Goal: Task Accomplishment & Management: Use online tool/utility

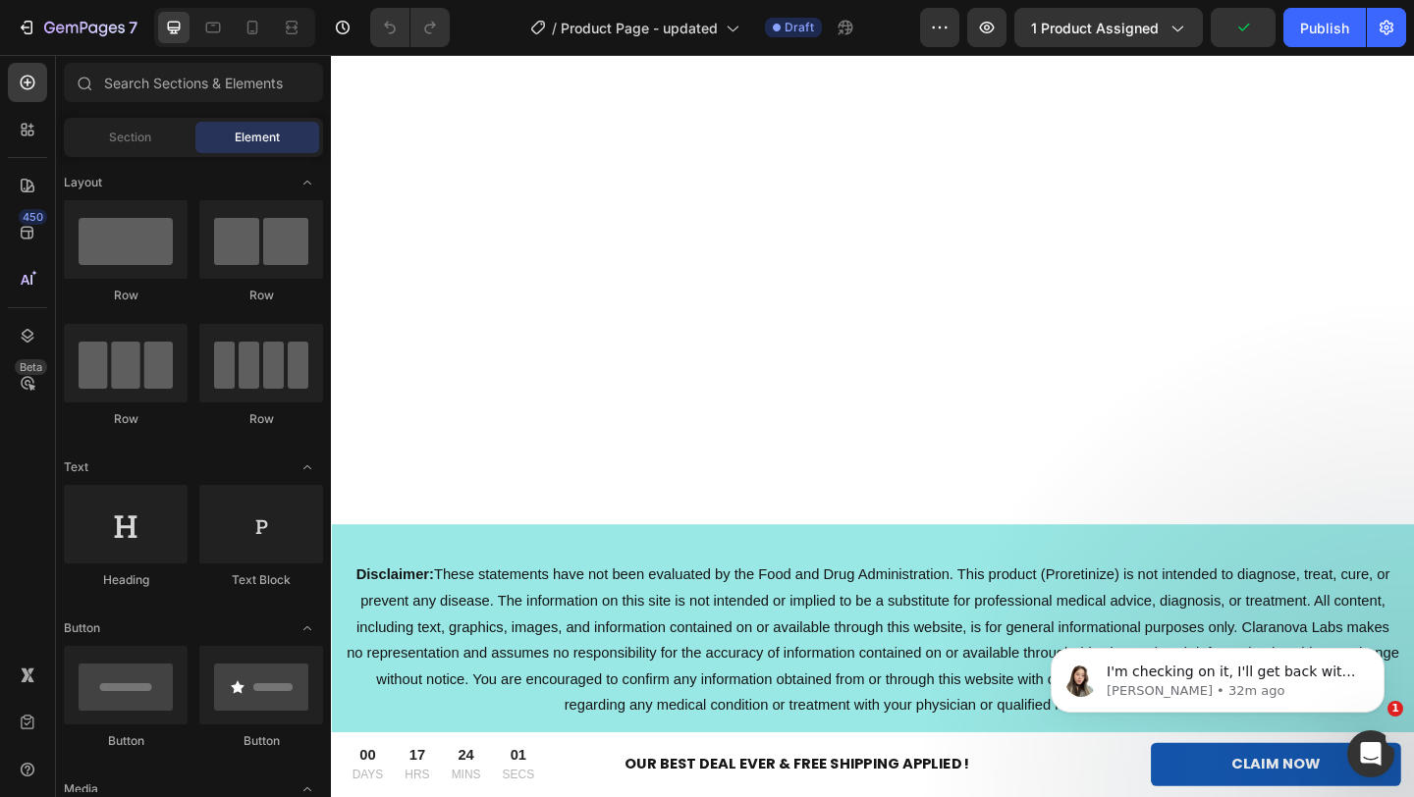
scroll to position [12732, 0]
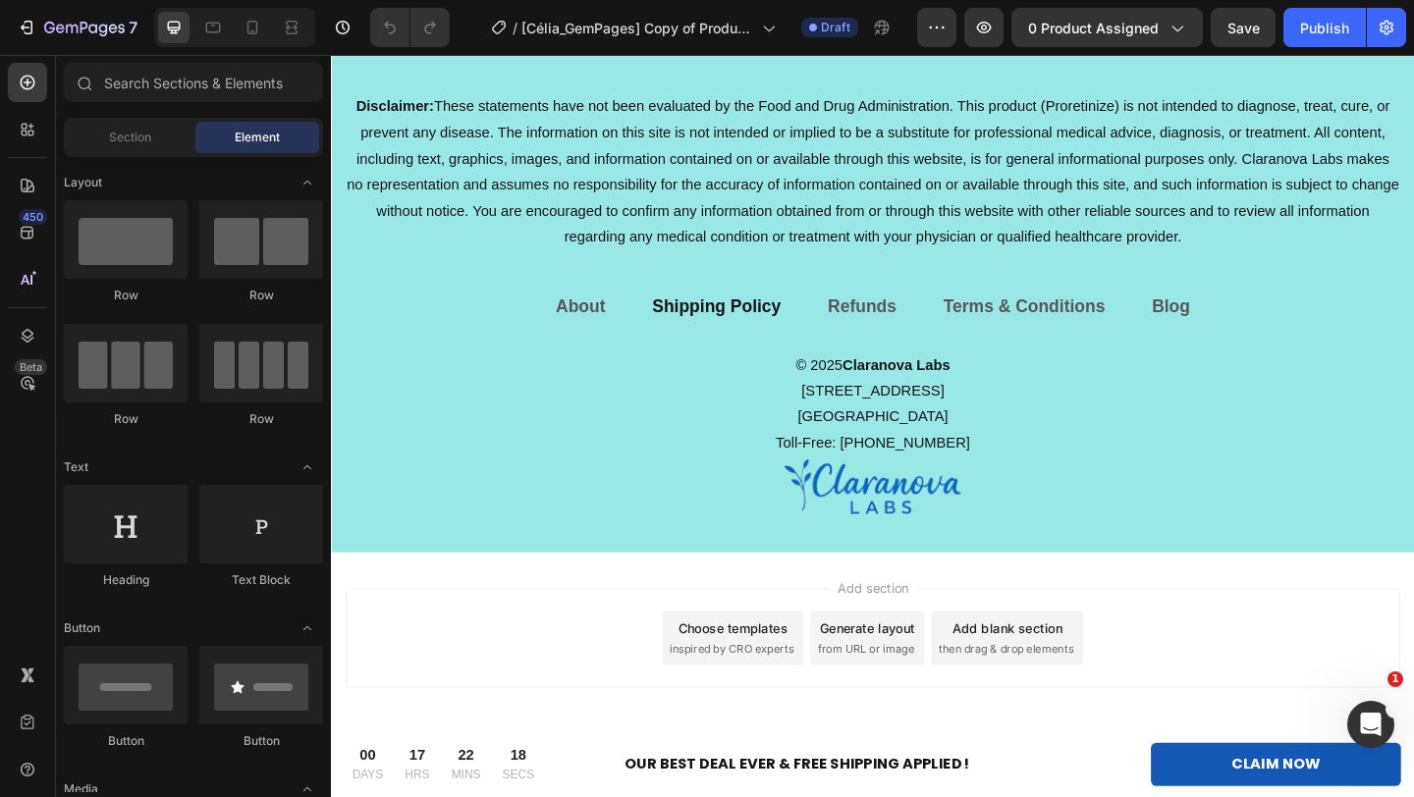
scroll to position [12928, 0]
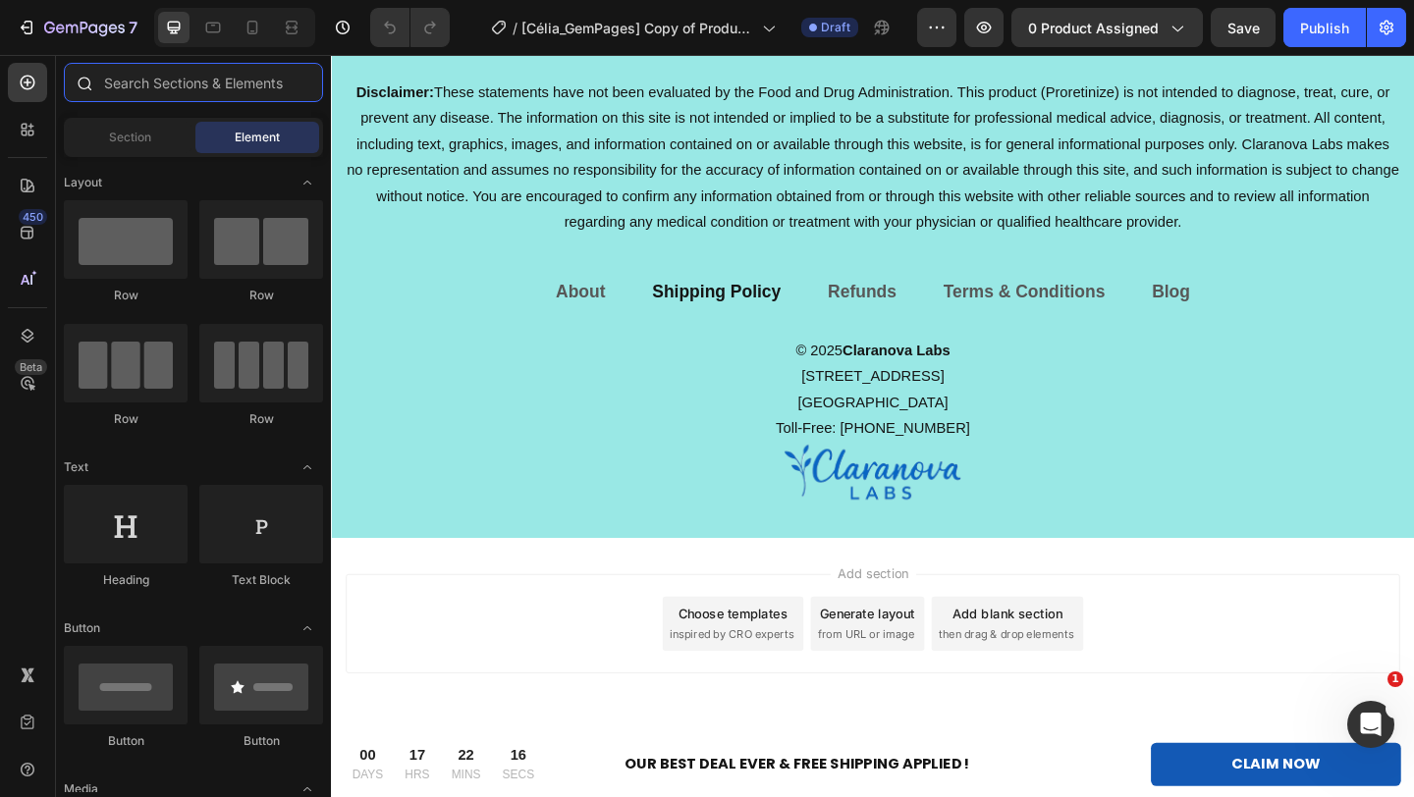
click at [174, 88] on input "text" at bounding box center [193, 82] width 259 height 39
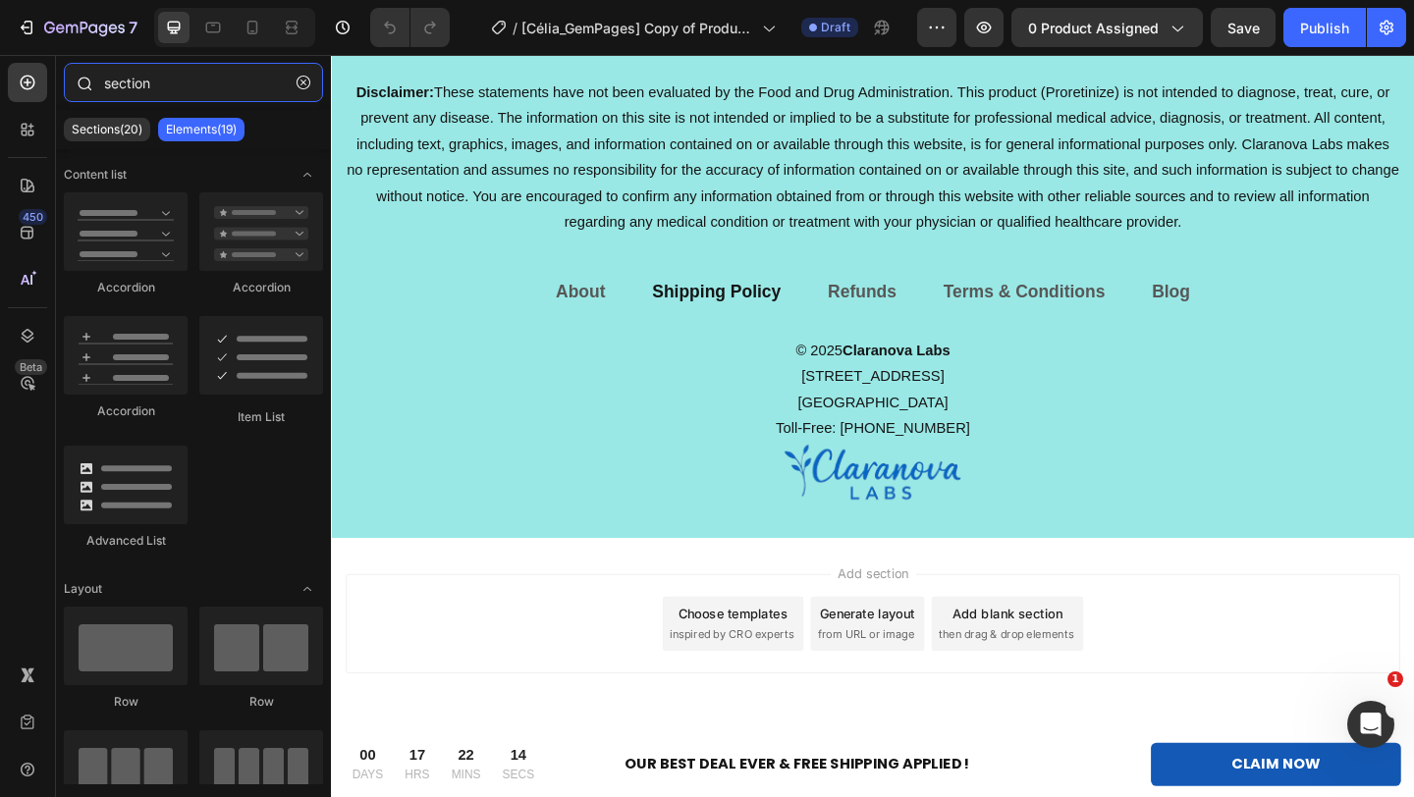
type input "section"
click at [302, 80] on icon "button" at bounding box center [303, 83] width 14 height 14
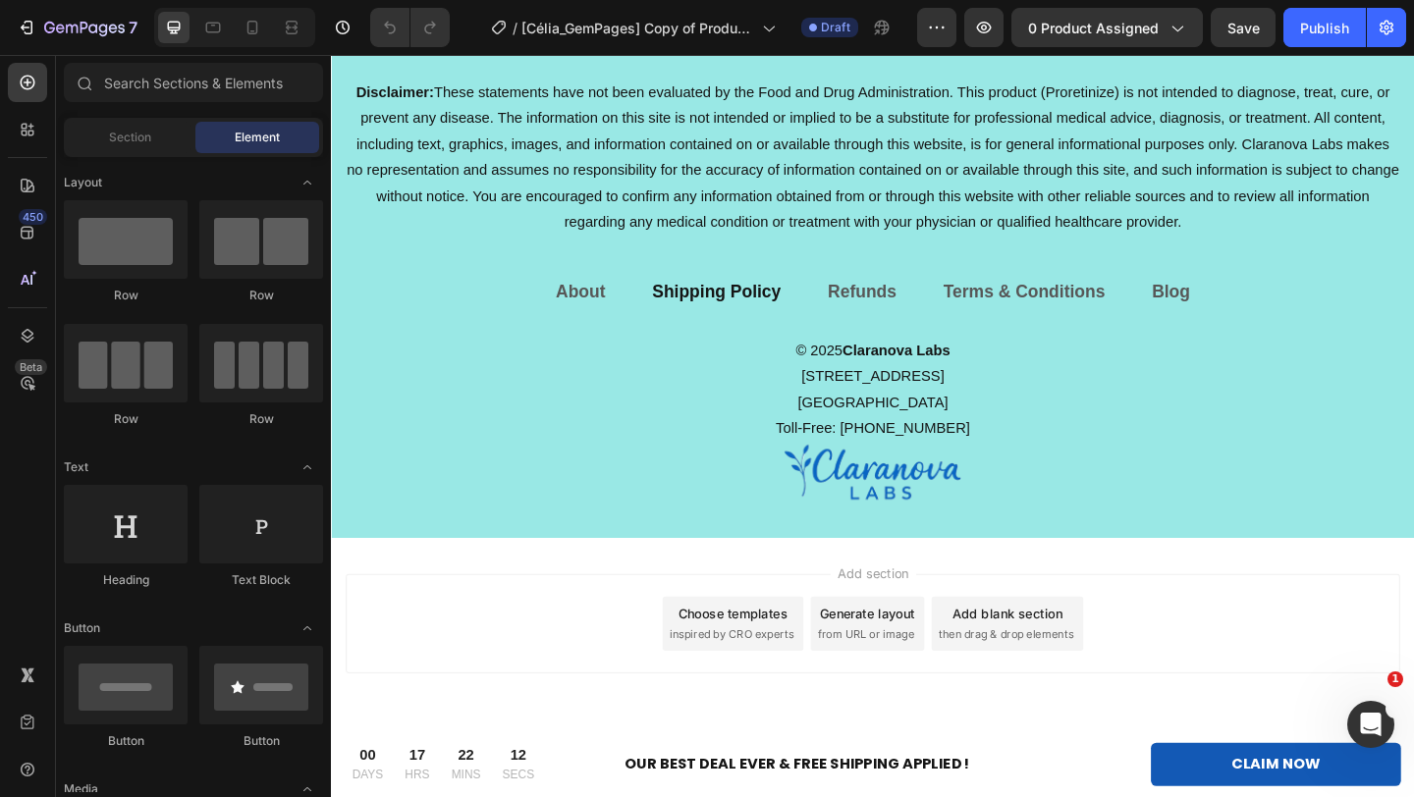
click at [1024, 673] on div "Add blank section then drag & drop elements" at bounding box center [1066, 673] width 165 height 59
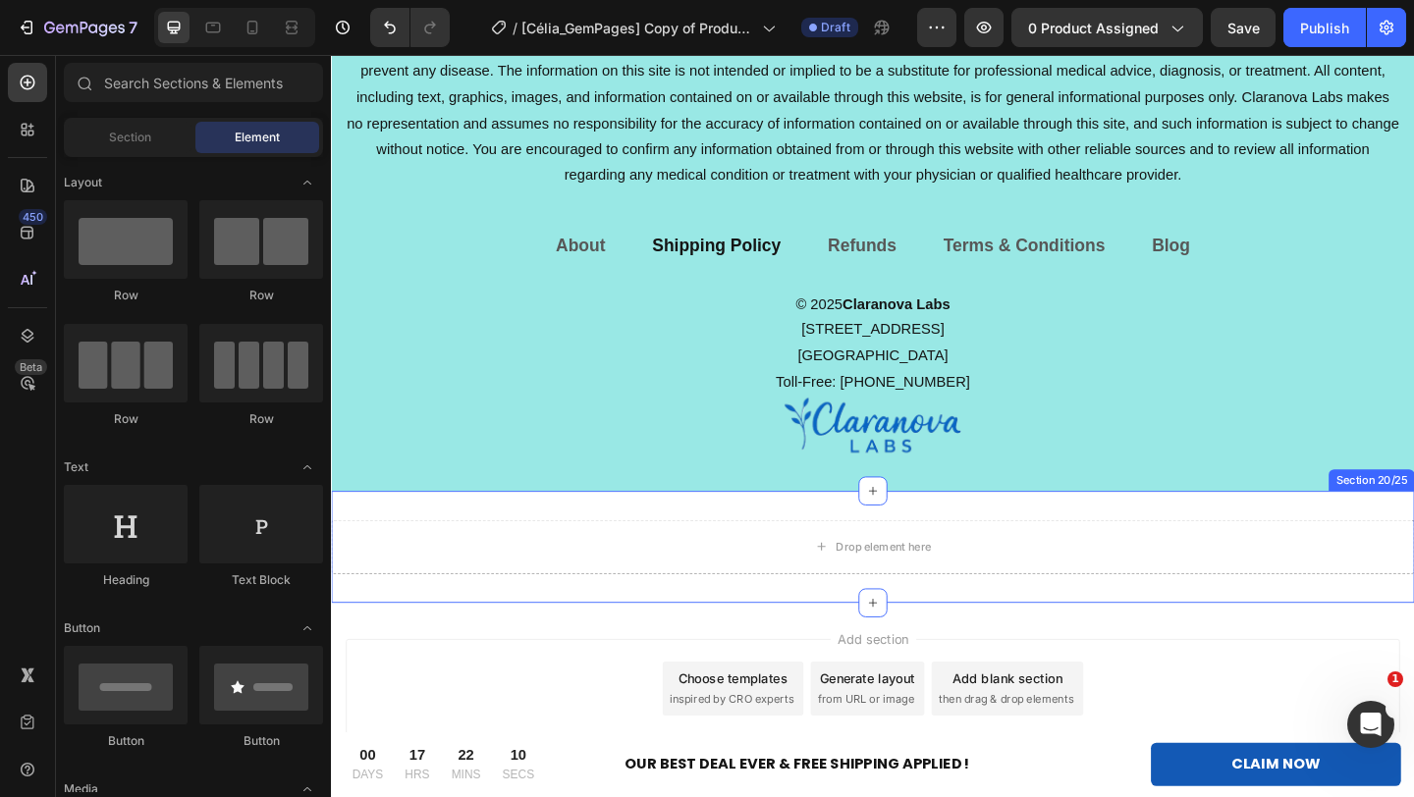
scroll to position [13050, 0]
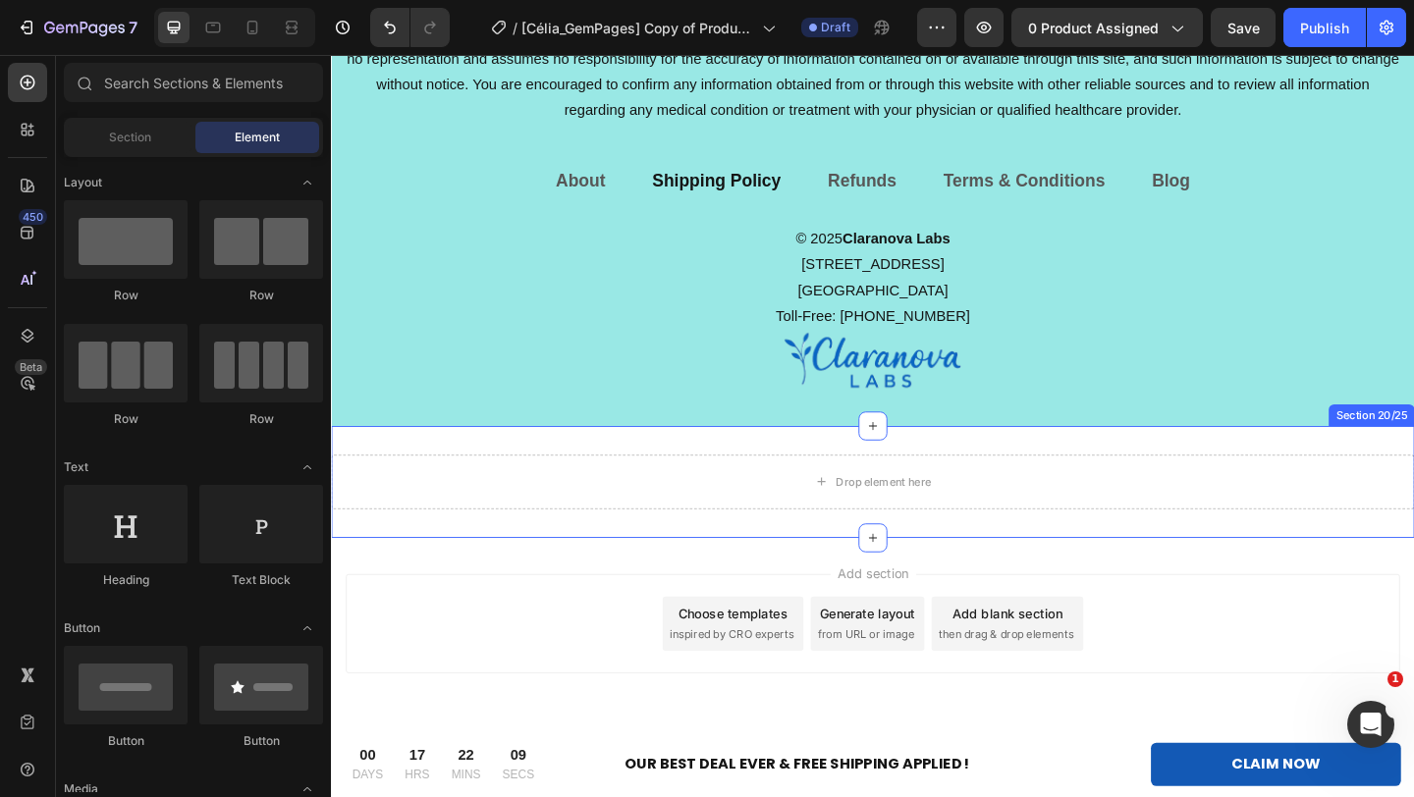
click at [730, 561] on div "Drop element here Section 20/25" at bounding box center [920, 519] width 1178 height 122
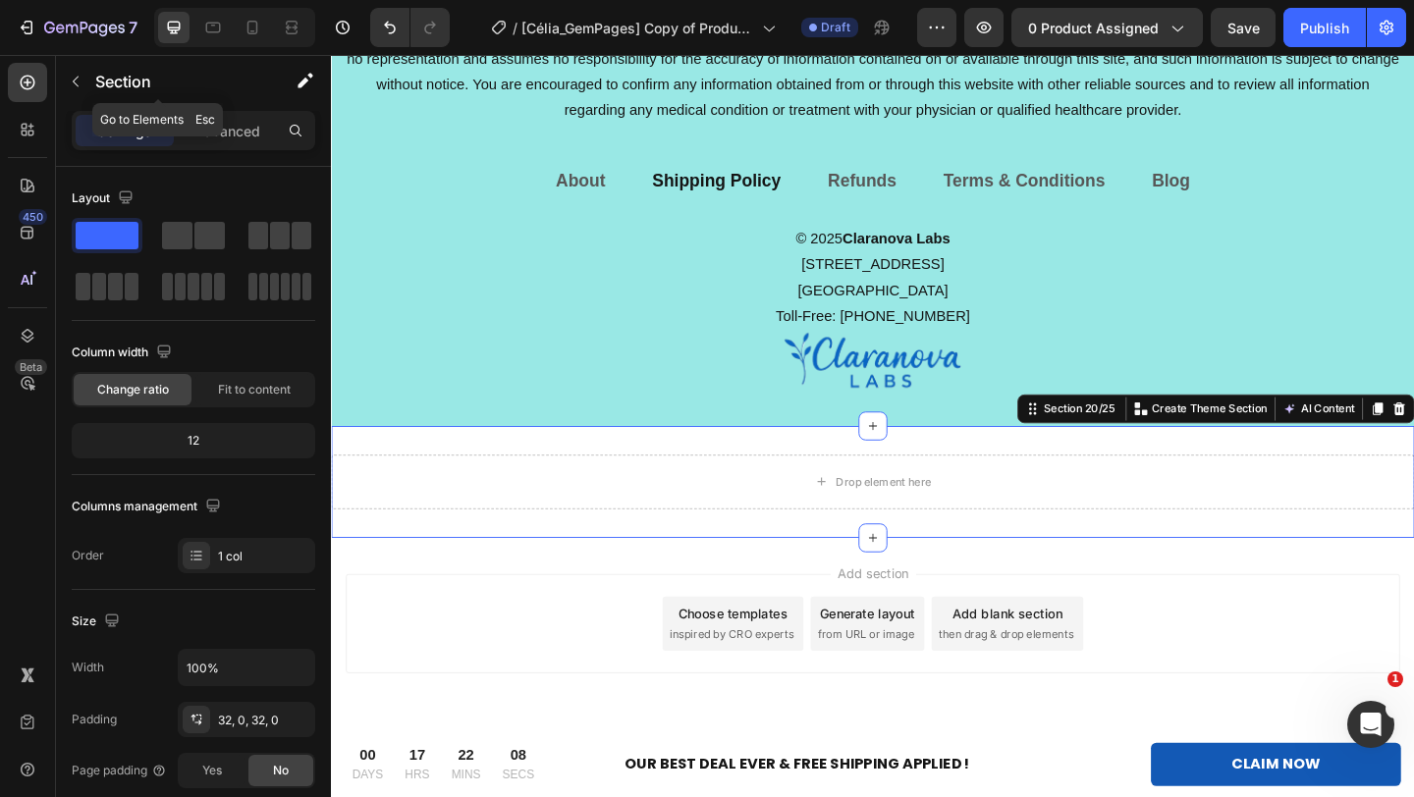
click at [65, 75] on button "button" at bounding box center [75, 81] width 31 height 31
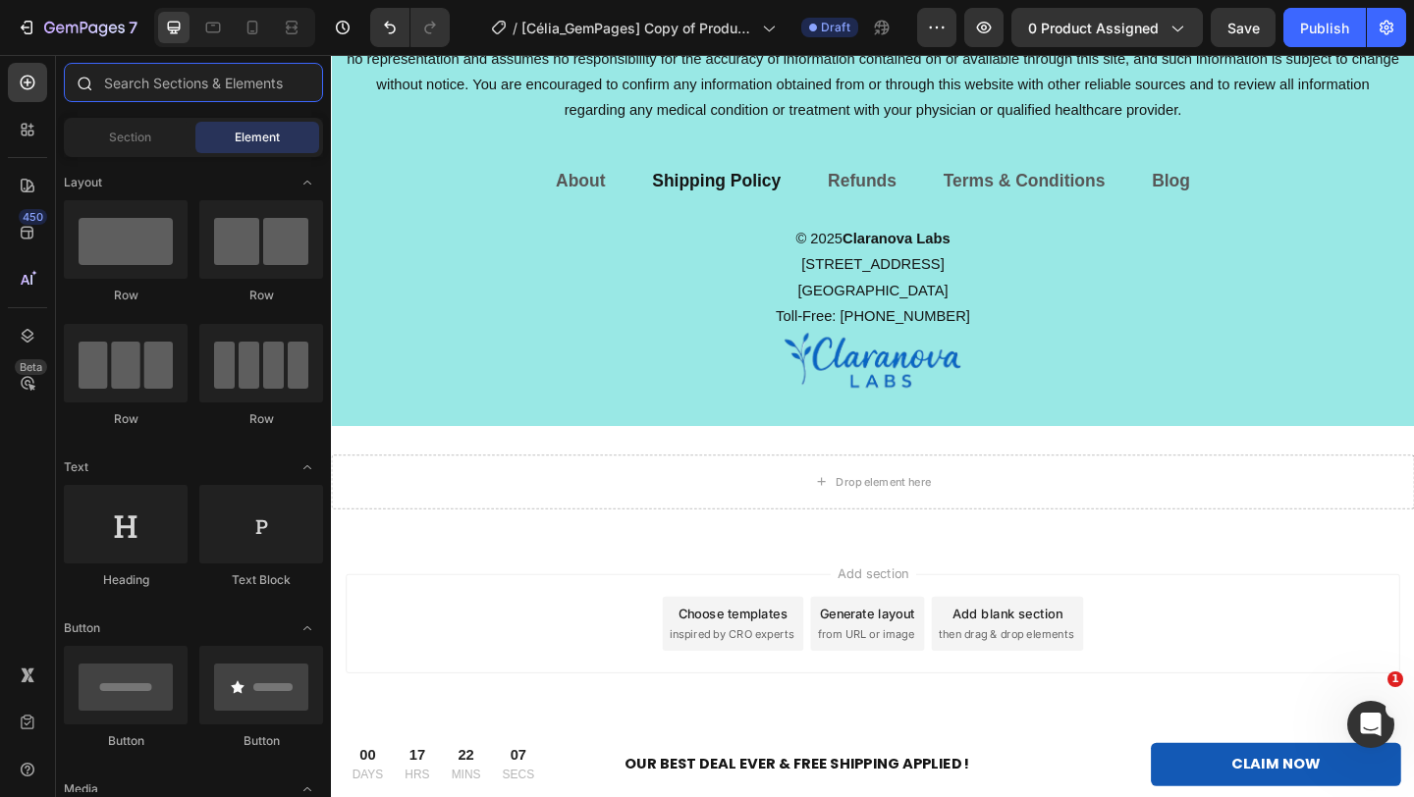
click at [110, 86] on input "text" at bounding box center [193, 82] width 259 height 39
drag, startPoint x: 480, startPoint y: 418, endPoint x: 849, endPoint y: 512, distance: 381.0
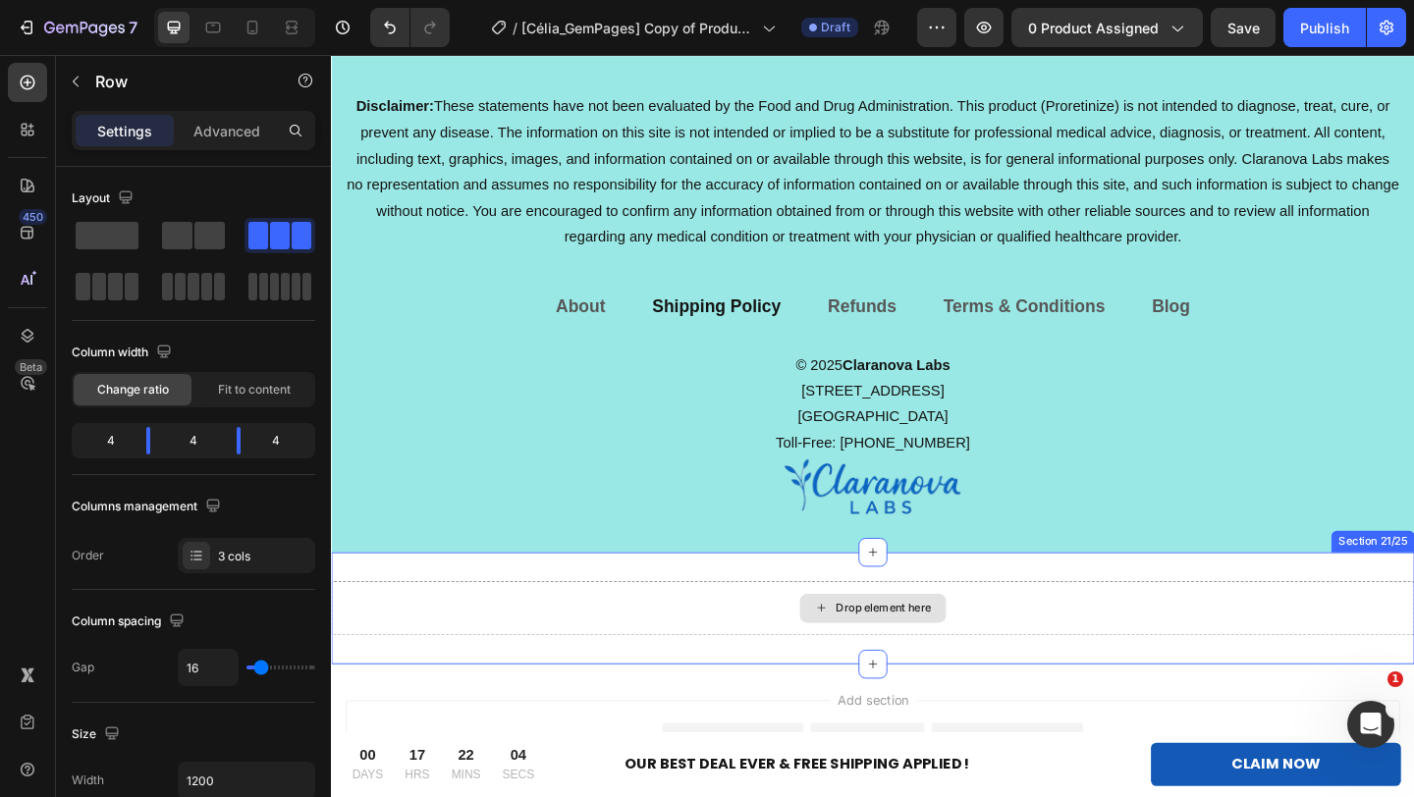
scroll to position [13188, 0]
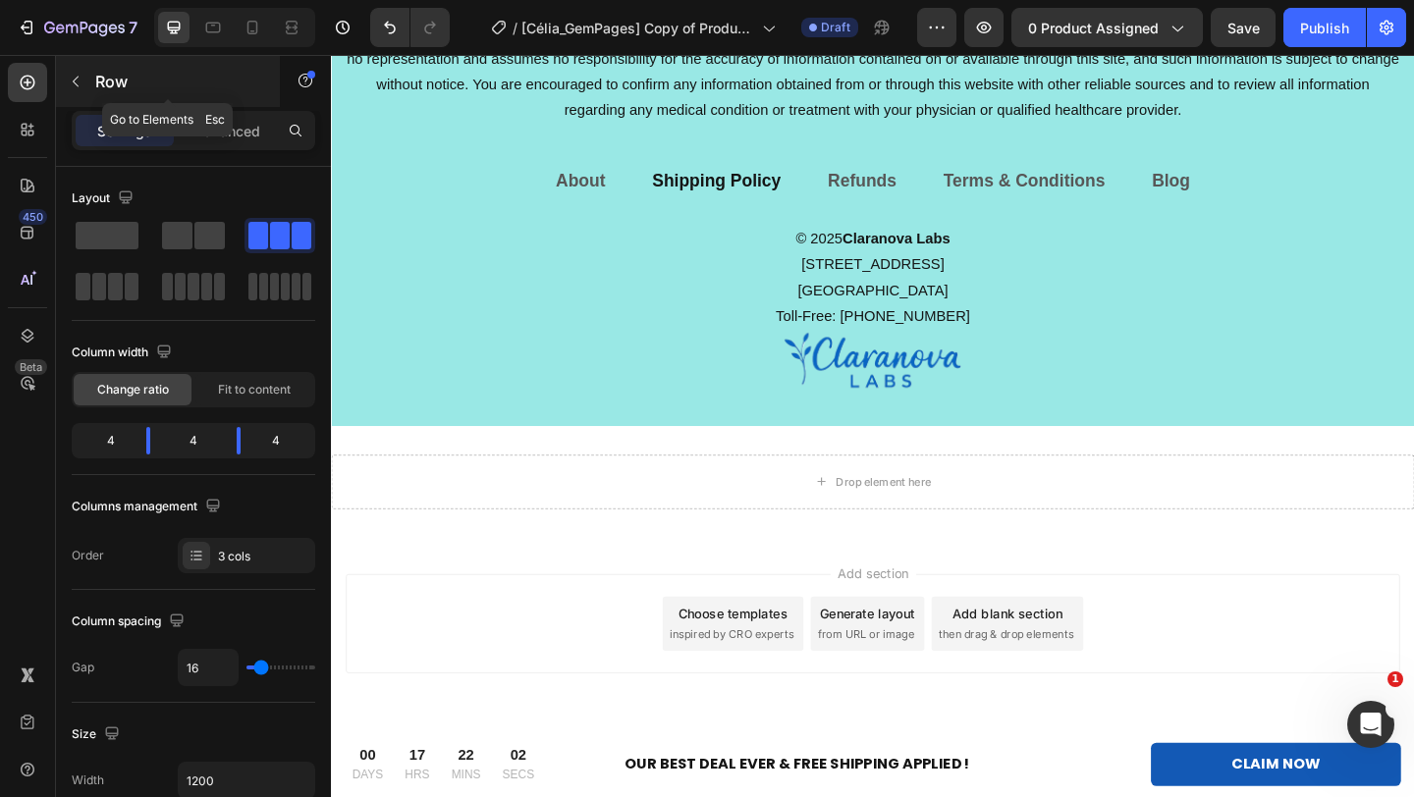
click at [76, 72] on button "button" at bounding box center [75, 81] width 31 height 31
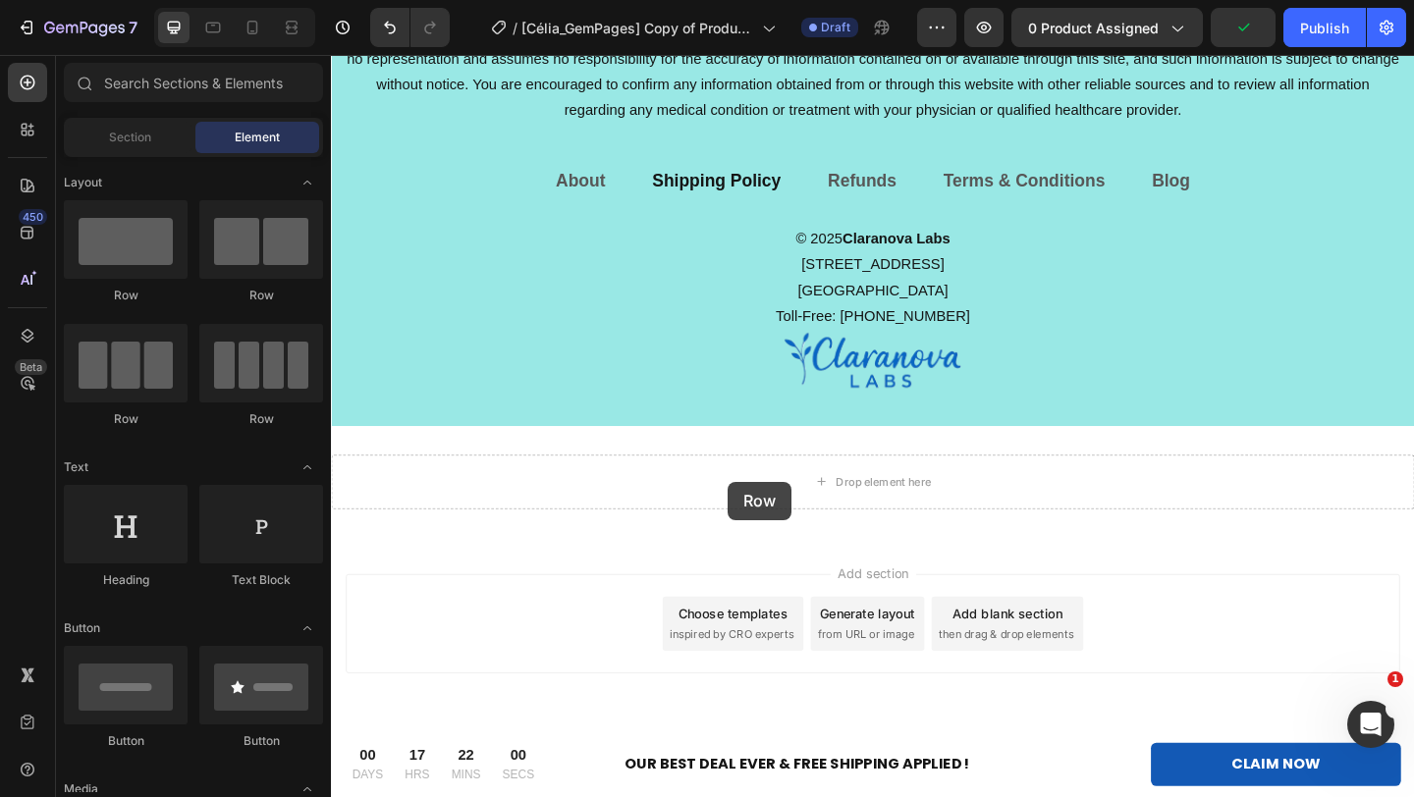
drag, startPoint x: 516, startPoint y: 469, endPoint x: 762, endPoint y: 519, distance: 250.5
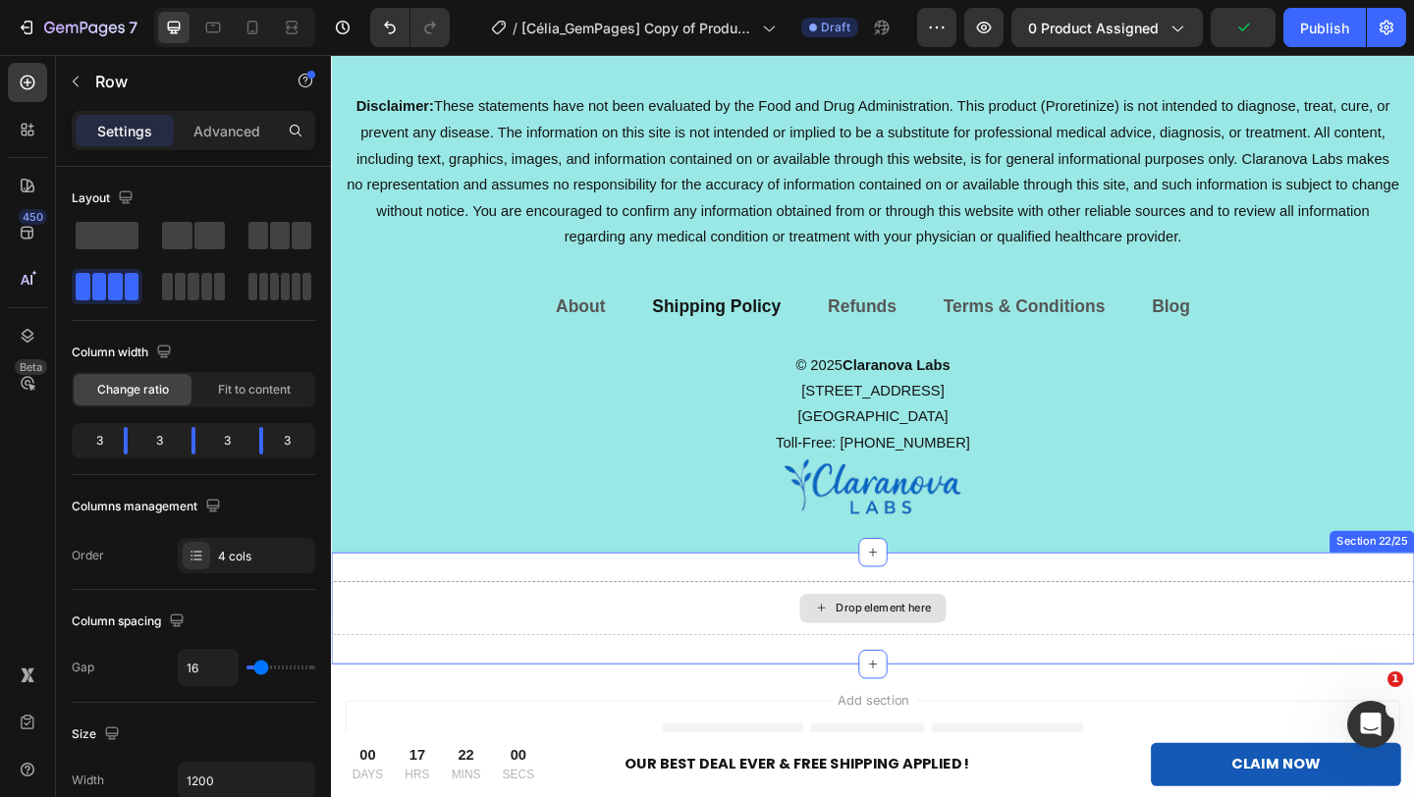
scroll to position [13325, 0]
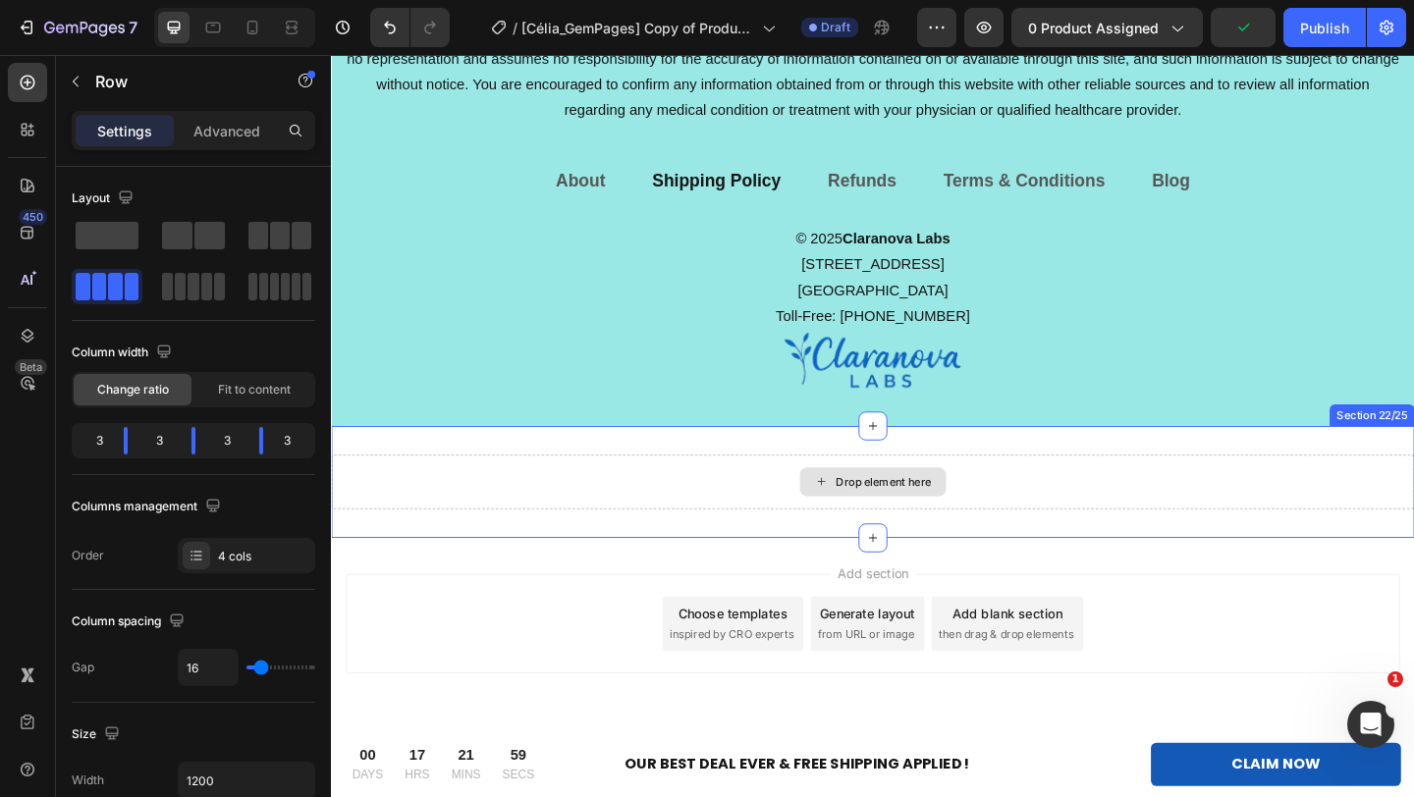
click at [812, 525] on div "Drop element here" at bounding box center [920, 519] width 1178 height 59
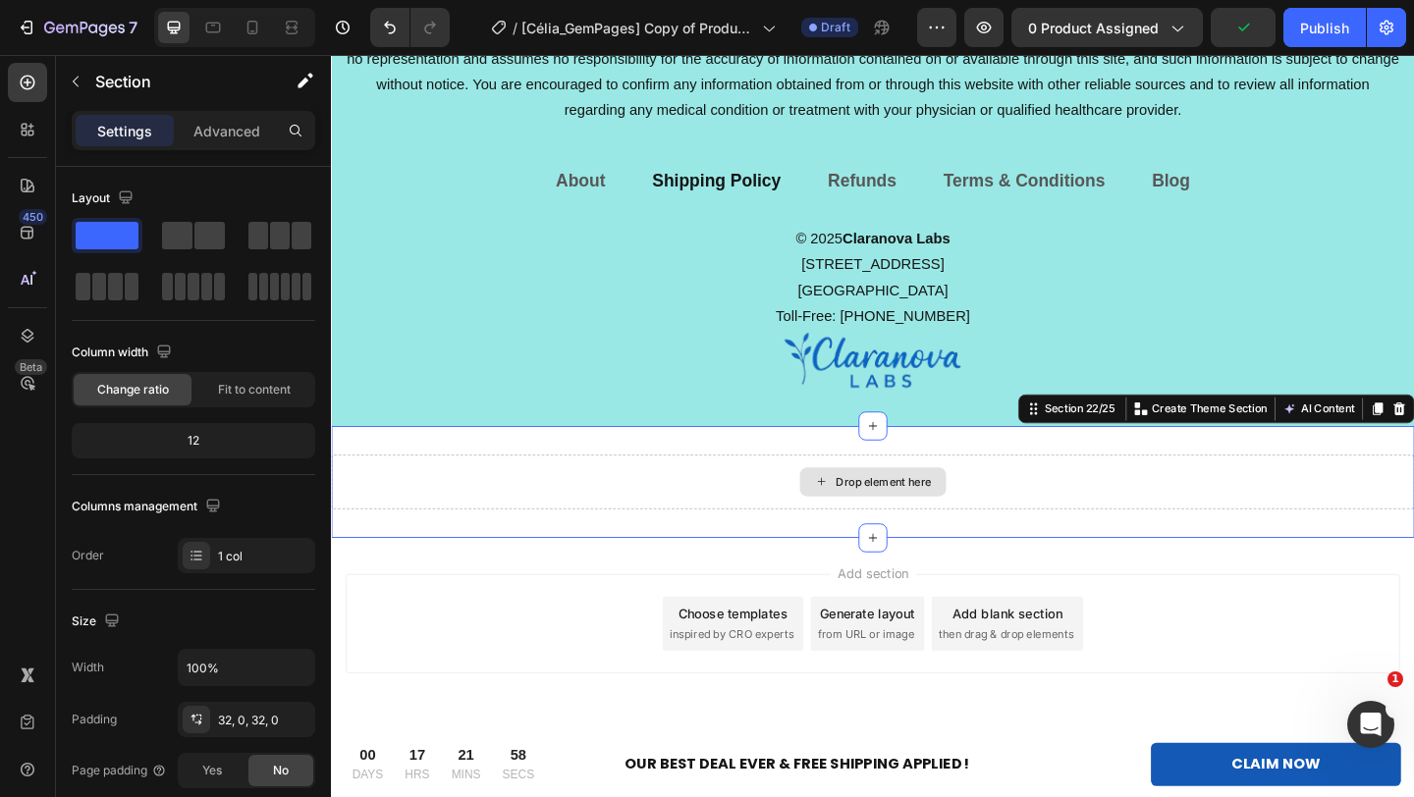
click at [809, 524] on div "Drop element here" at bounding box center [920, 519] width 1178 height 59
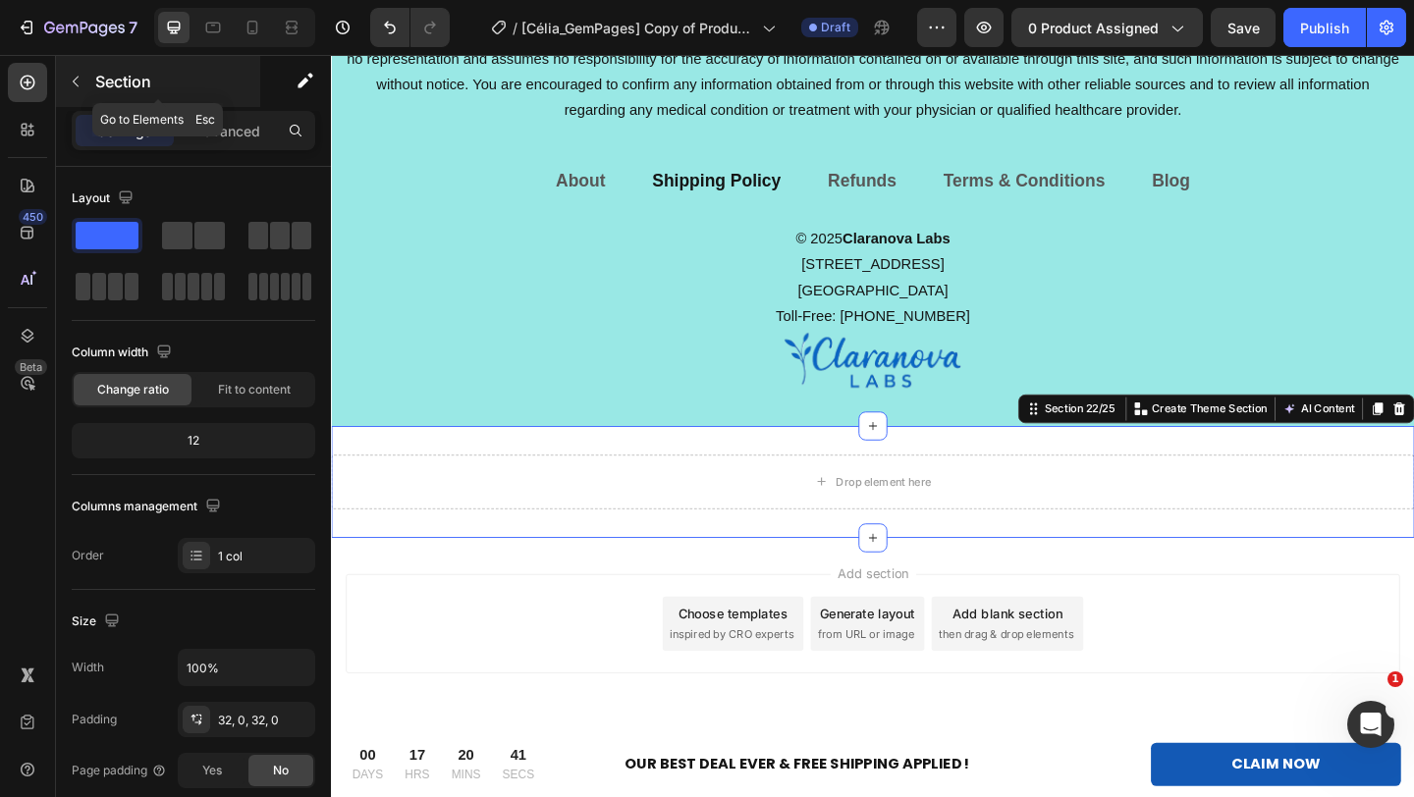
click at [80, 90] on button "button" at bounding box center [75, 81] width 31 height 31
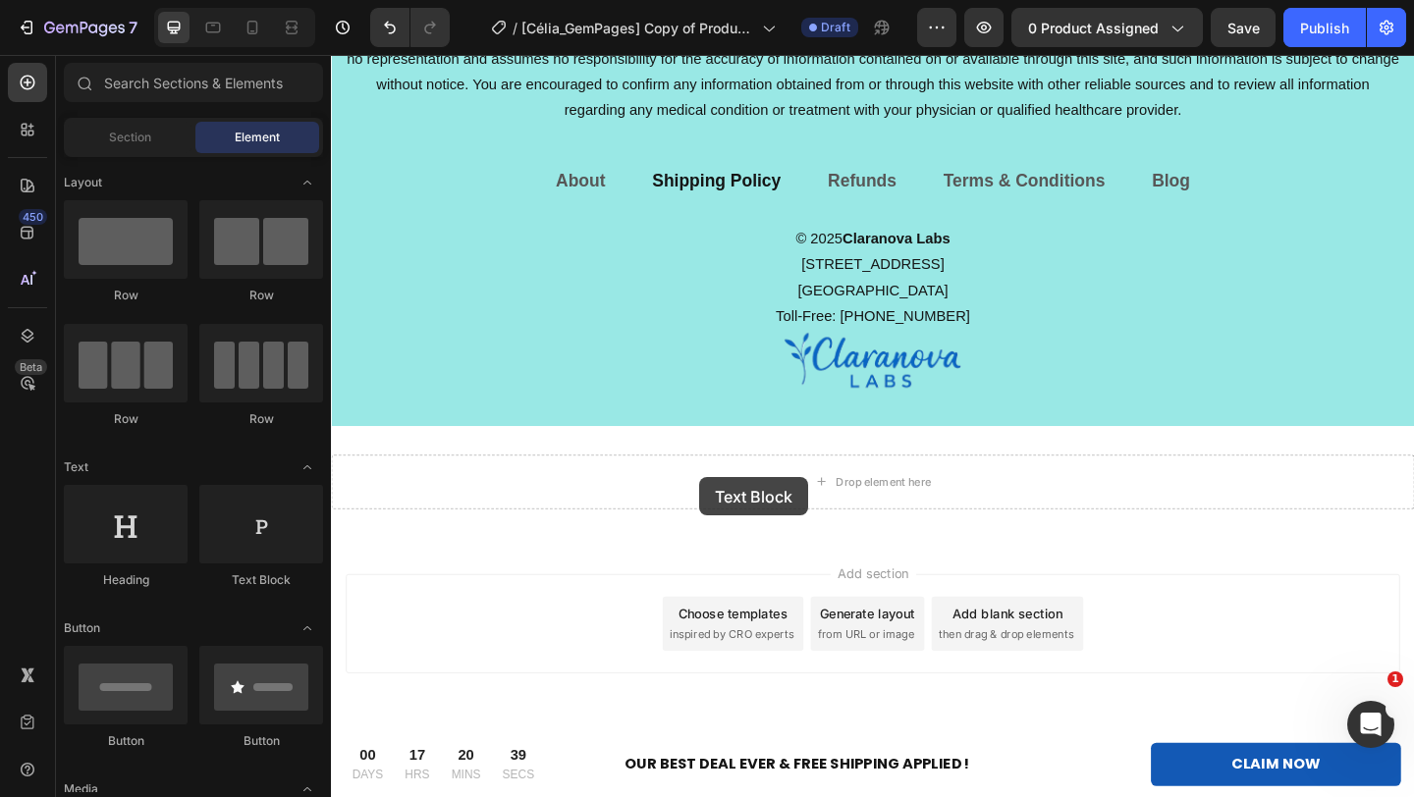
drag, startPoint x: 590, startPoint y: 564, endPoint x: 779, endPoint y: 505, distance: 197.8
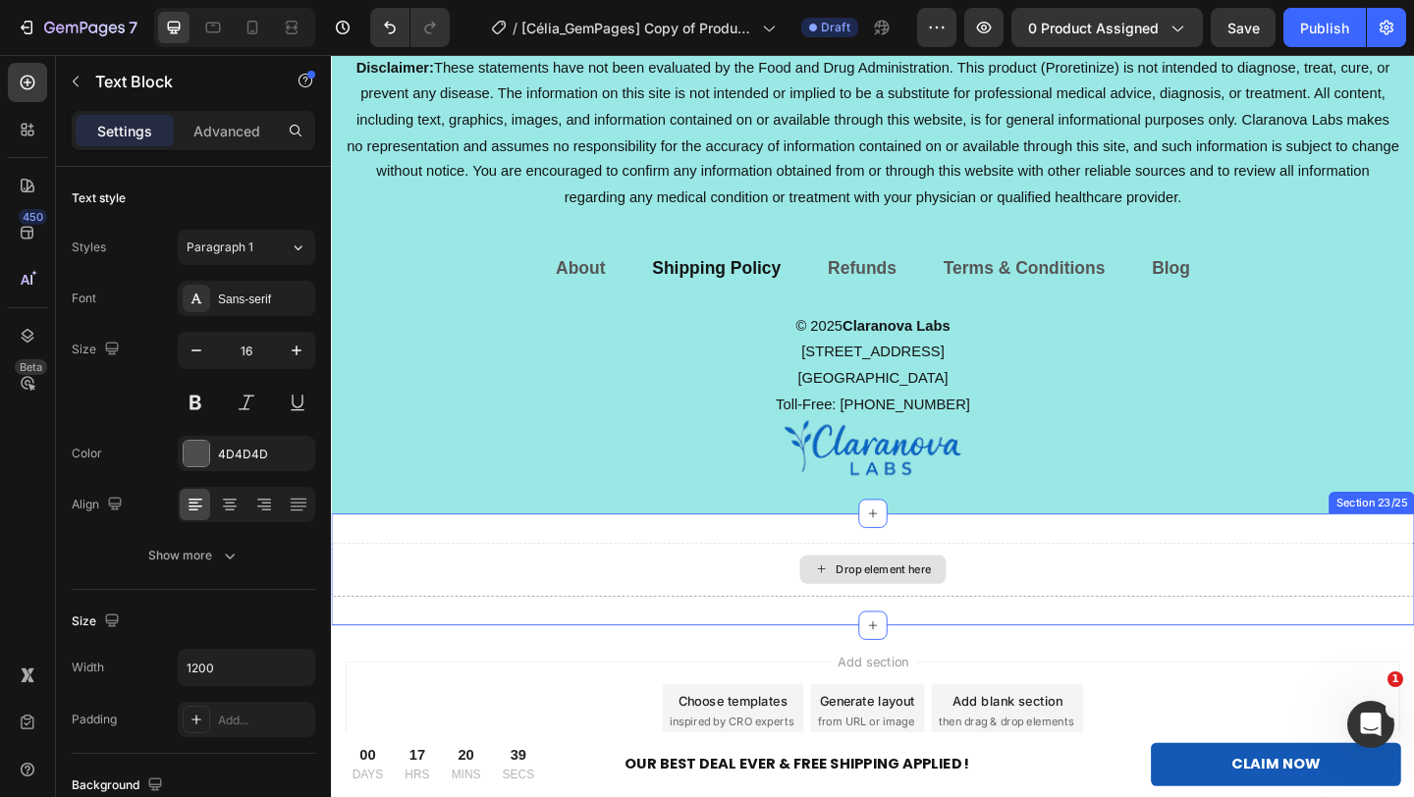
scroll to position [13420, 0]
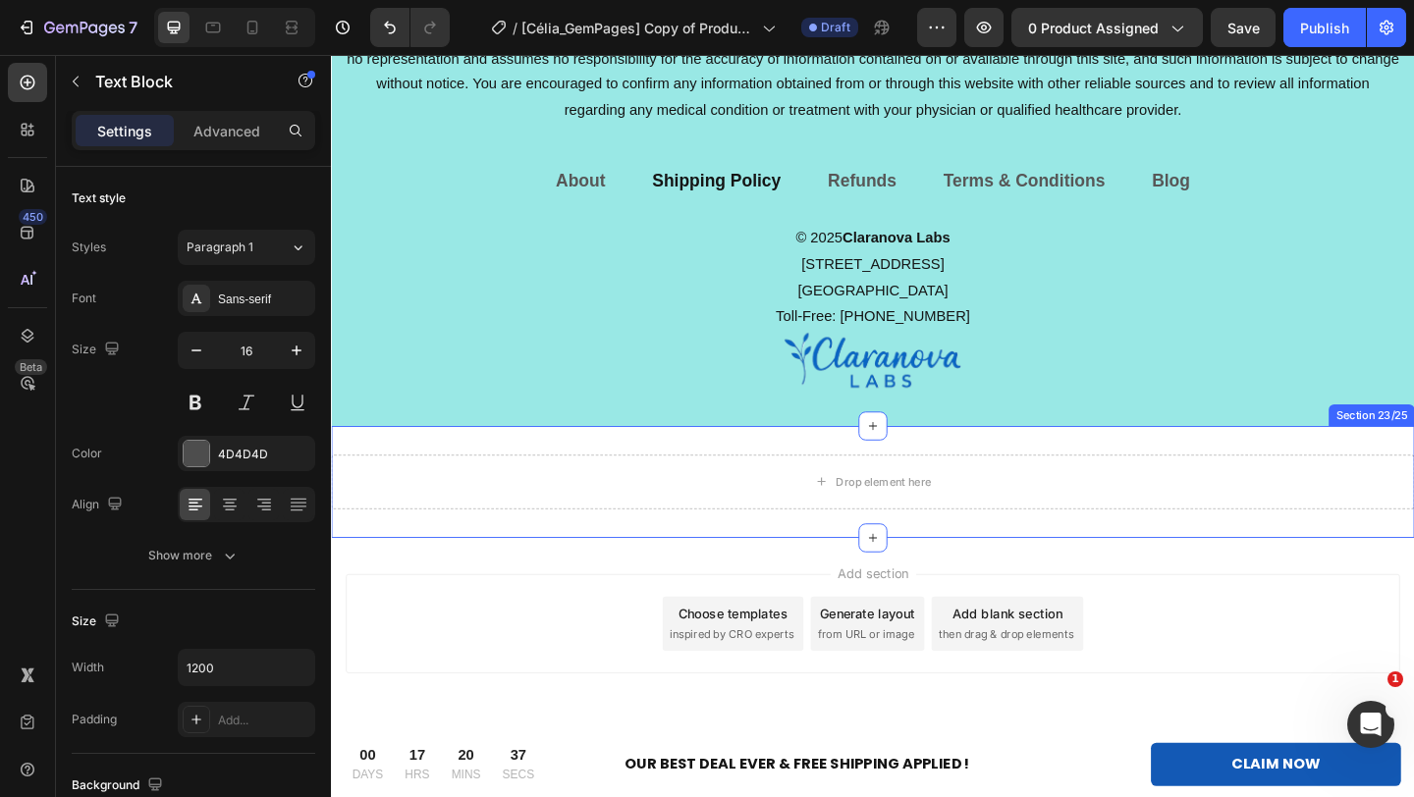
click at [1162, 565] on div "Drop element here Section 23/25" at bounding box center [920, 519] width 1178 height 122
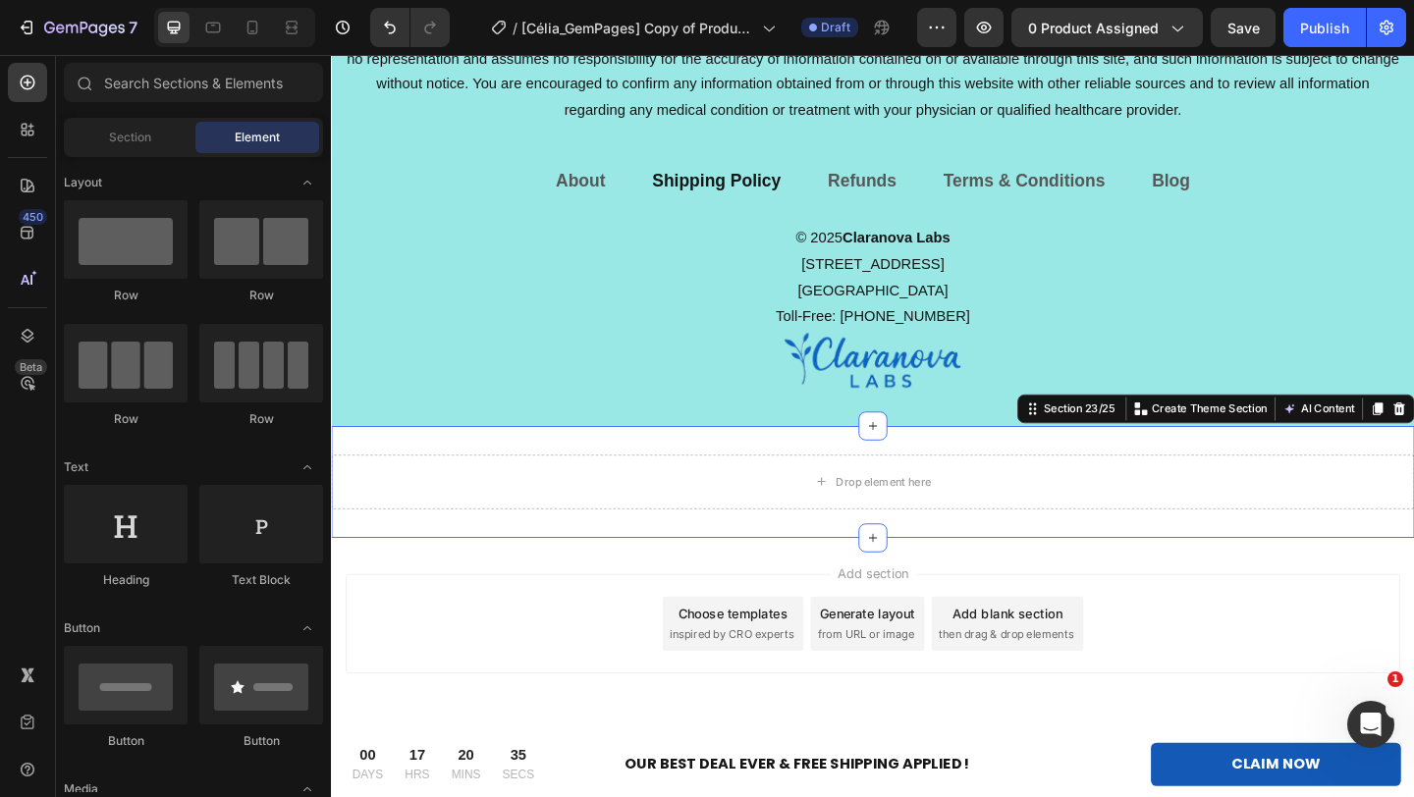
scroll to position [13299, 0]
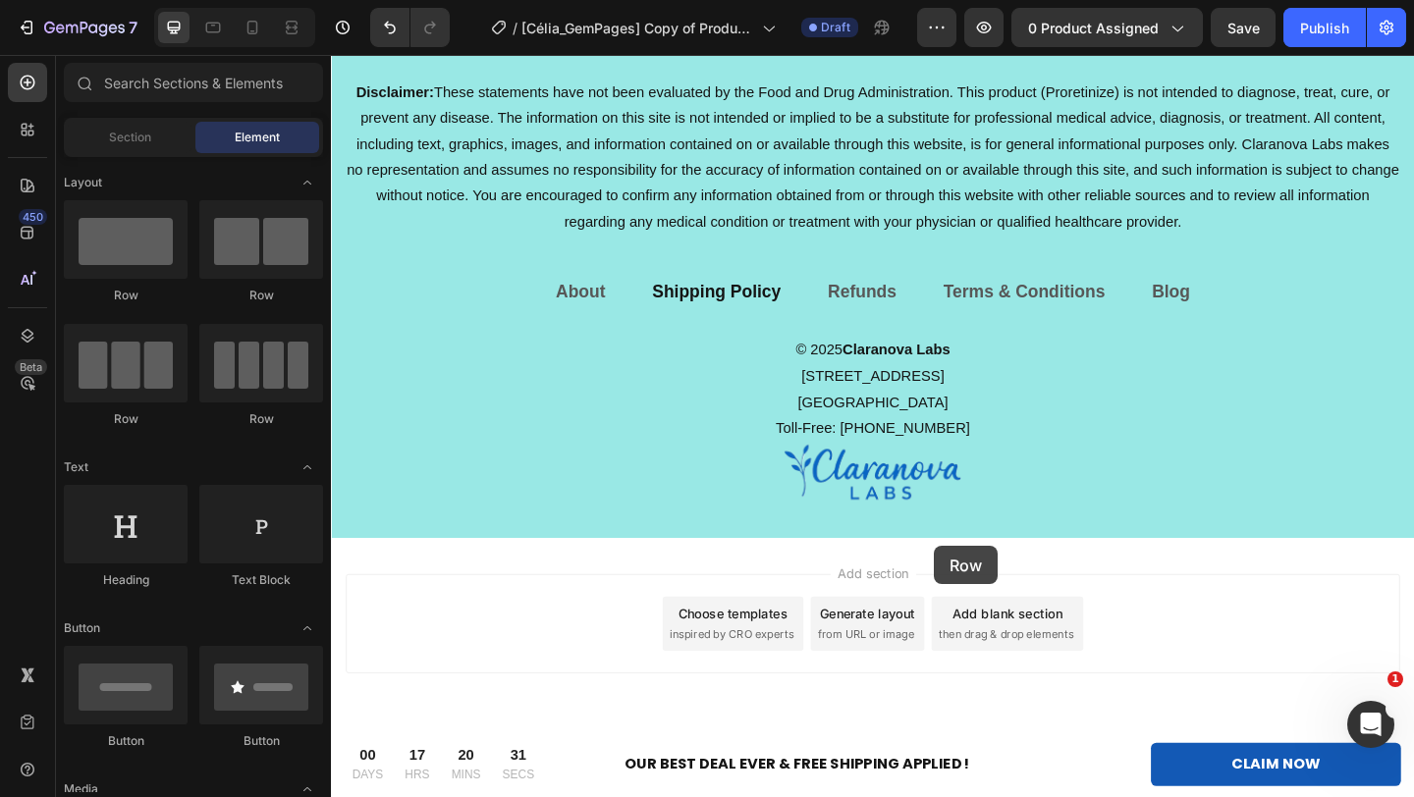
drag, startPoint x: 470, startPoint y: 301, endPoint x: 987, endPoint y: 589, distance: 591.1
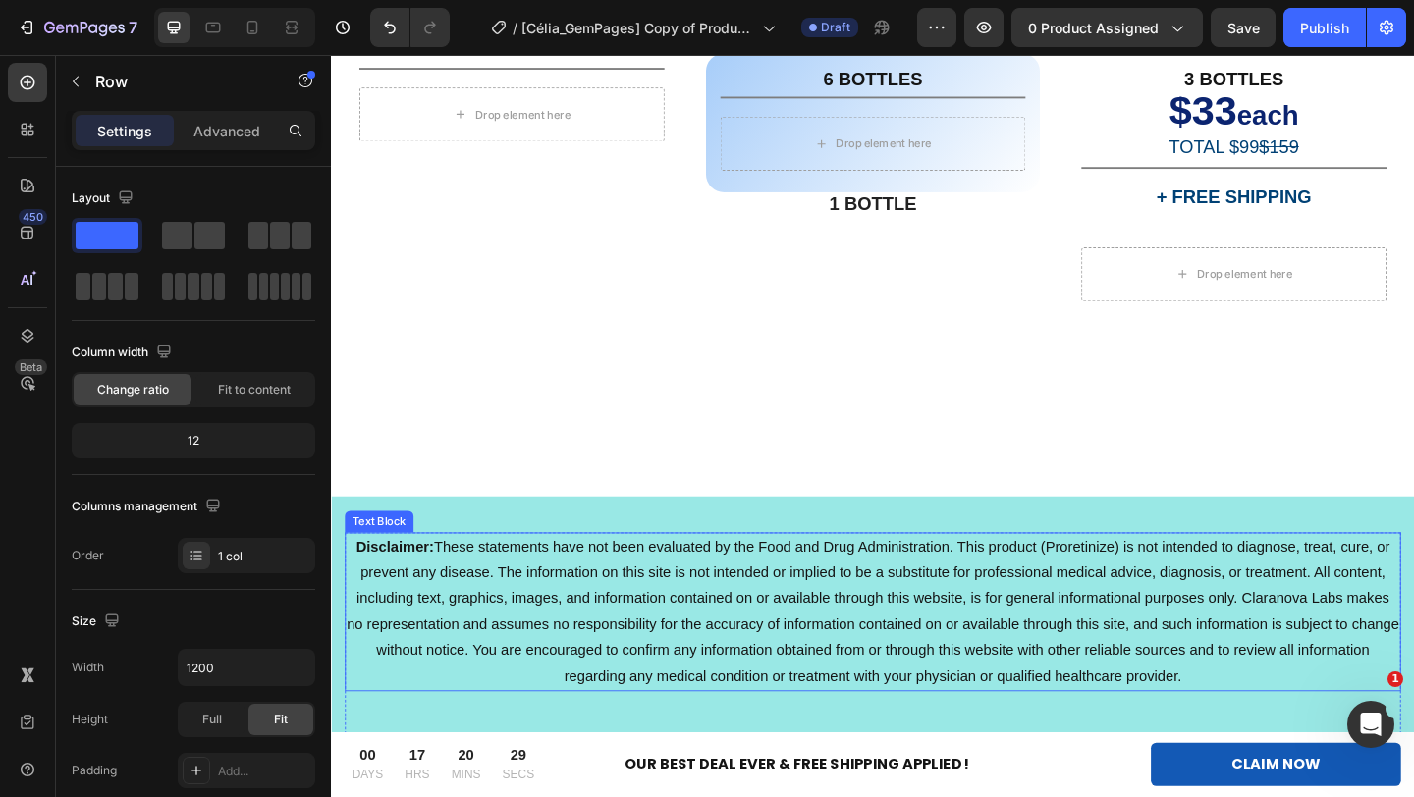
scroll to position [13125, 0]
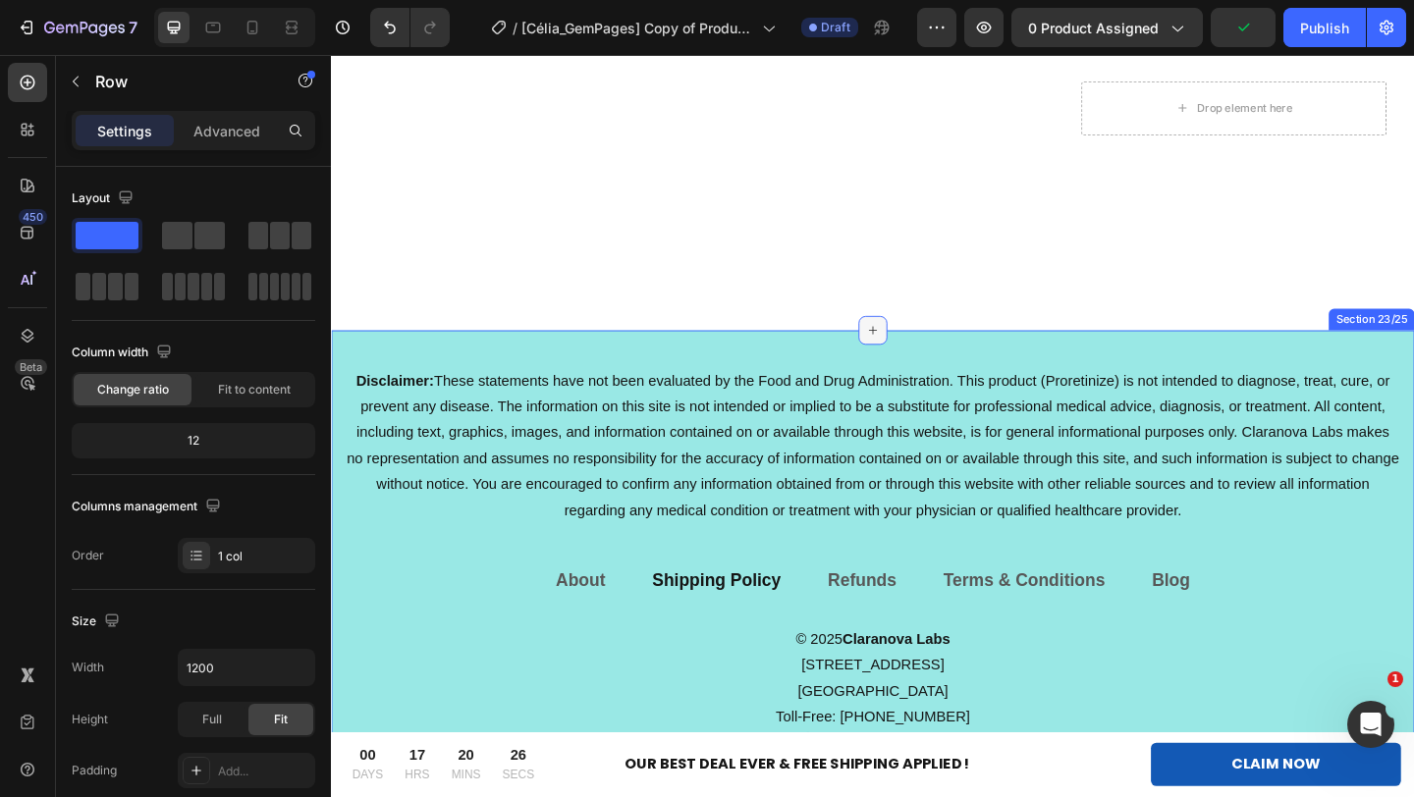
click at [912, 352] on icon at bounding box center [920, 355] width 16 height 16
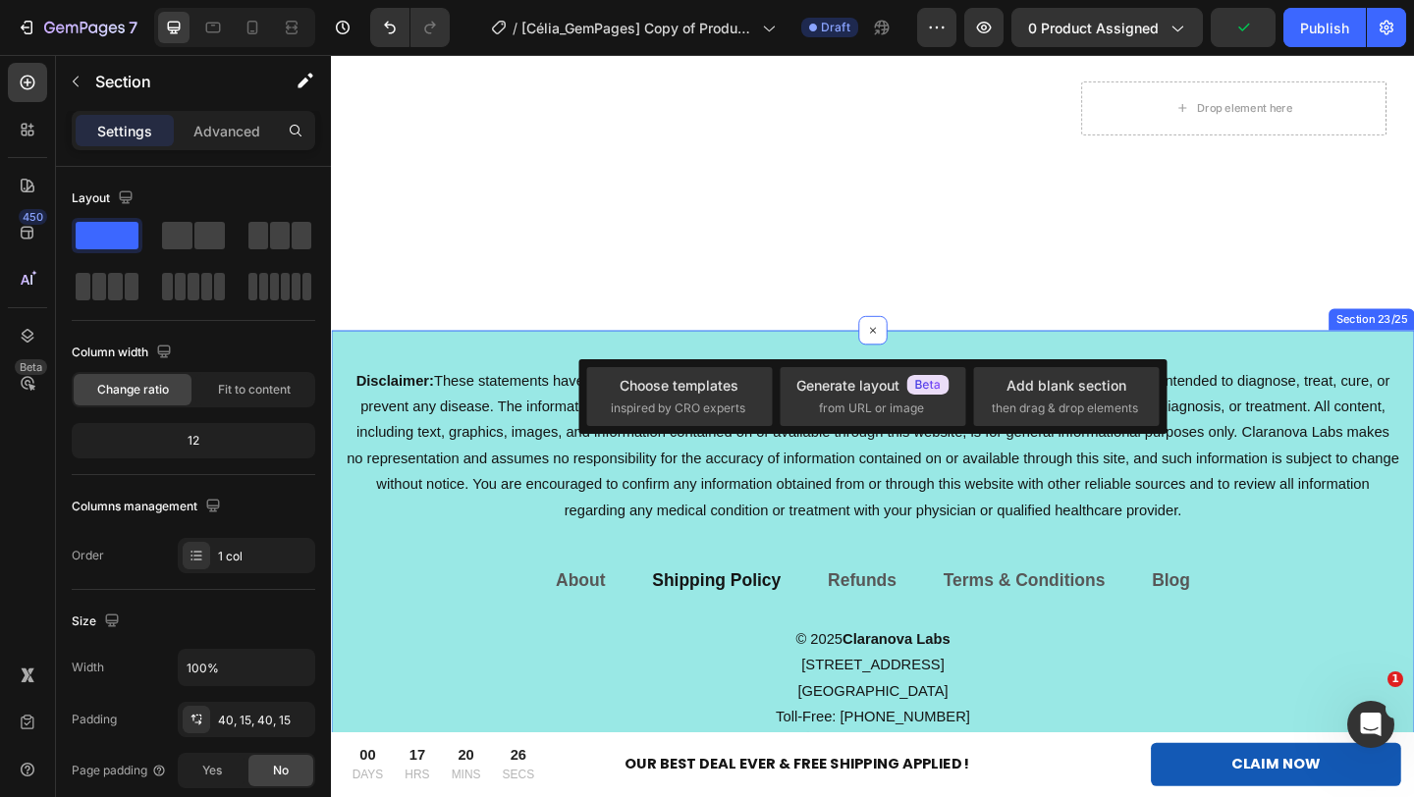
click at [1289, 354] on div "Disclaimer: These statements have not been evaluated by the Food and Drug Admin…" at bounding box center [920, 623] width 1178 height 539
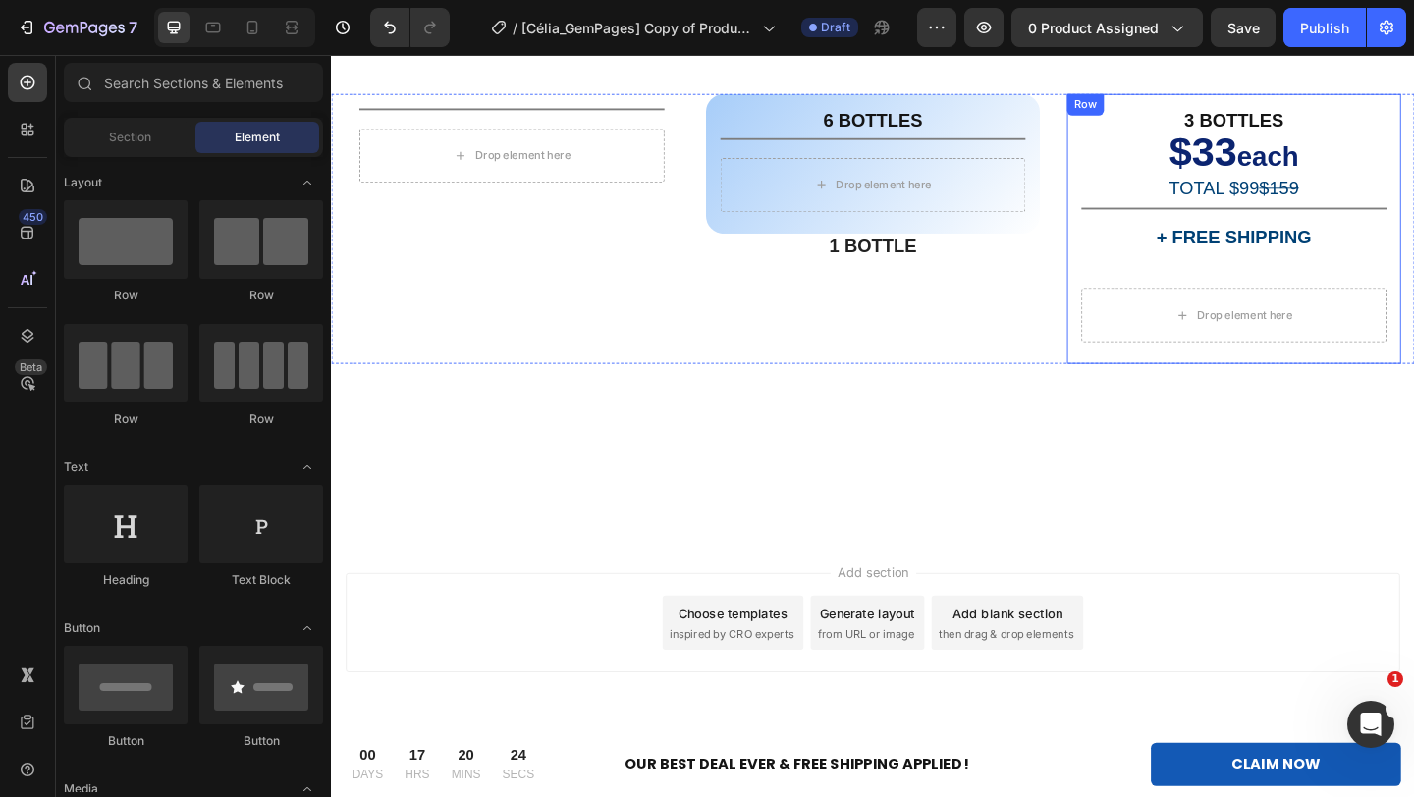
scroll to position [12897, 0]
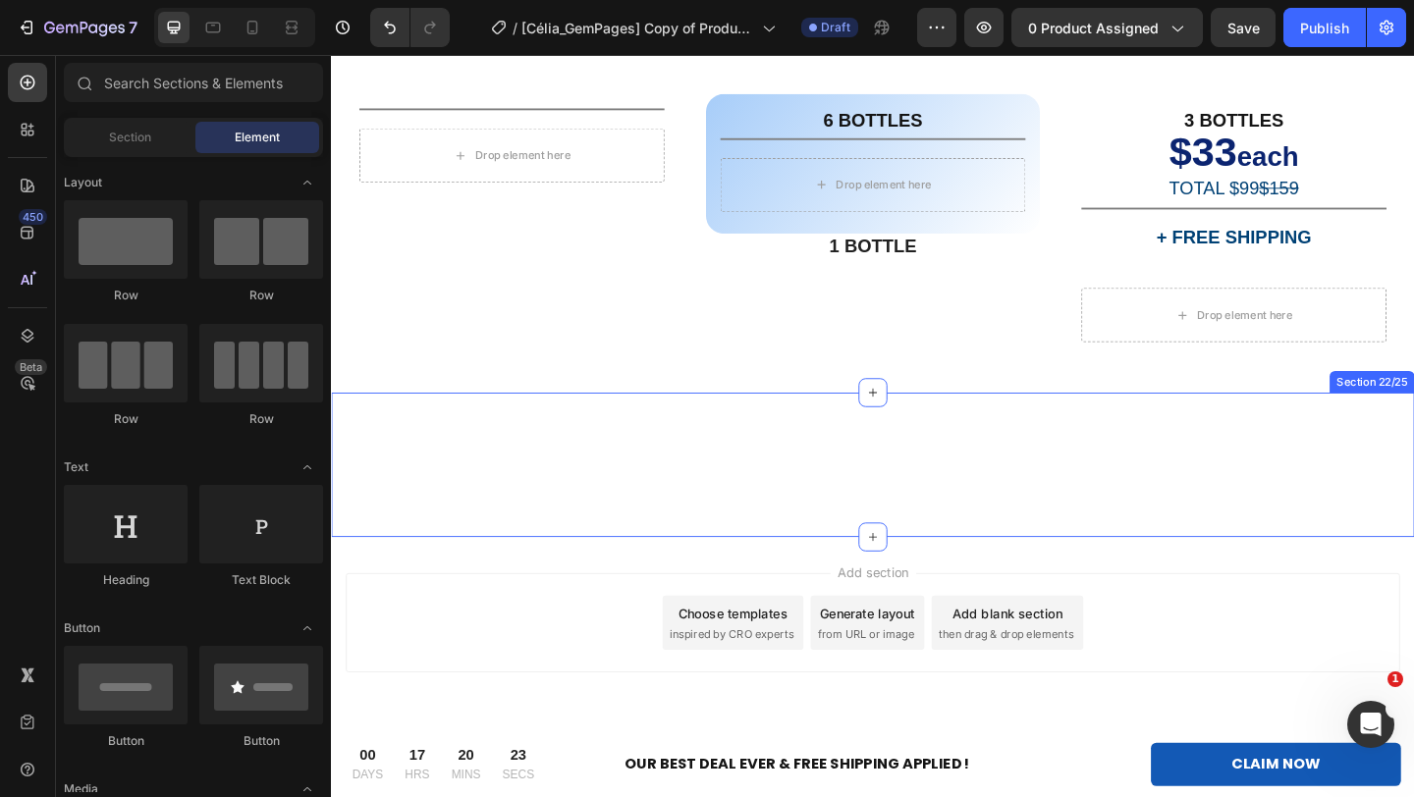
click at [889, 505] on div "6 BOTTLES Text Block Image $23 each TOTAL $138 $318 Text Block + FREE SHIPPING …" at bounding box center [920, 500] width 1178 height 157
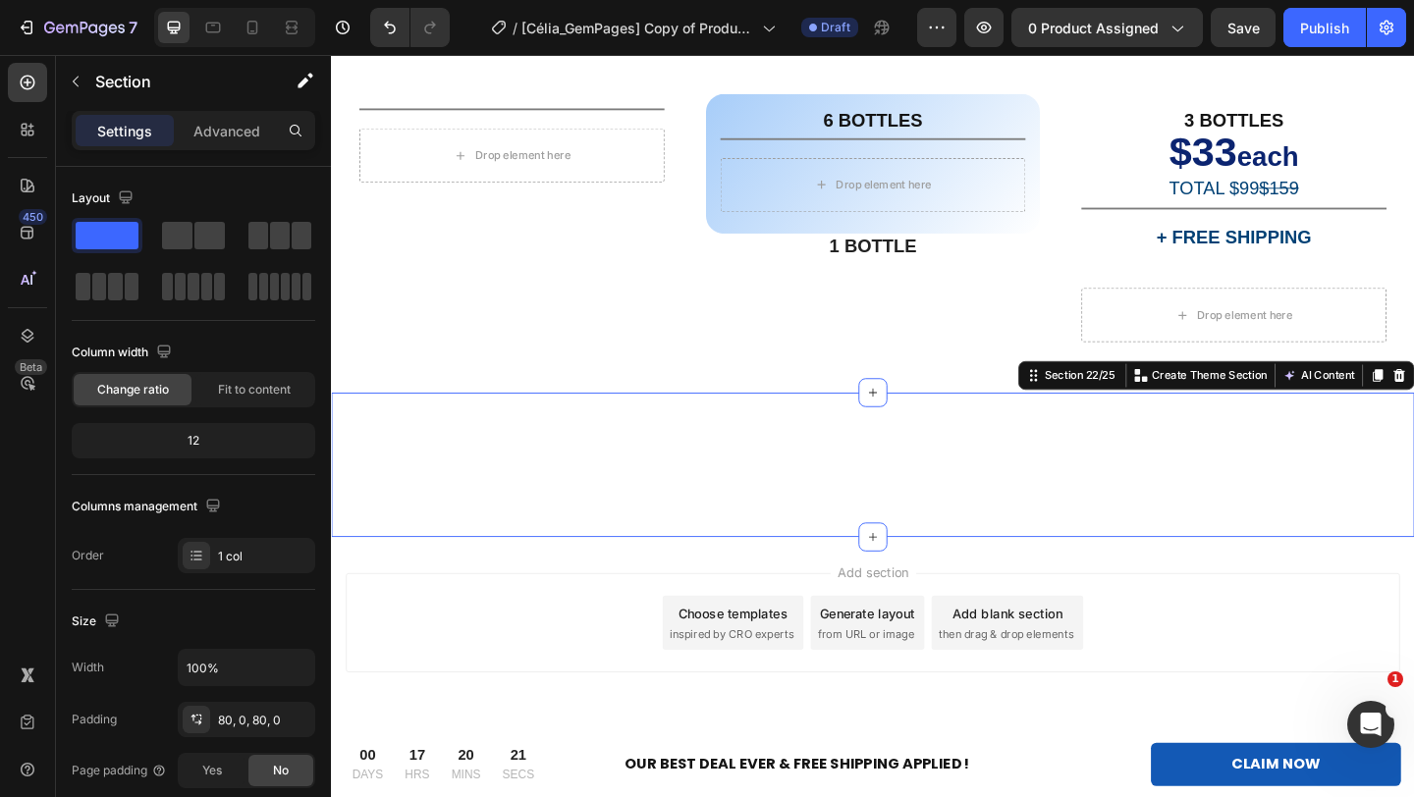
drag, startPoint x: 1474, startPoint y: 403, endPoint x: 1444, endPoint y: 471, distance: 73.9
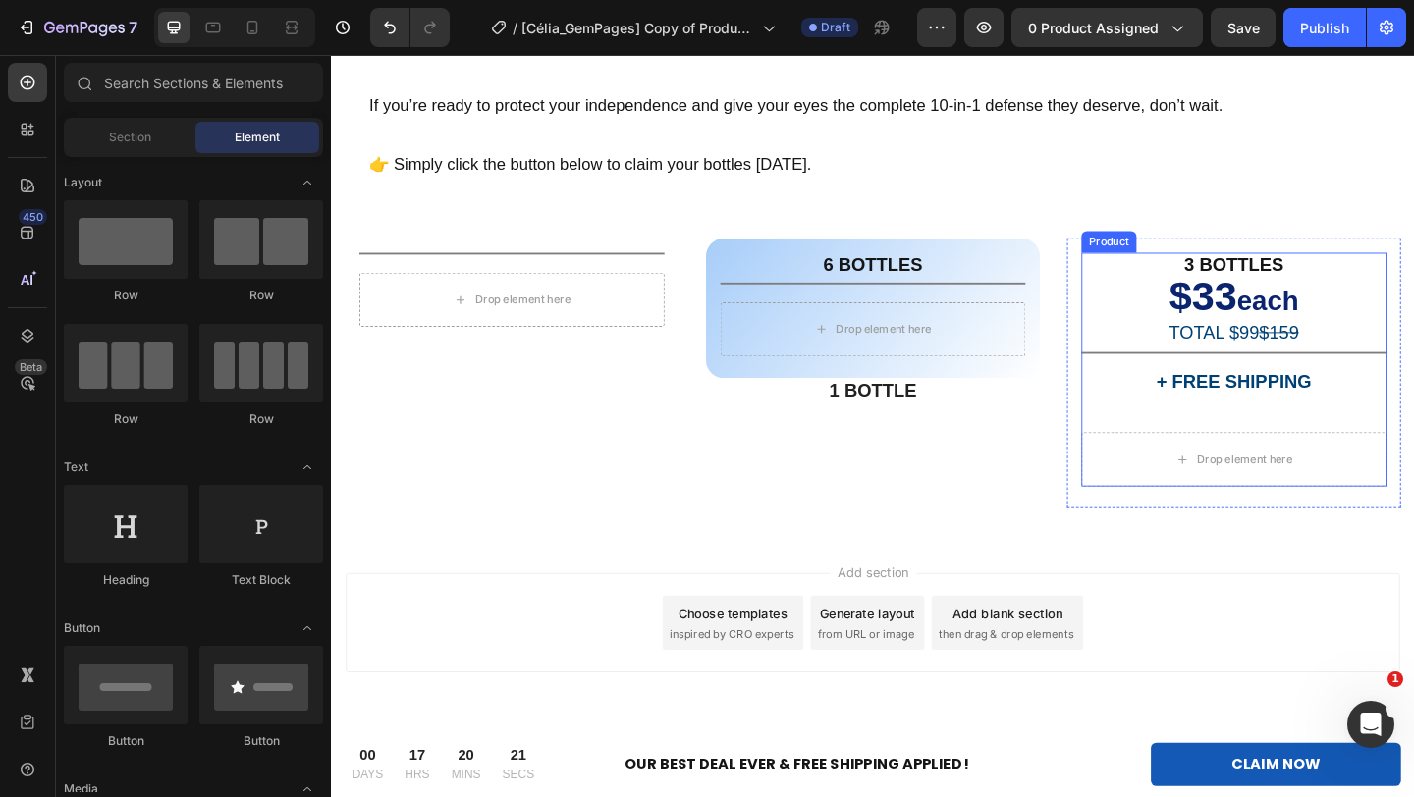
scroll to position [12740, 0]
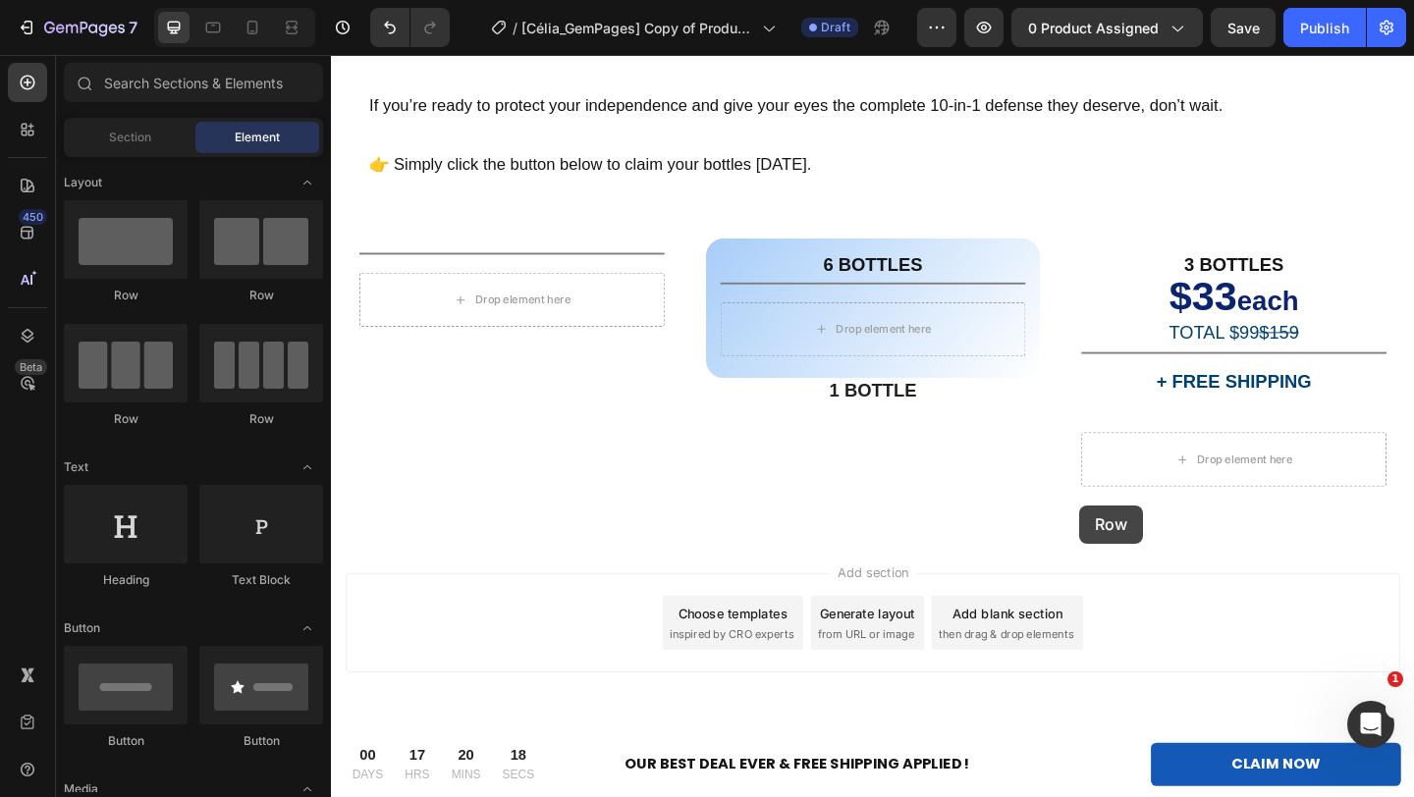
drag, startPoint x: 592, startPoint y: 318, endPoint x: 1189, endPoint y: 546, distance: 638.9
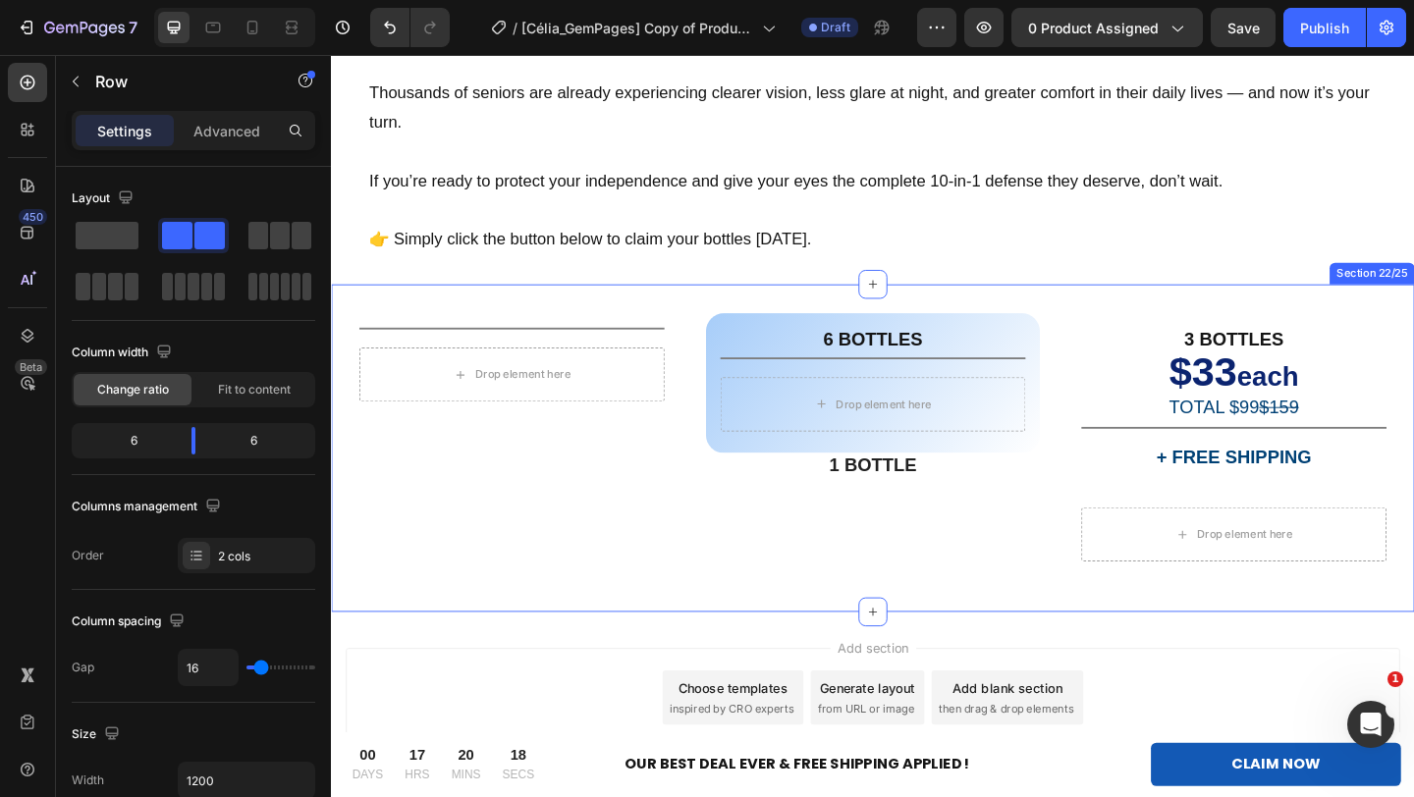
scroll to position [12877, 0]
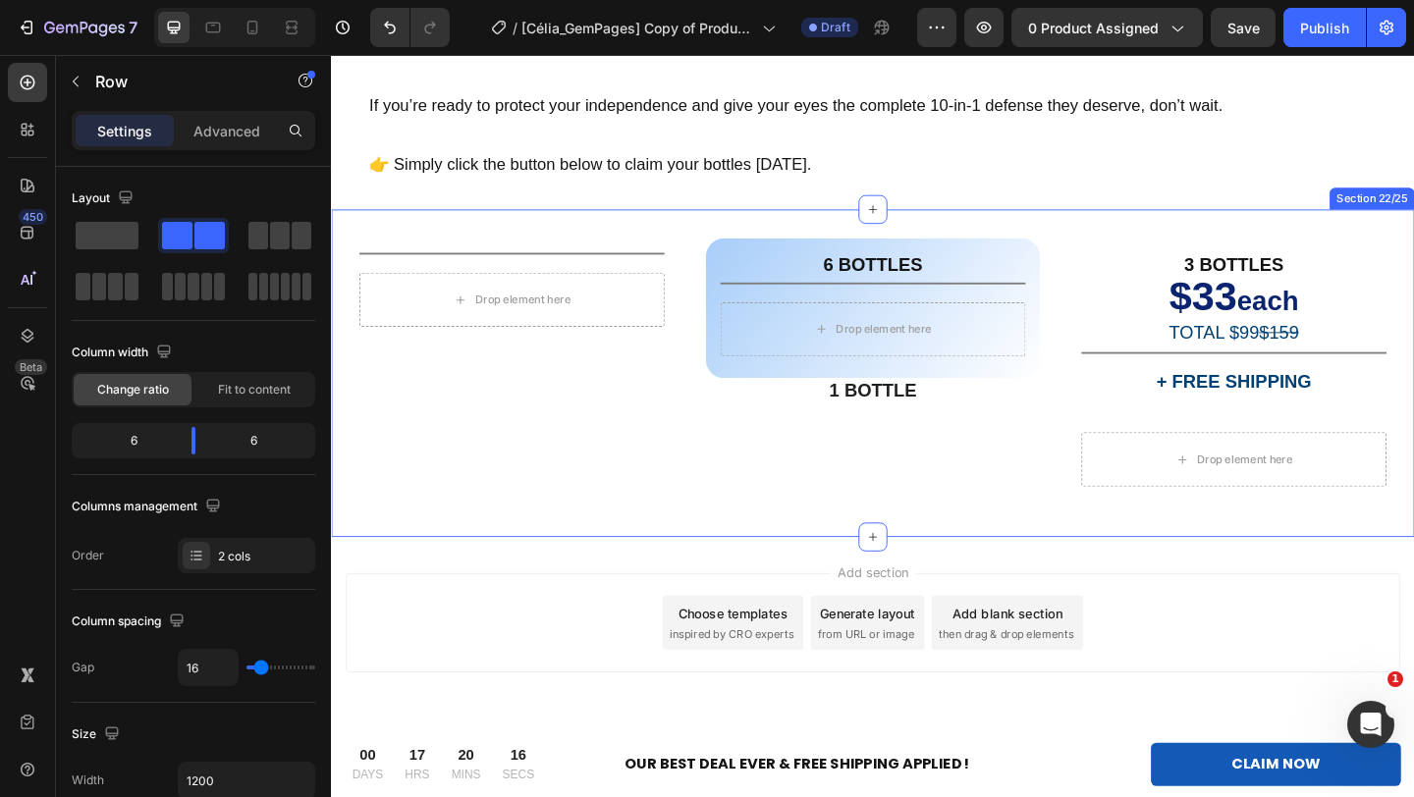
click at [1413, 228] on div "Title Line Drop element here Row Product Row 6 BOTTLES Text Block Title Line Dr…" at bounding box center [920, 401] width 1178 height 356
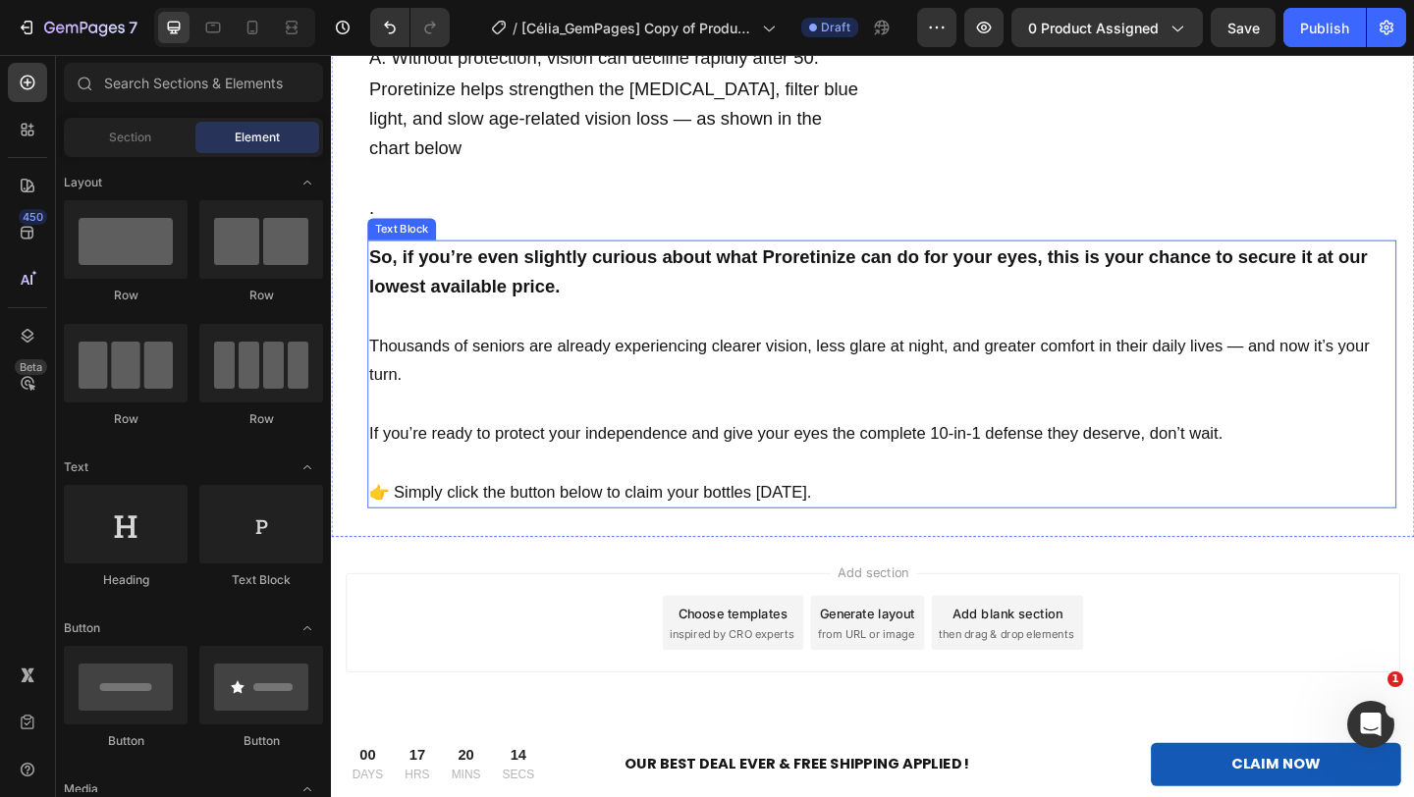
scroll to position [12519, 0]
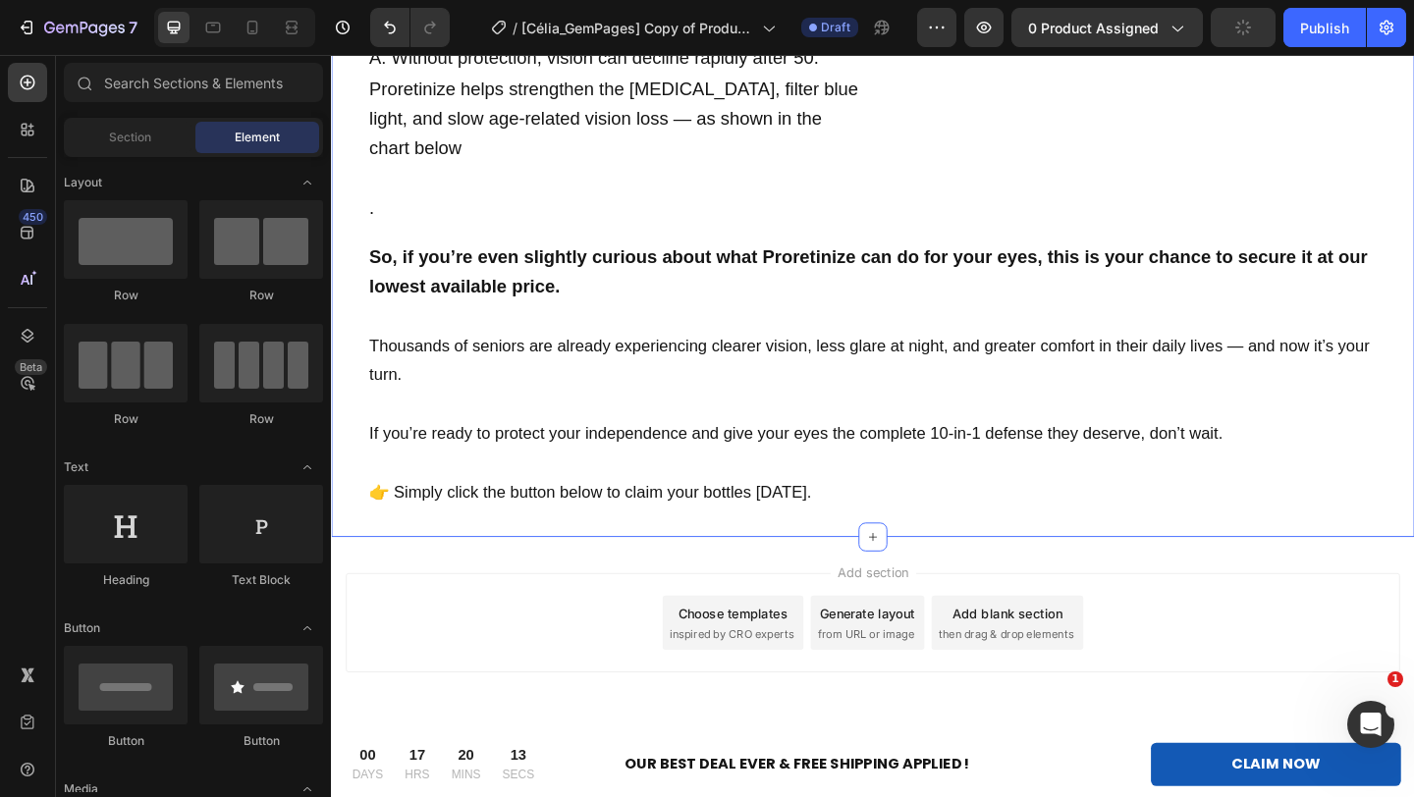
click at [1413, 561] on div "Q: How does Proretinize protect vision as we age? A: Without protection, vision…" at bounding box center [920, 232] width 1178 height 694
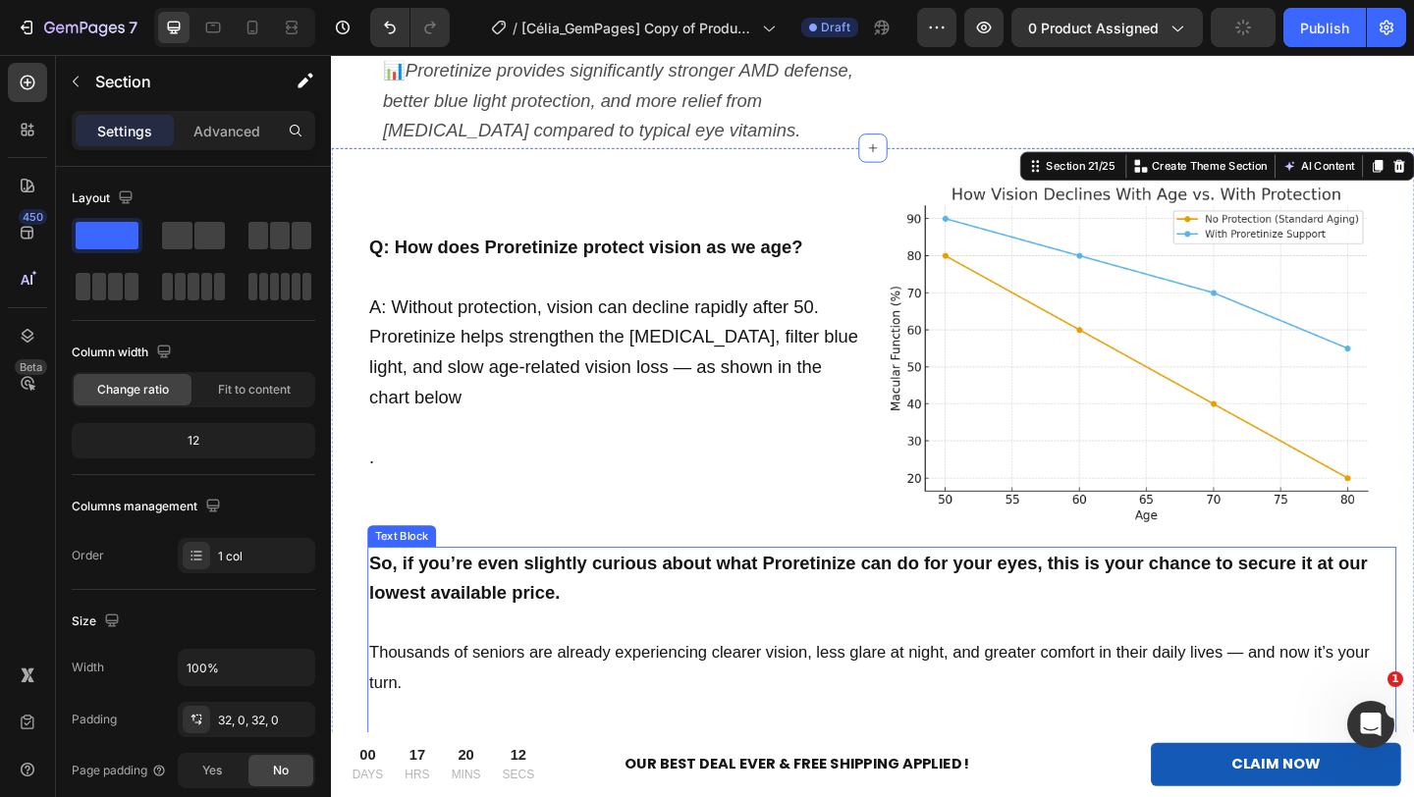
scroll to position [12113, 0]
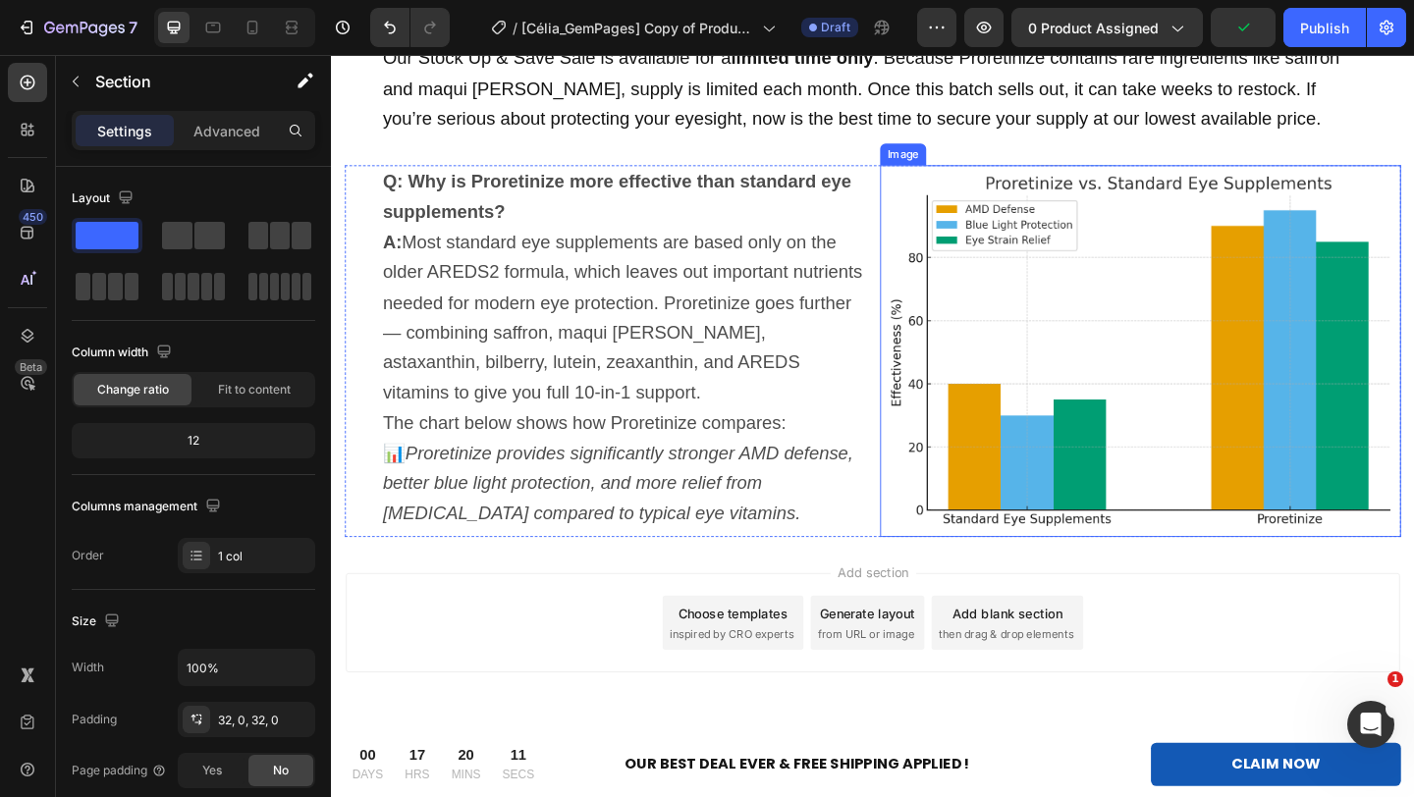
scroll to position [11771, 0]
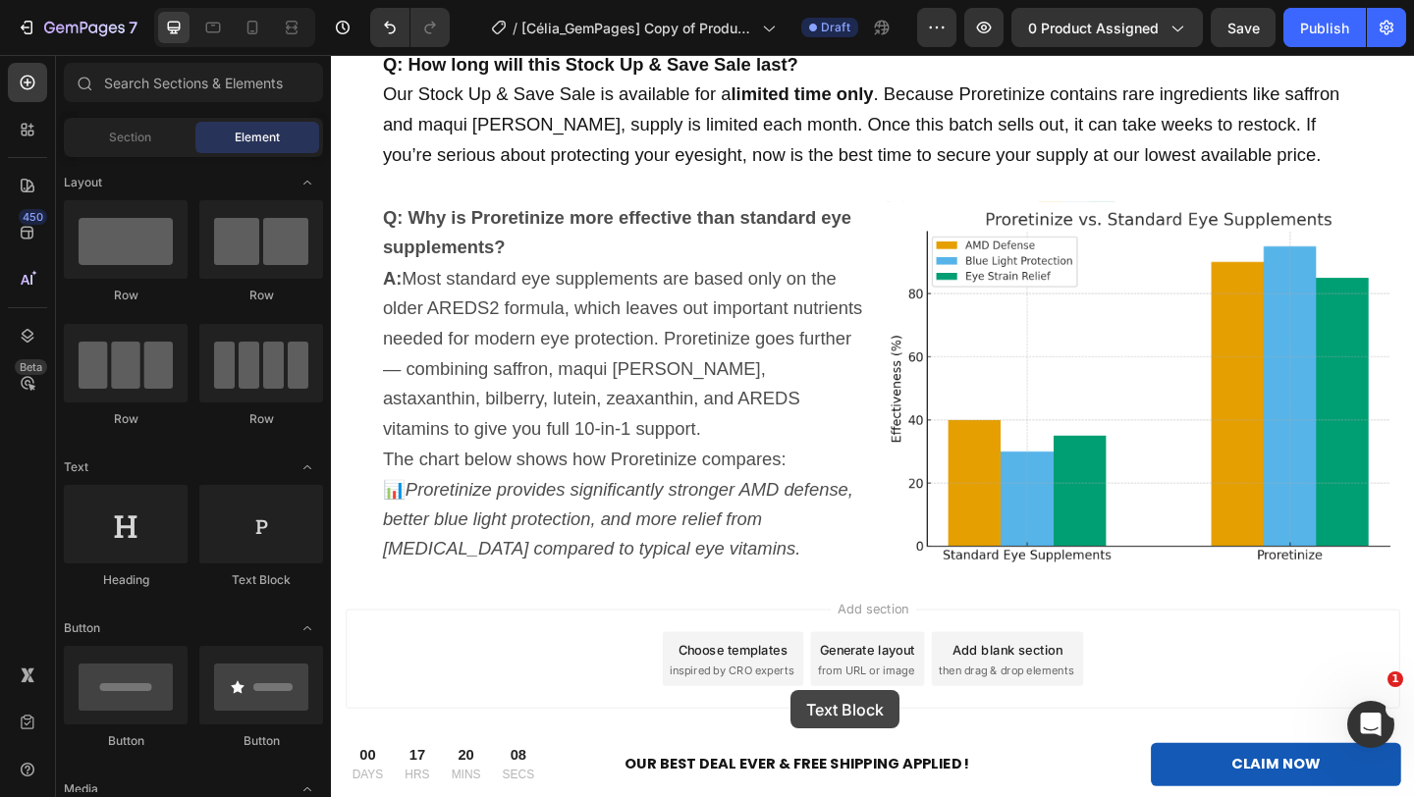
drag, startPoint x: 599, startPoint y: 581, endPoint x: 831, endPoint y: 748, distance: 285.5
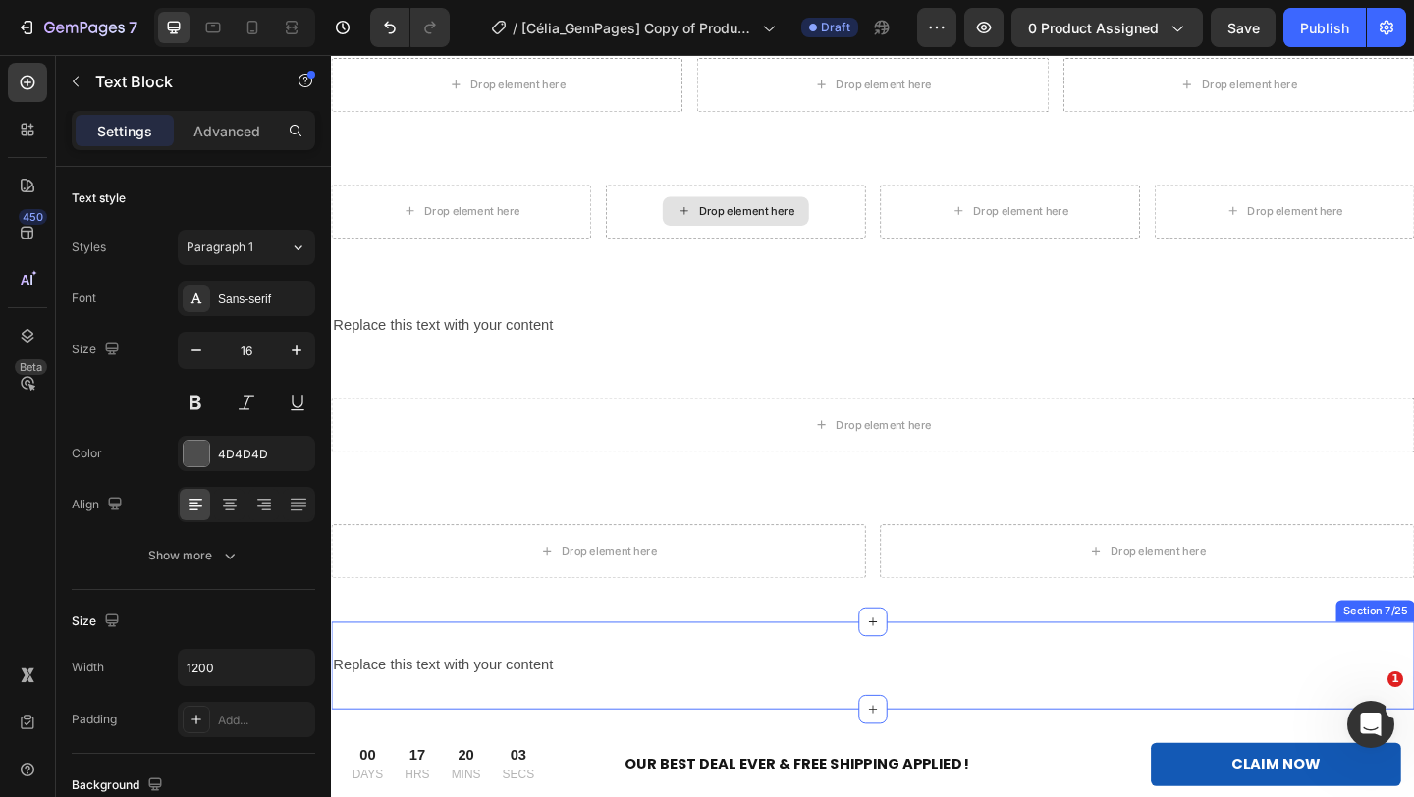
scroll to position [0, 0]
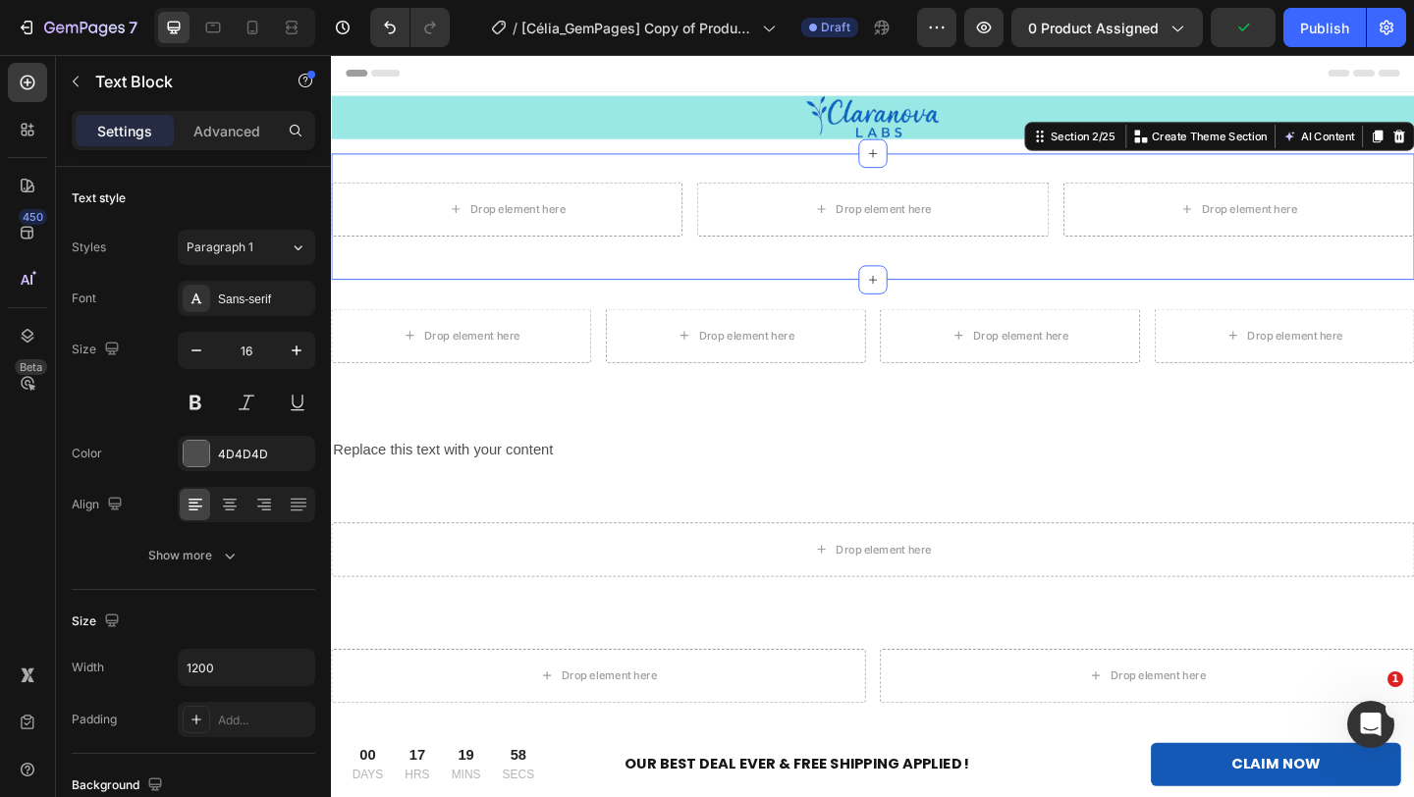
click at [795, 281] on div "Drop element here Drop element here Drop element here Row Section 2/25 You can …" at bounding box center [920, 230] width 1178 height 137
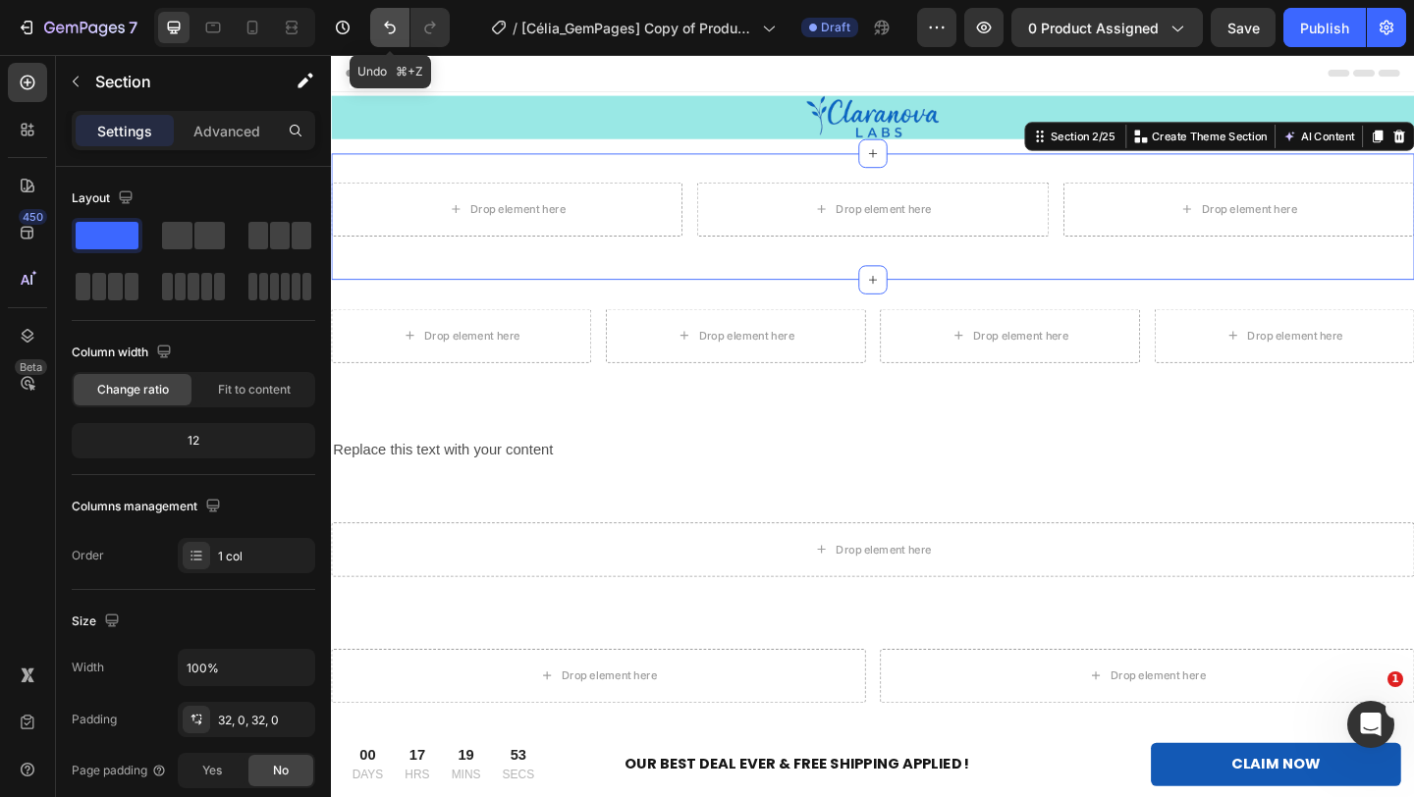
click at [384, 27] on icon "Undo/Redo" at bounding box center [390, 28] width 20 height 20
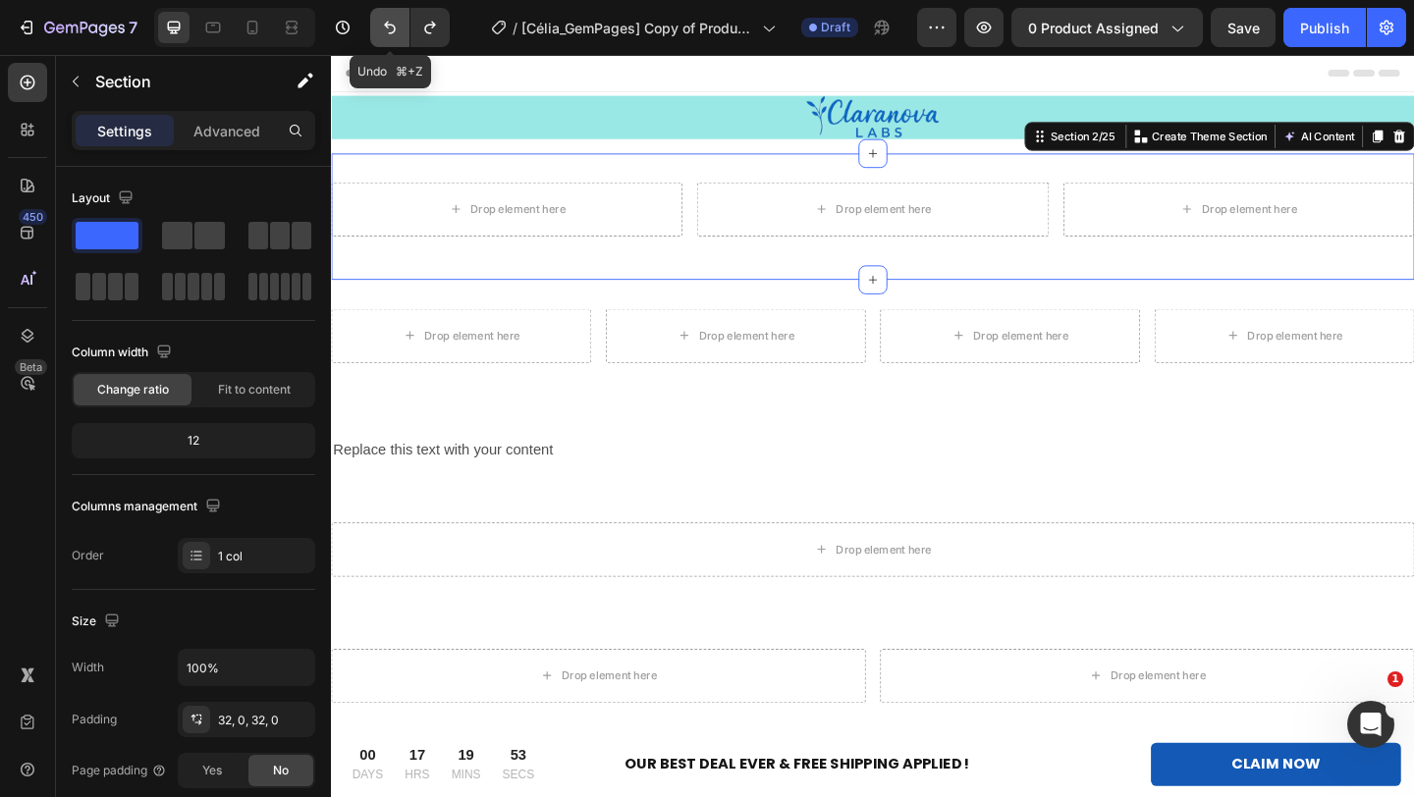
click at [384, 27] on icon "Undo/Redo" at bounding box center [390, 28] width 20 height 20
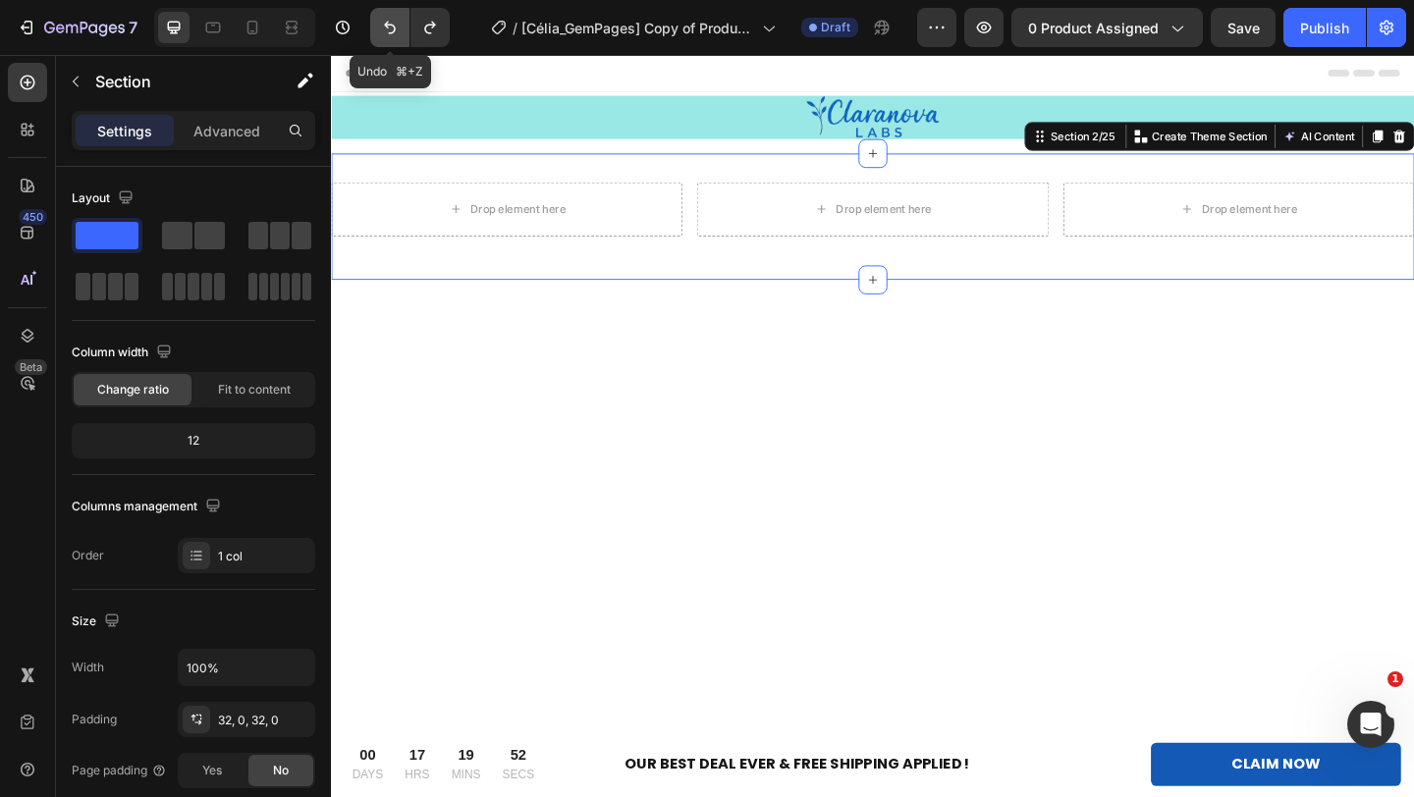
click at [384, 27] on icon "Undo/Redo" at bounding box center [390, 28] width 20 height 20
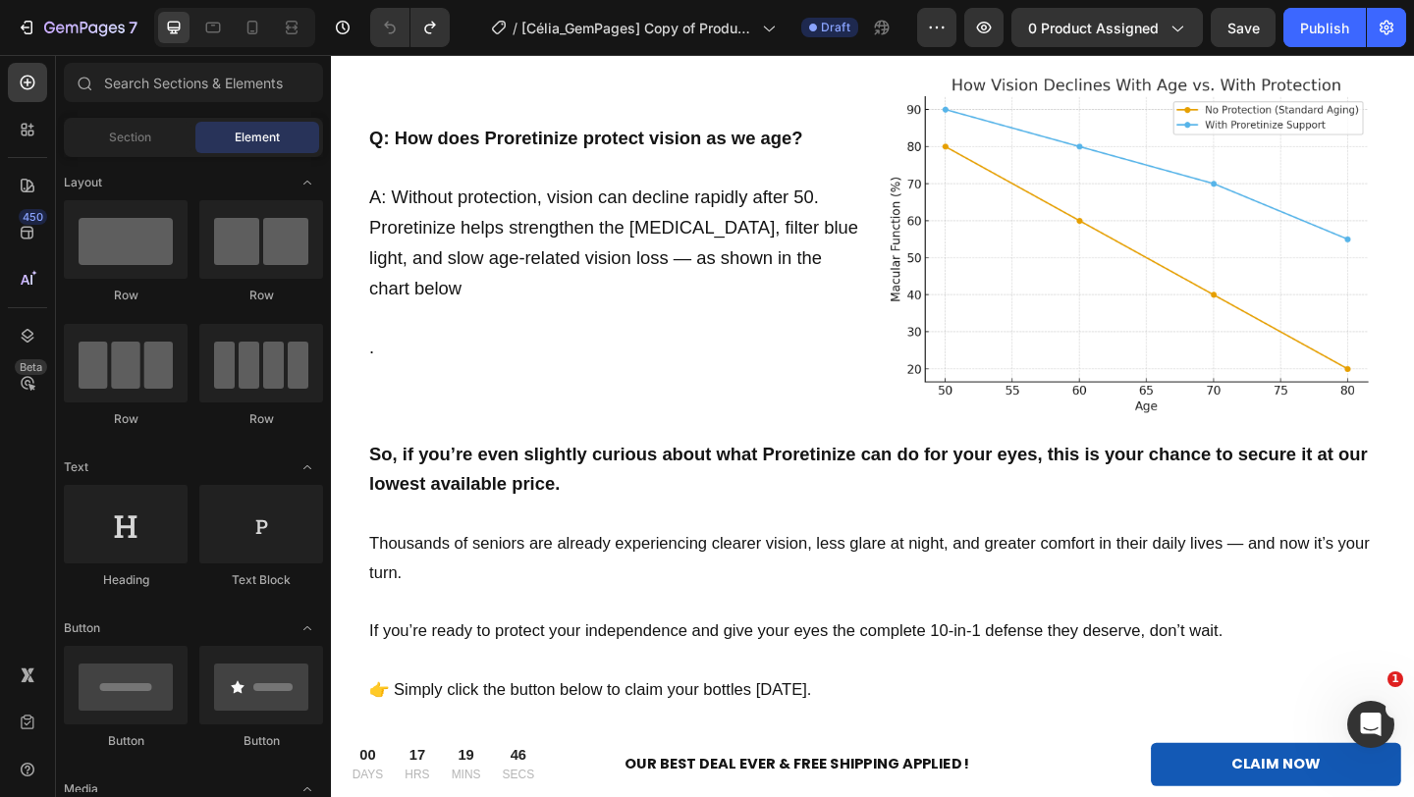
scroll to position [12928, 0]
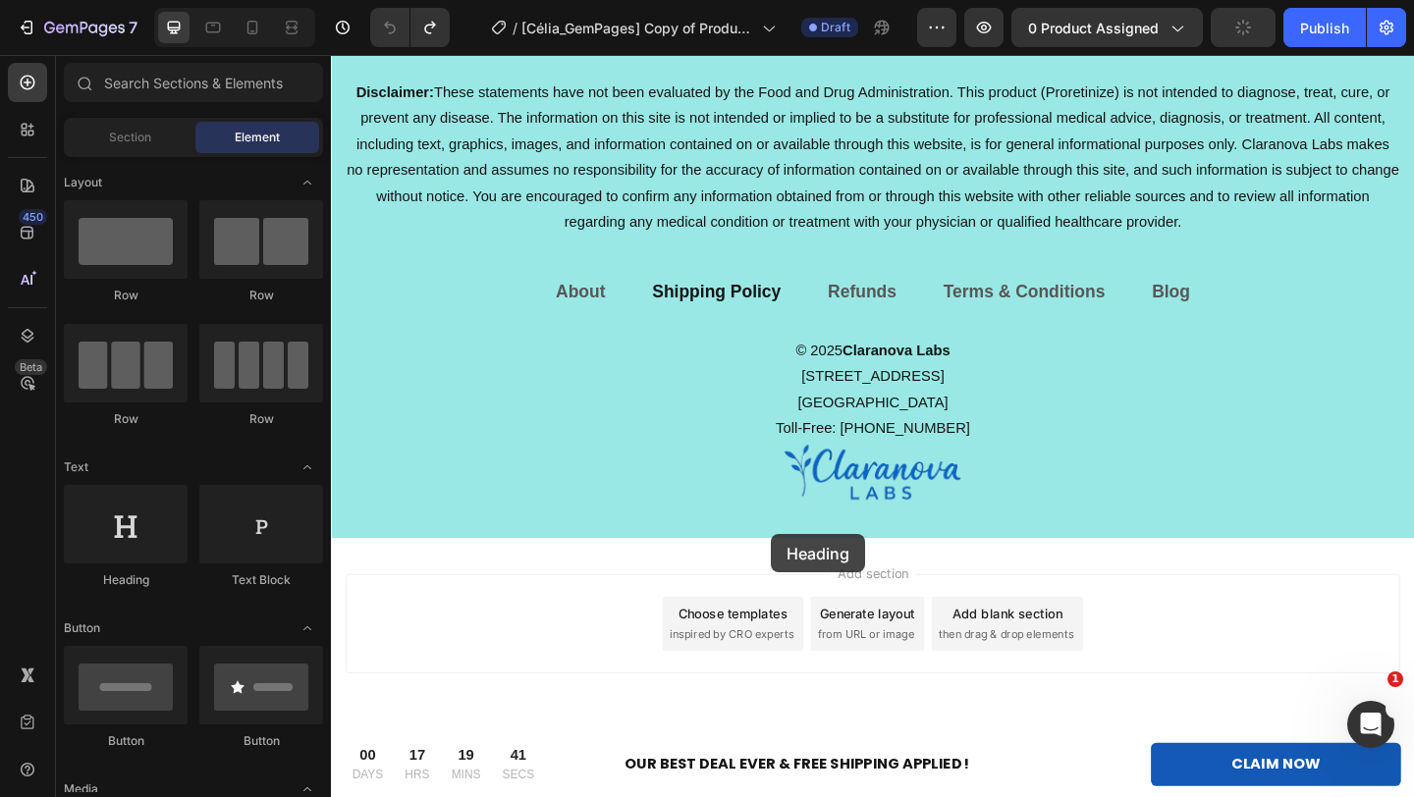
drag, startPoint x: 471, startPoint y: 602, endPoint x: 809, endPoint y: 576, distance: 338.7
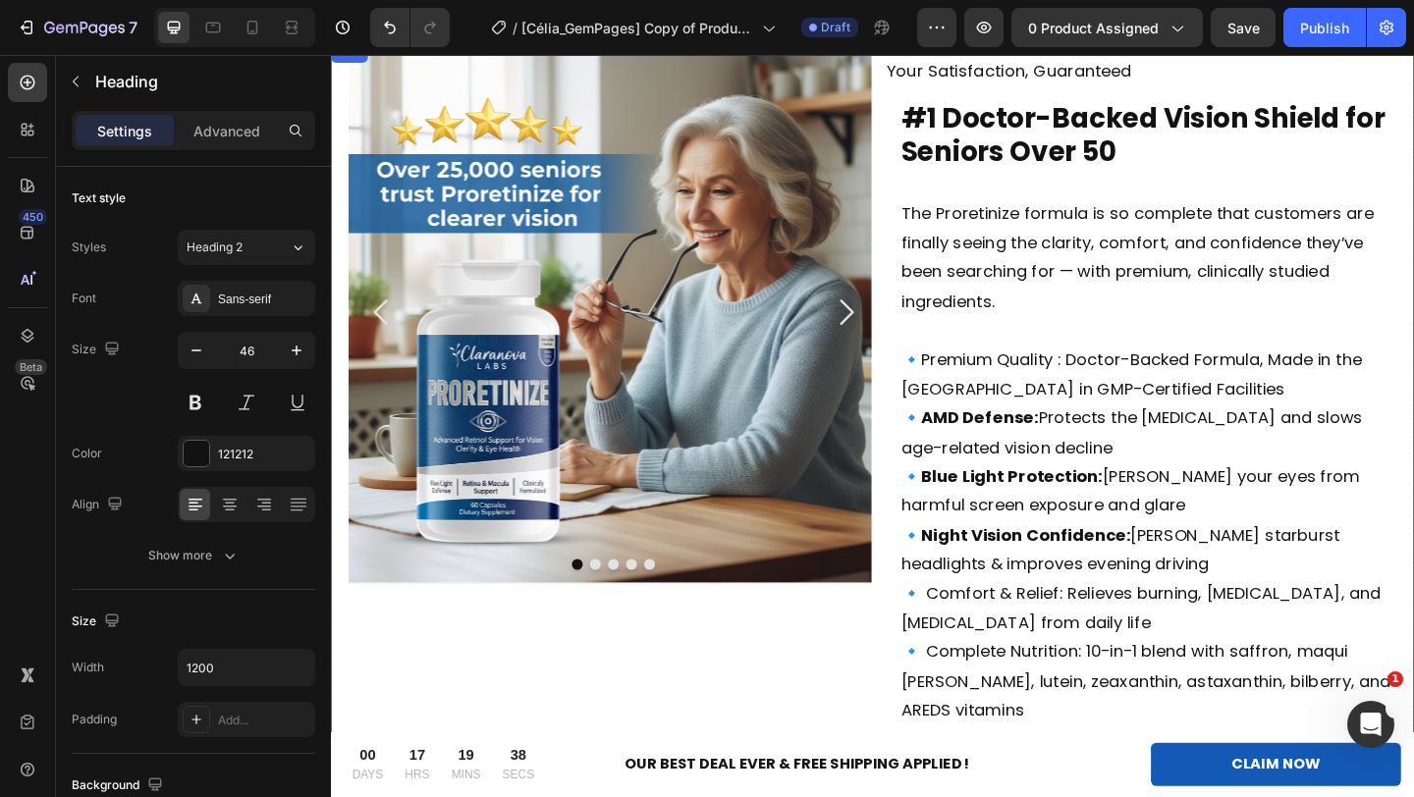
scroll to position [0, 0]
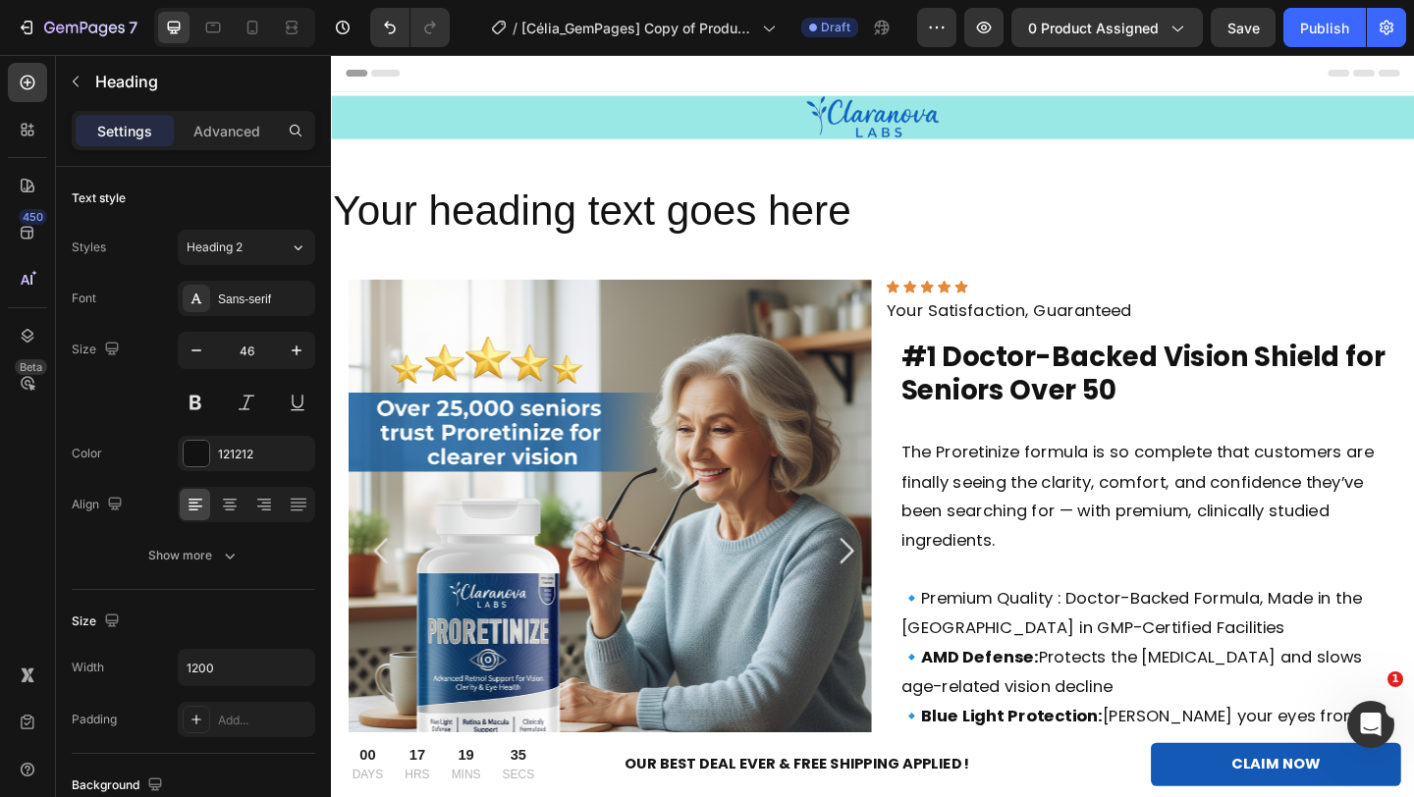
click at [794, 231] on h2 "Your heading text goes here" at bounding box center [920, 224] width 1178 height 63
click at [931, 220] on p "Your heading text goes here" at bounding box center [920, 224] width 1174 height 59
click at [928, 228] on p "Your heading text goes here" at bounding box center [920, 224] width 1174 height 59
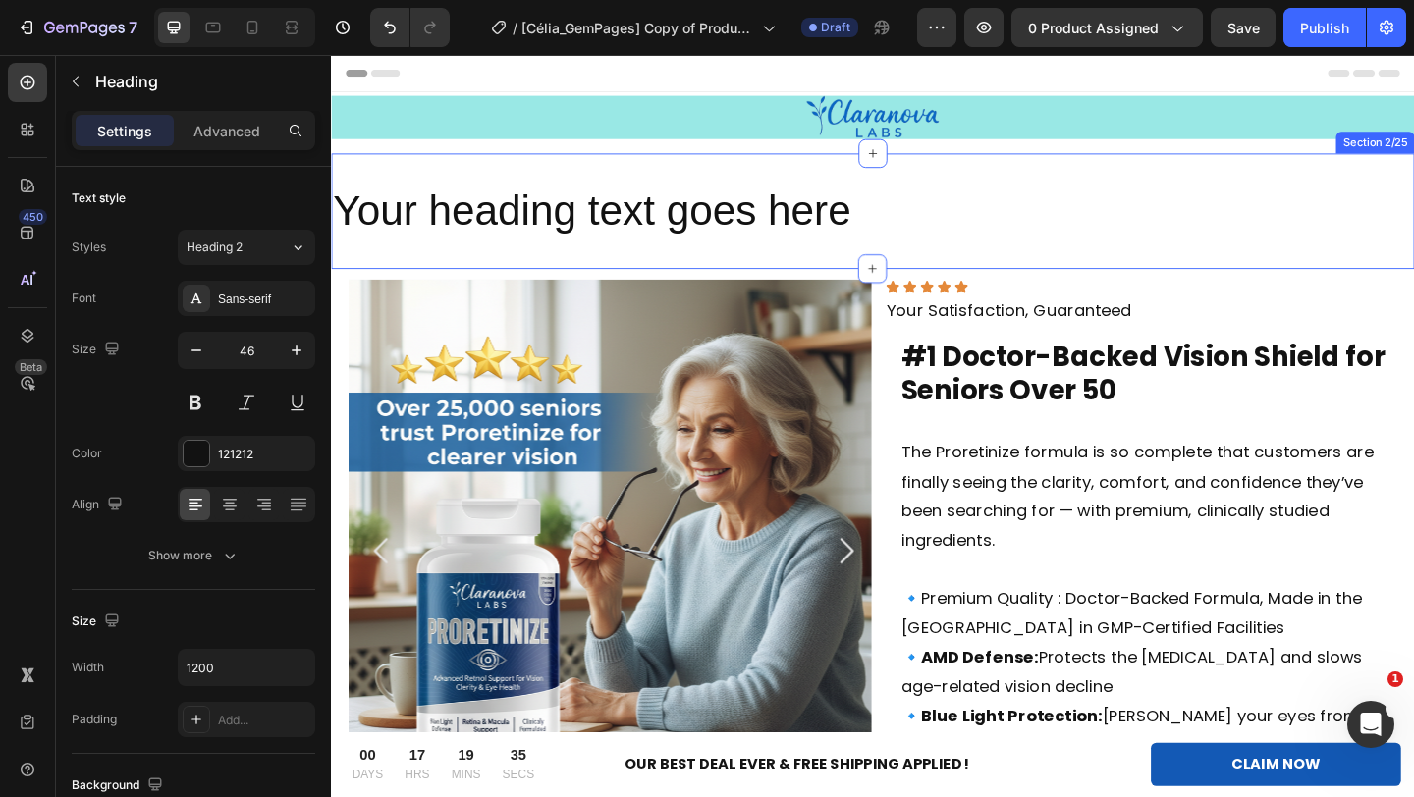
click at [899, 259] on div "Your heading text goes here Heading Section 2/25" at bounding box center [920, 225] width 1178 height 126
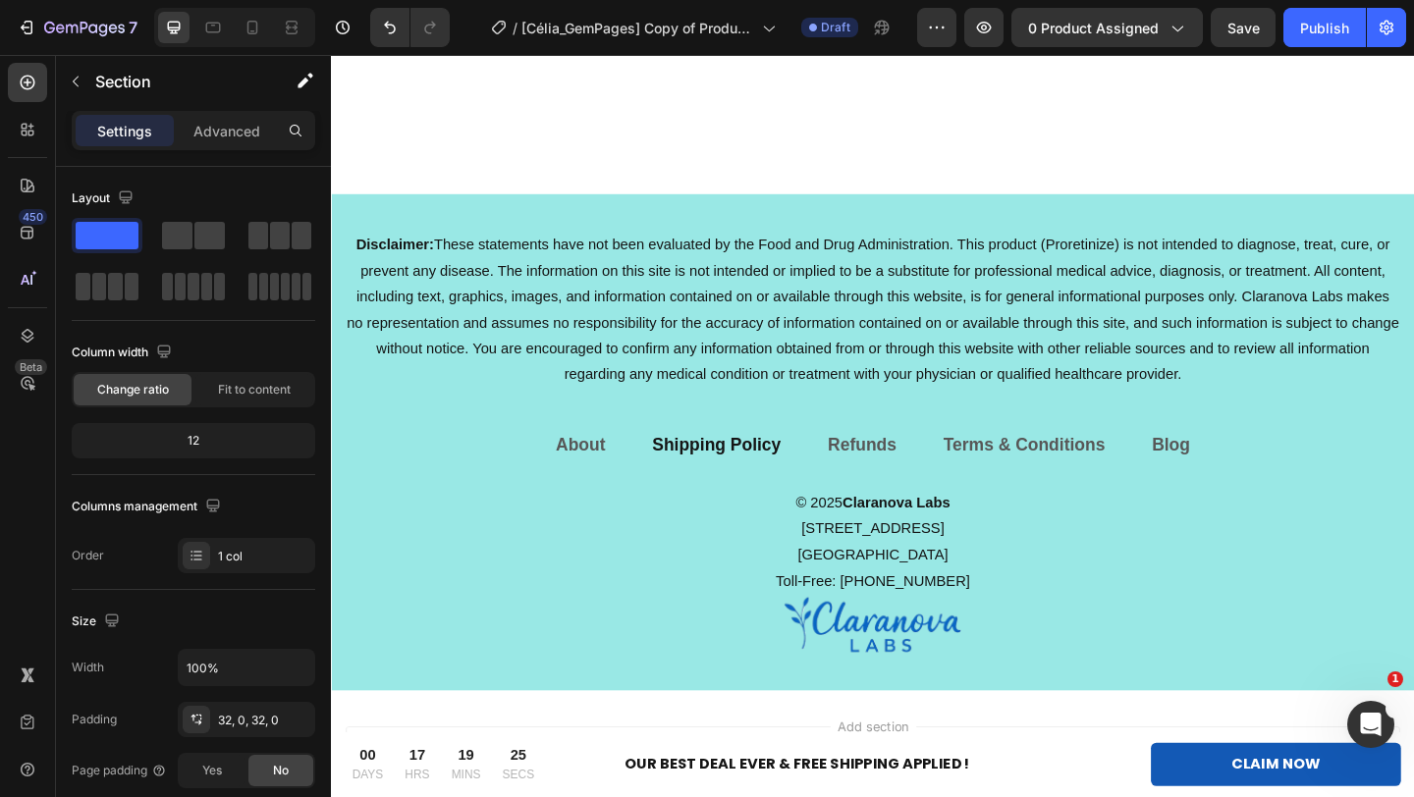
scroll to position [13054, 0]
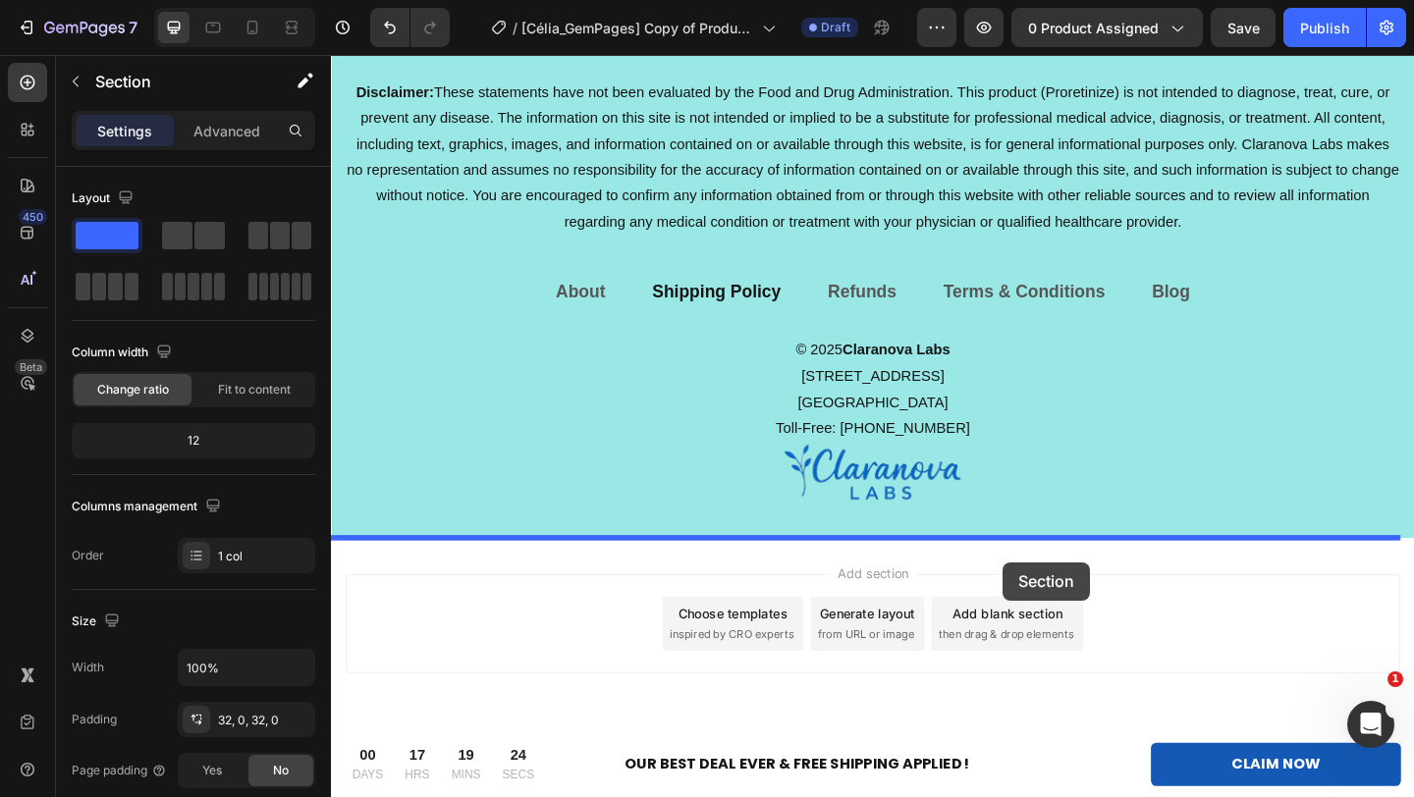
drag, startPoint x: 1131, startPoint y: 148, endPoint x: 1061, endPoint y: 607, distance: 463.7
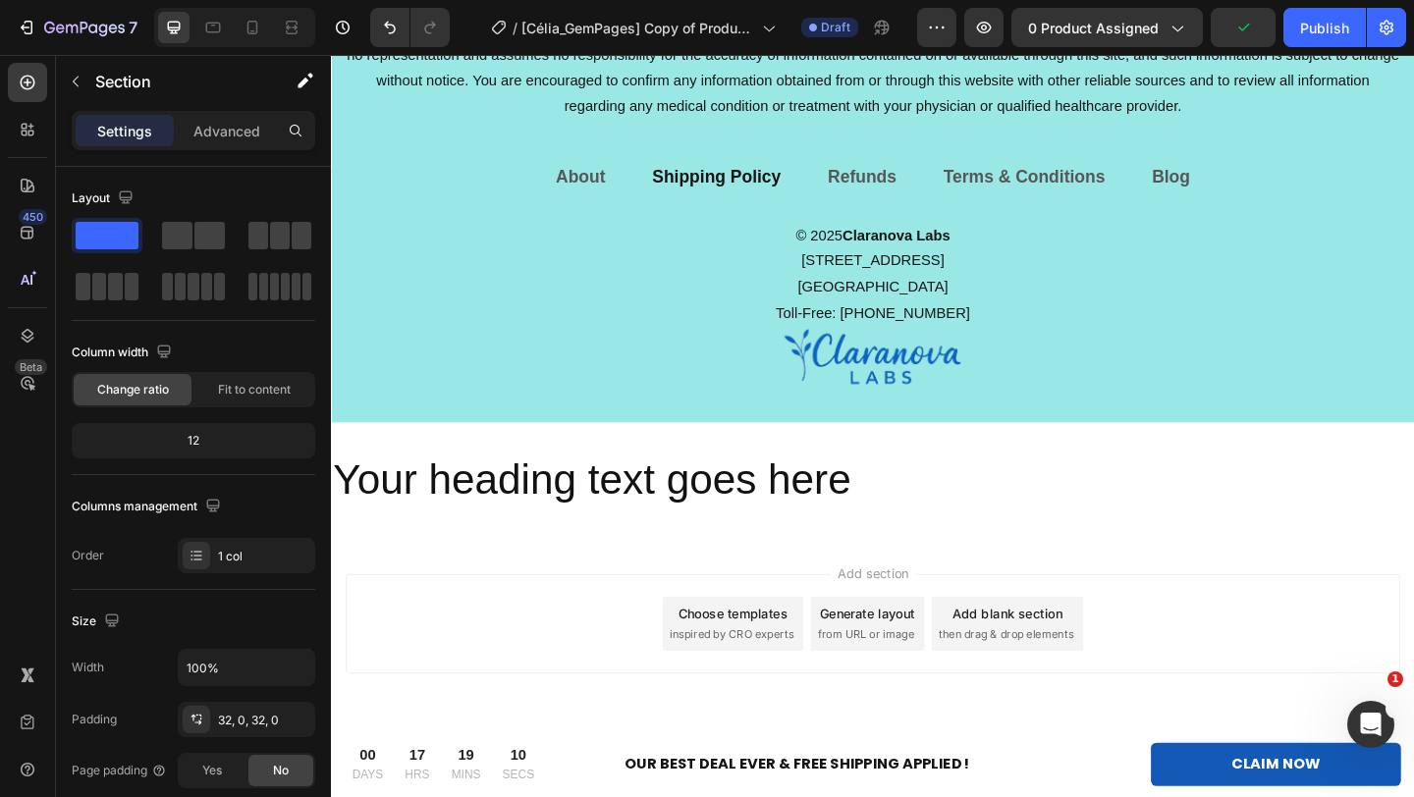
click at [1122, 467] on div "Your heading text goes here Heading Section 20/25" at bounding box center [920, 518] width 1178 height 126
click at [1034, 488] on h2 "Your heading text goes here" at bounding box center [920, 517] width 1178 height 63
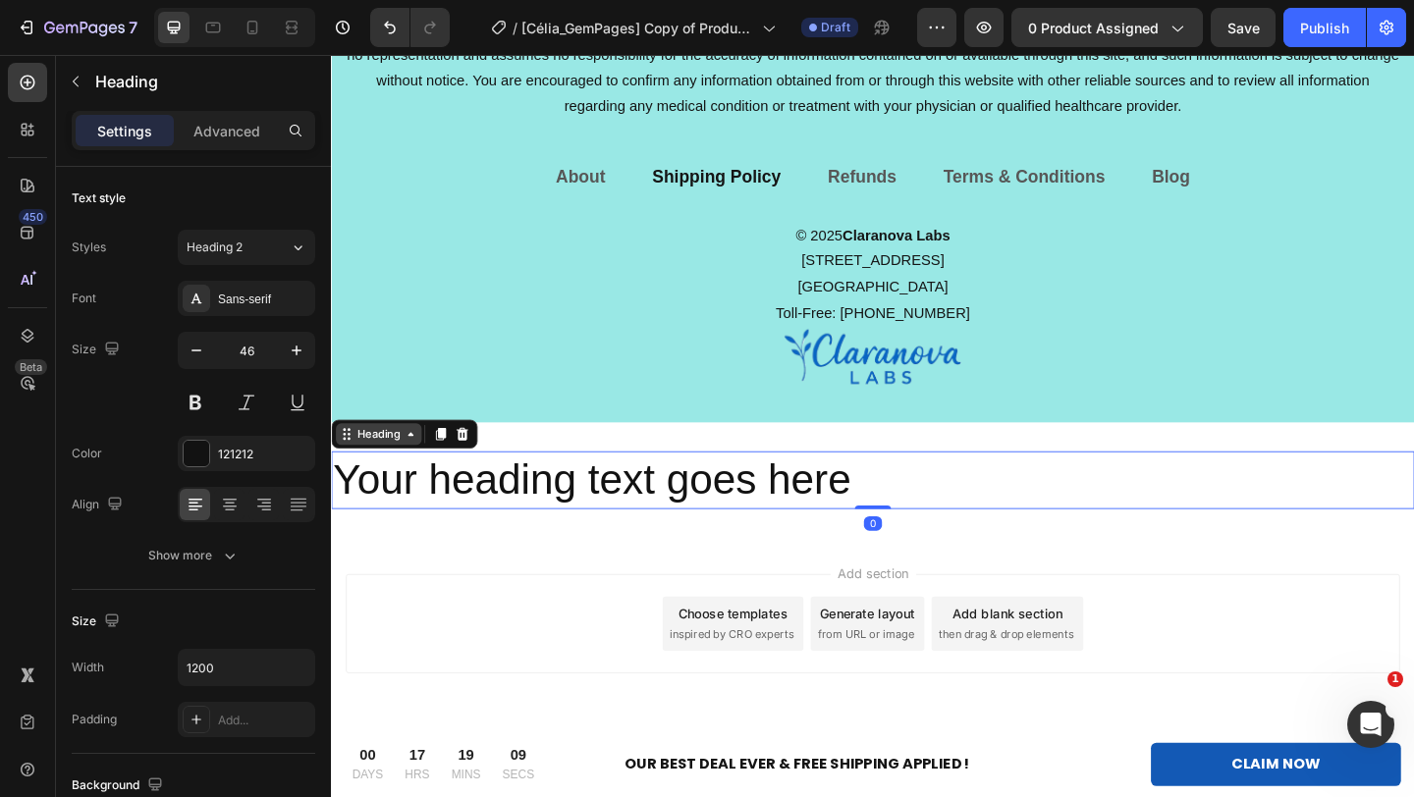
click at [405, 476] on div "Heading" at bounding box center [382, 468] width 93 height 24
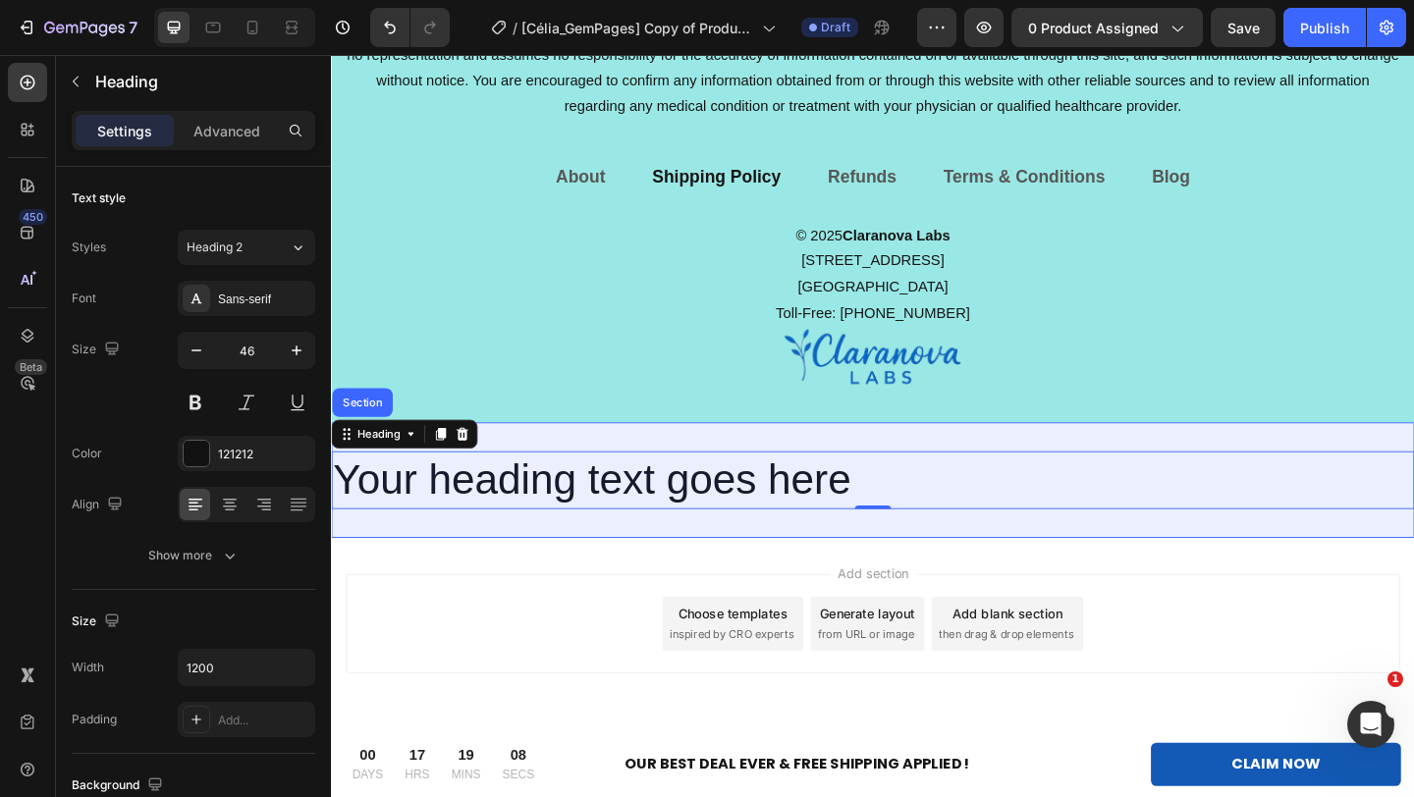
click at [370, 436] on div "Section" at bounding box center [365, 433] width 50 height 12
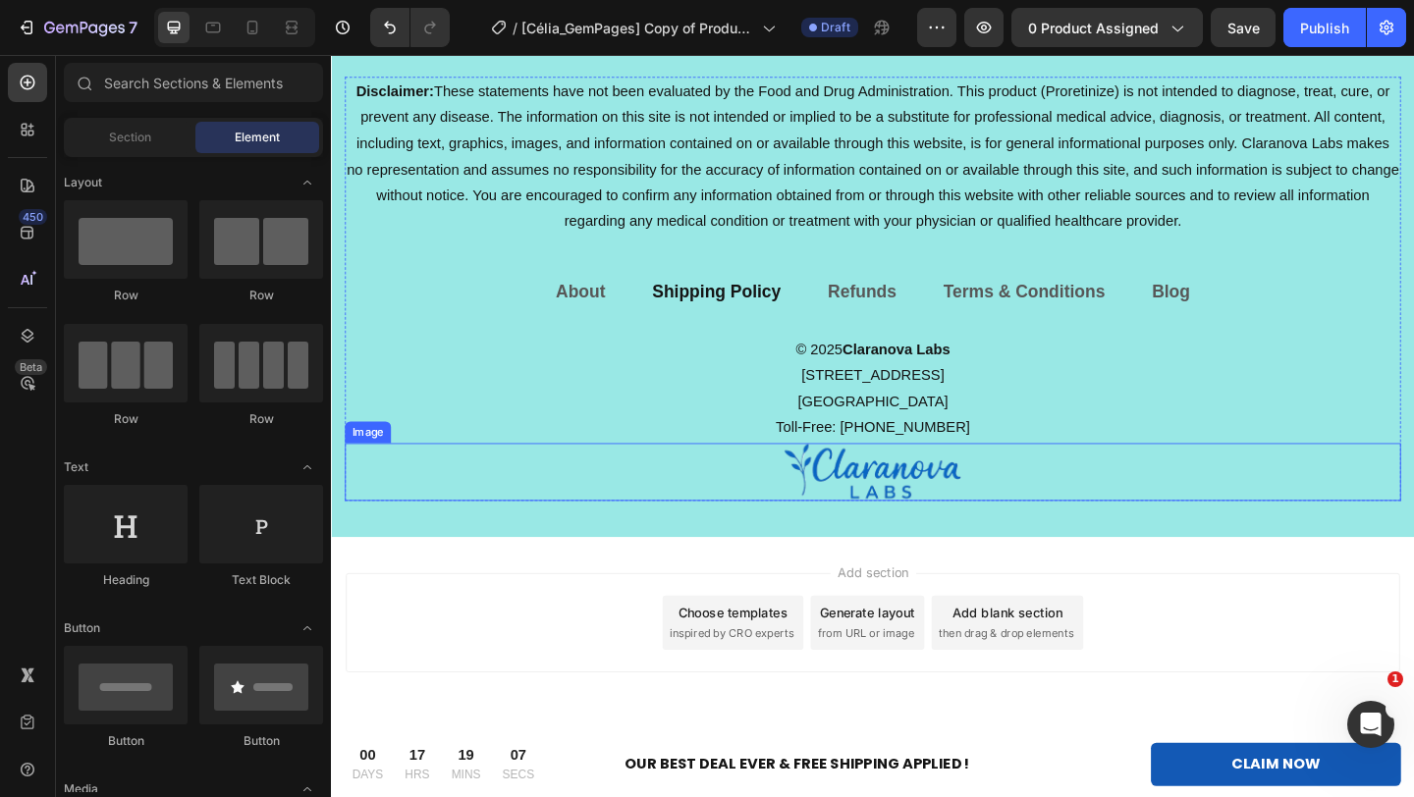
scroll to position [12928, 0]
click at [381, 3] on div "7 Version history Undo ⌘+Z / [Célia_GemPages] Copy of Product Page - updated Dr…" at bounding box center [707, 28] width 1414 height 56
click at [383, 30] on icon "Undo/Redo" at bounding box center [390, 28] width 20 height 20
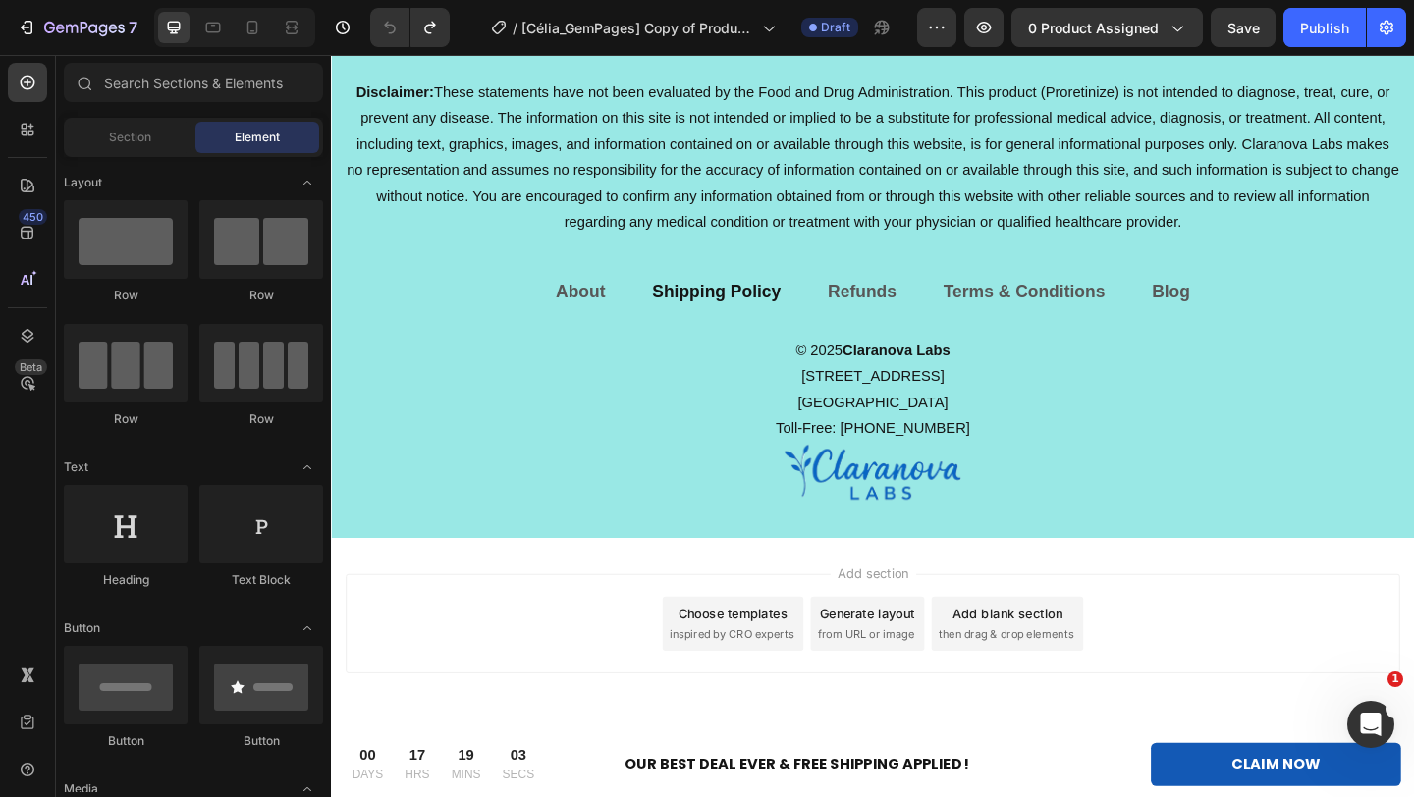
click at [1092, 689] on span "then drag & drop elements" at bounding box center [1065, 685] width 146 height 18
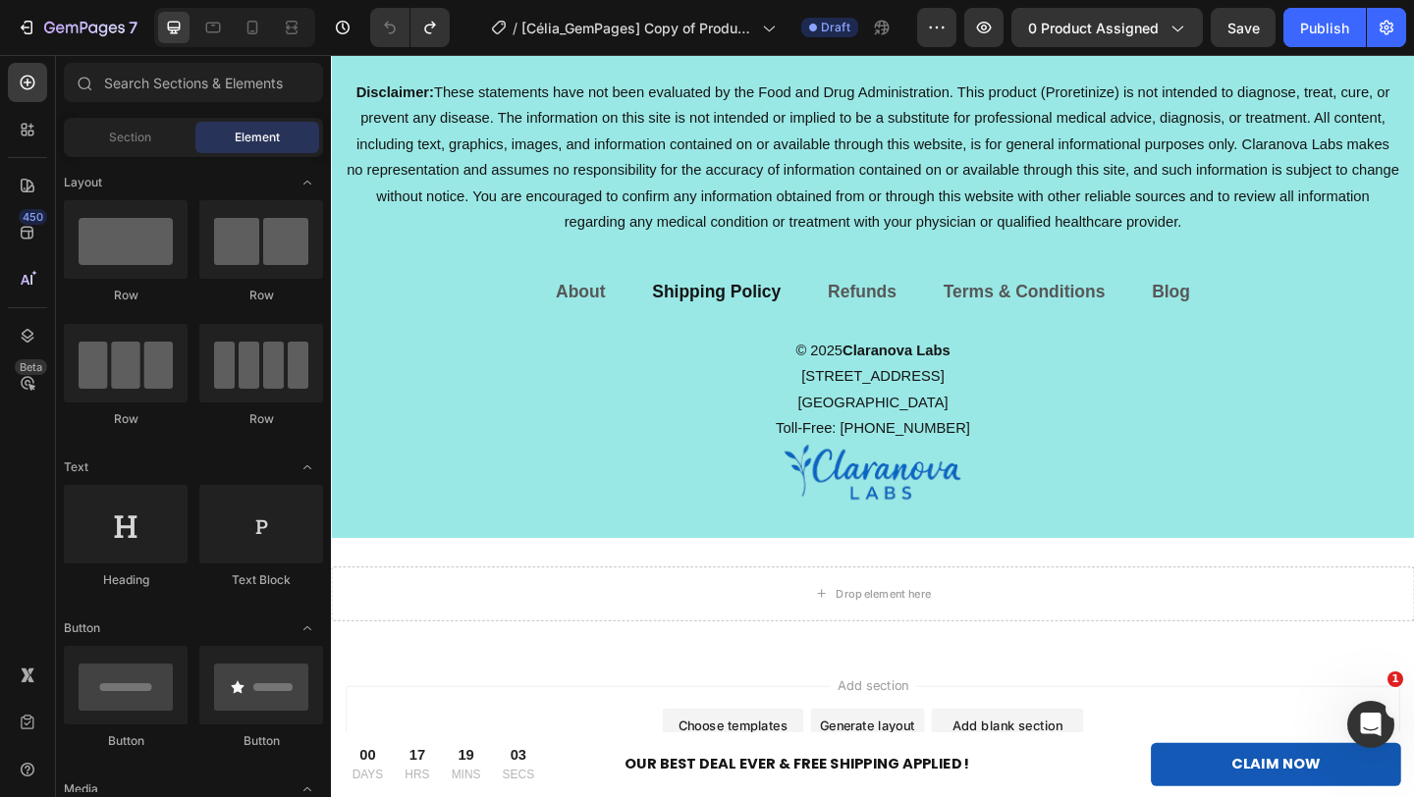
scroll to position [13050, 0]
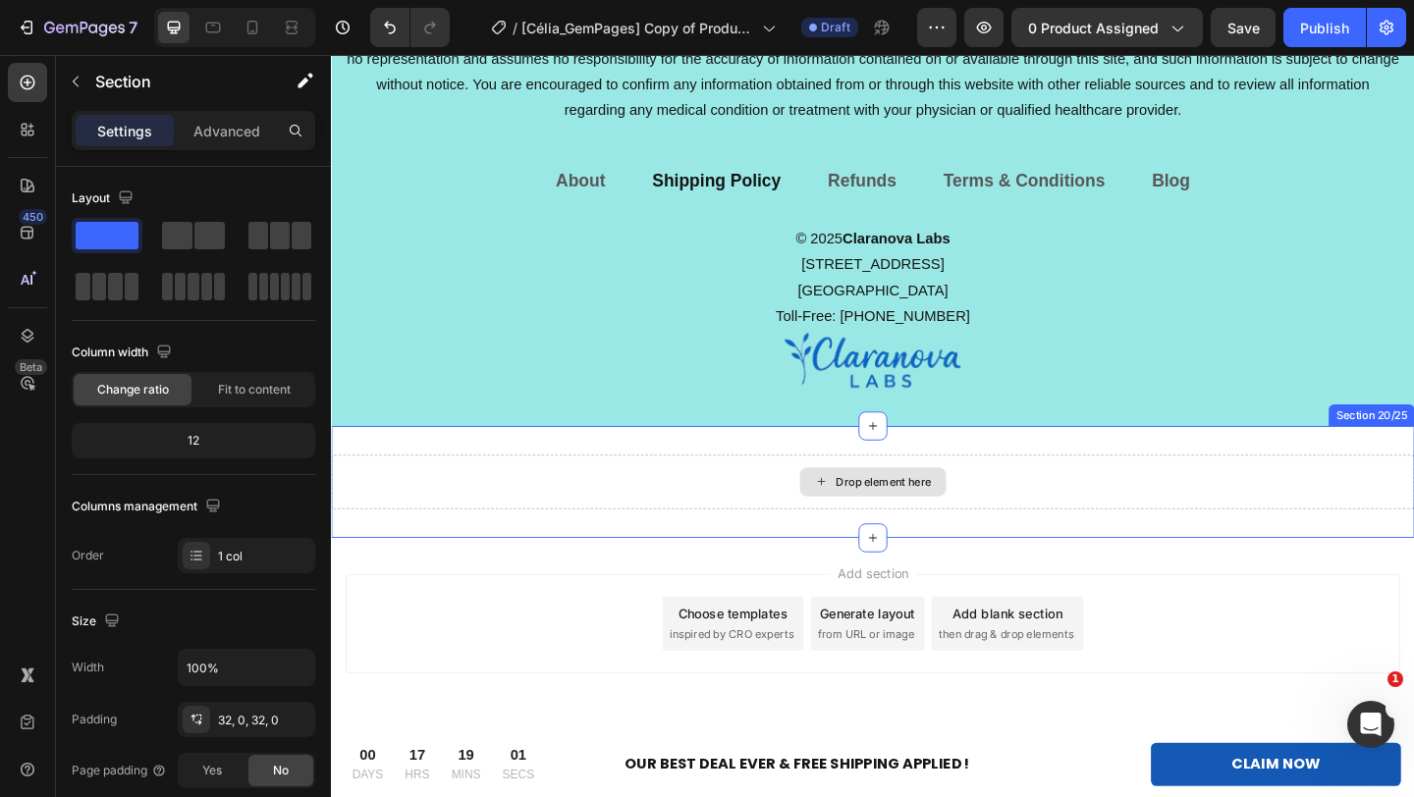
click at [503, 535] on div "Drop element here" at bounding box center [920, 519] width 1178 height 59
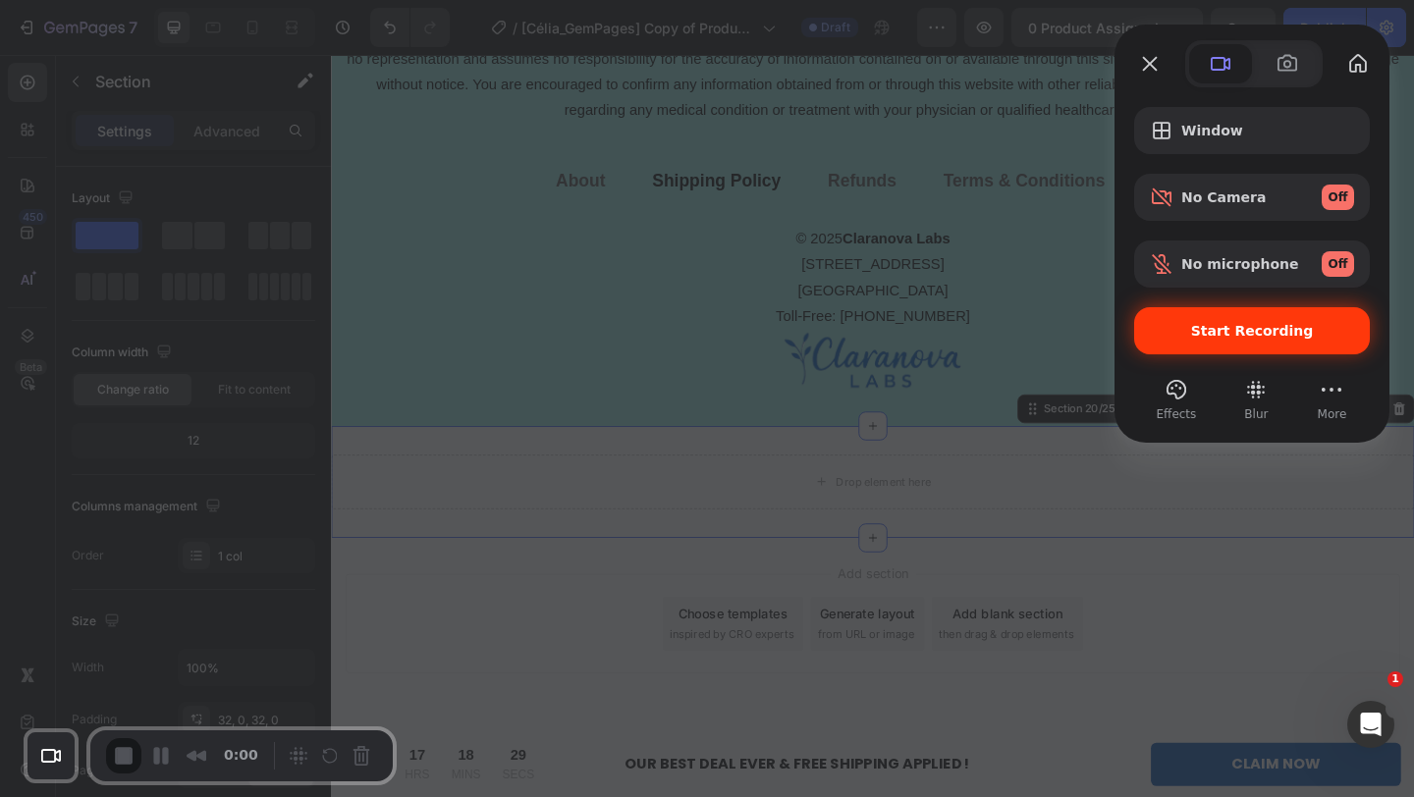
click at [1219, 323] on span "Start Recording" at bounding box center [1252, 331] width 123 height 16
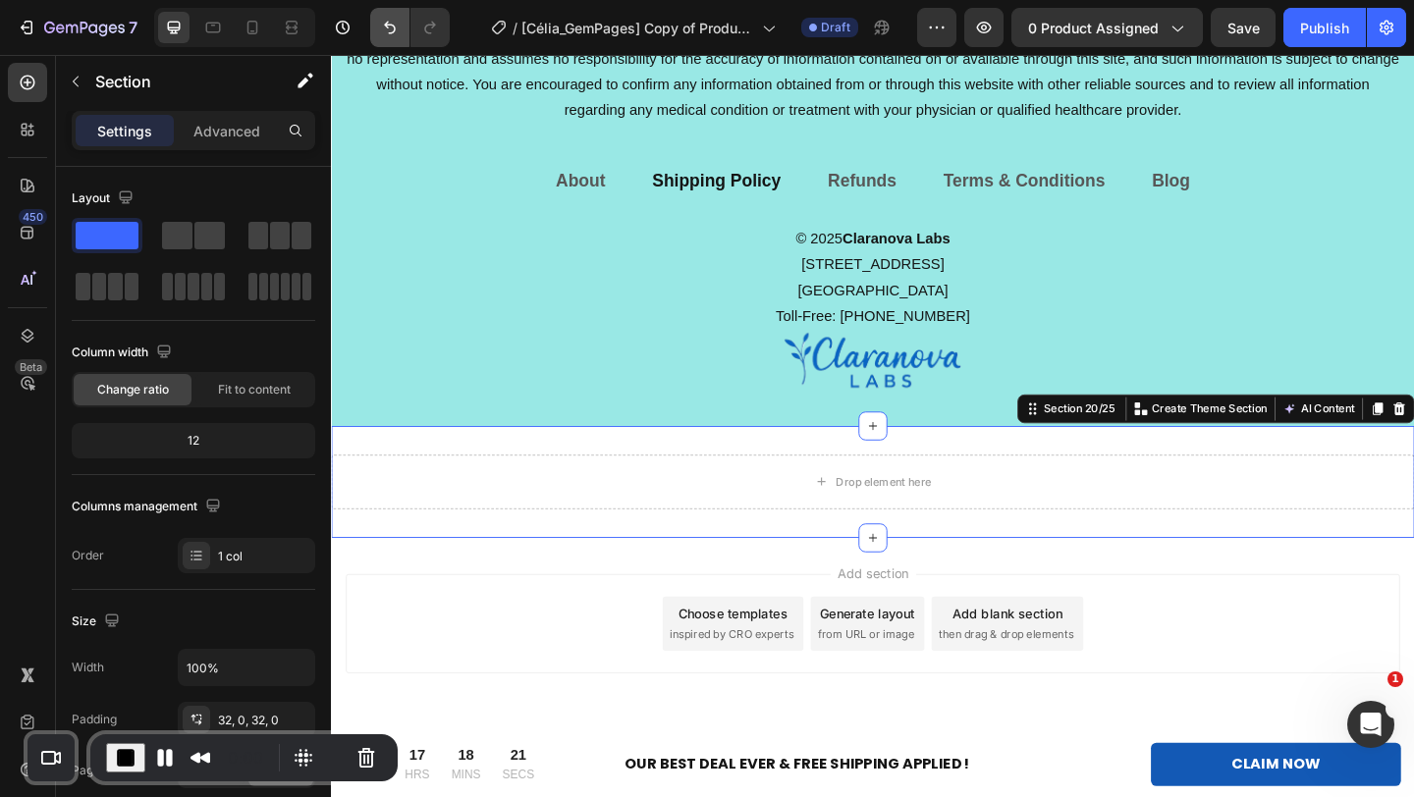
click at [388, 25] on icon "Undo/Redo" at bounding box center [390, 28] width 12 height 13
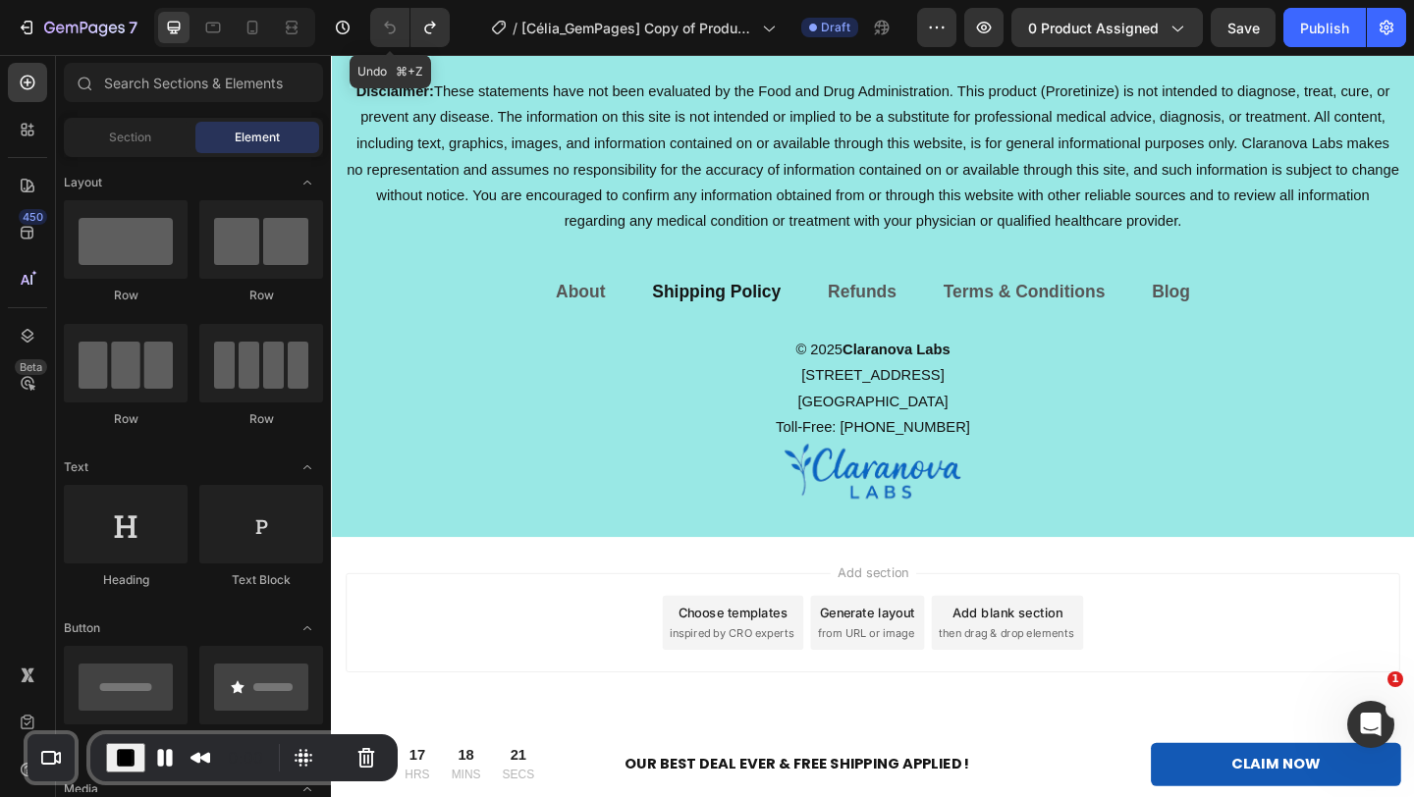
scroll to position [12928, 0]
click at [1083, 674] on div "Add blank section then drag & drop elements" at bounding box center [1066, 673] width 165 height 59
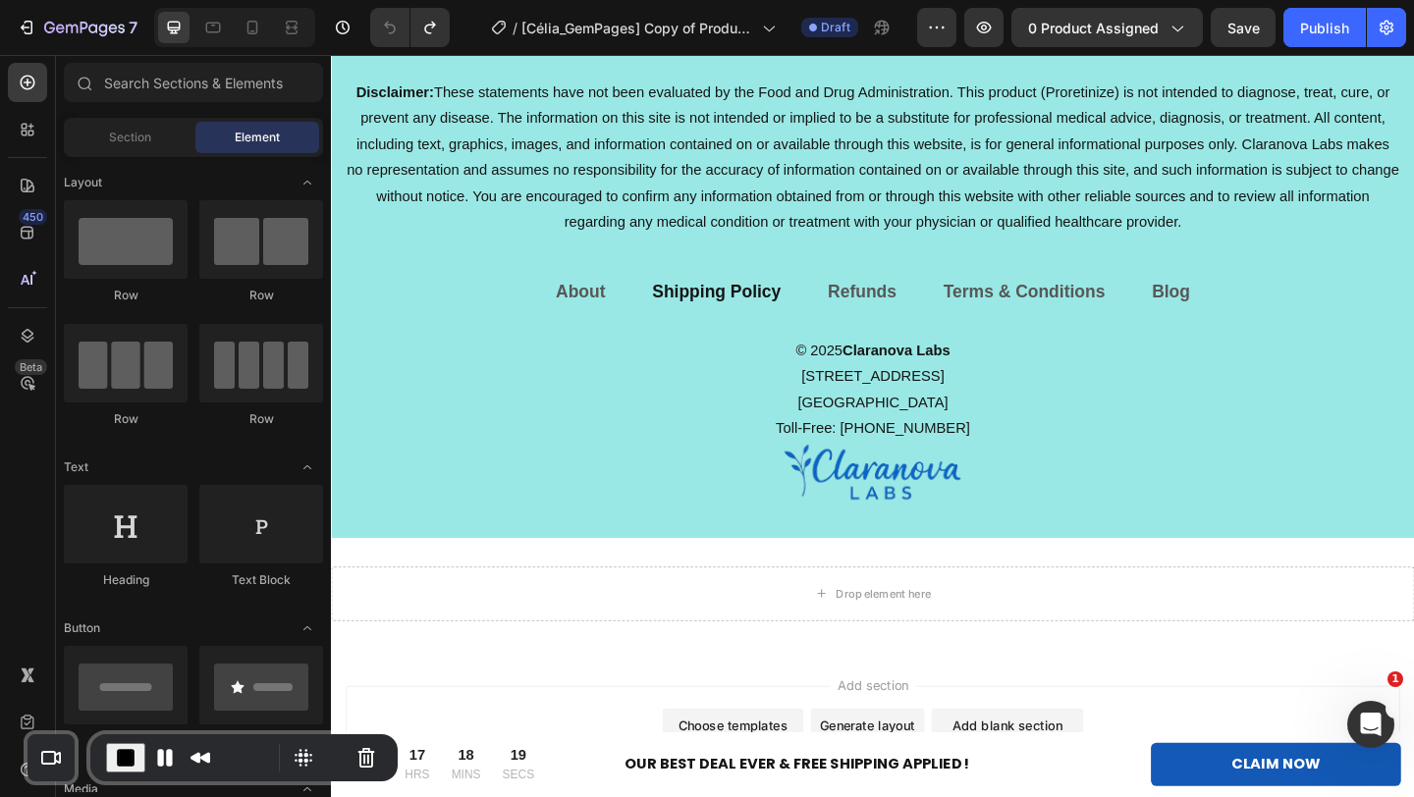
scroll to position [13050, 0]
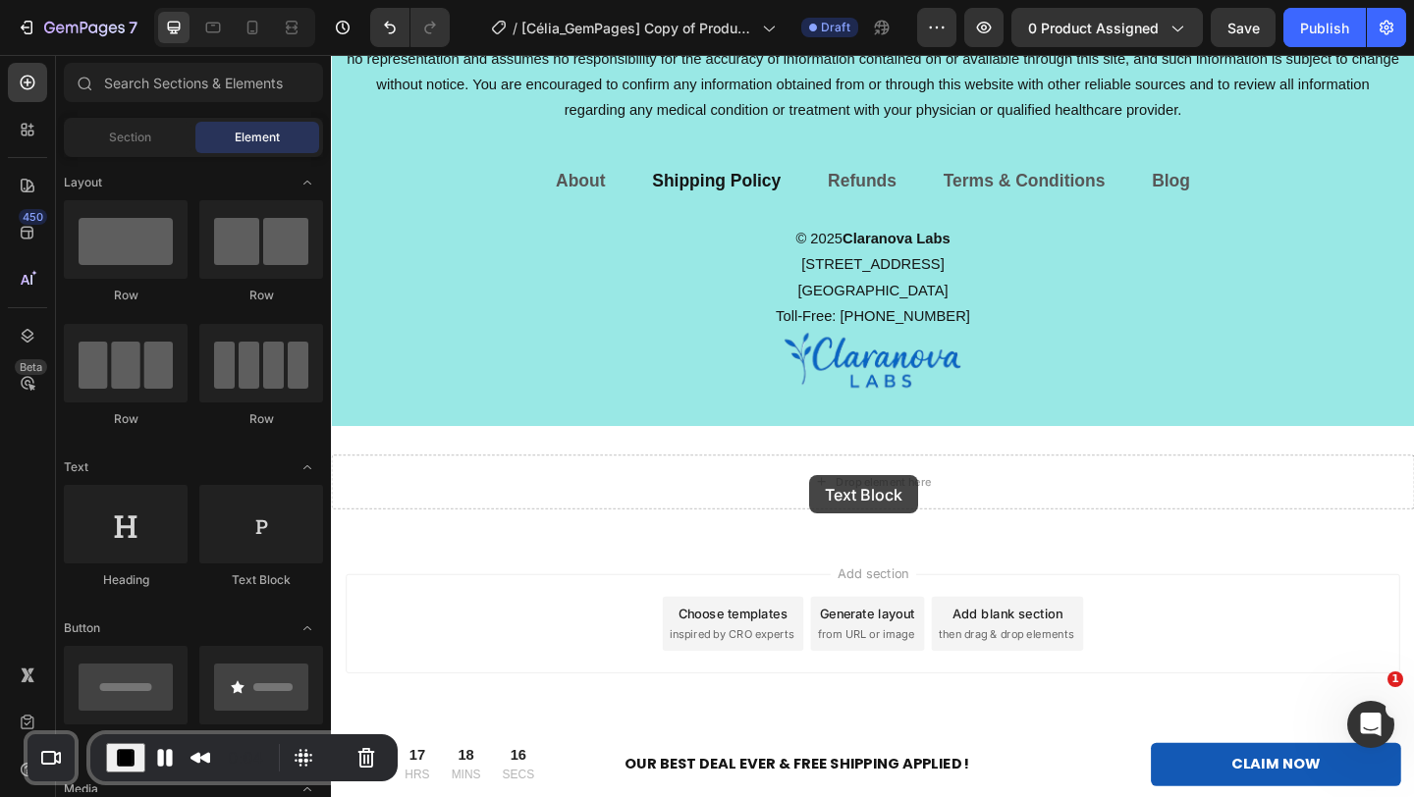
drag, startPoint x: 574, startPoint y: 582, endPoint x: 851, endPoint y: 512, distance: 285.5
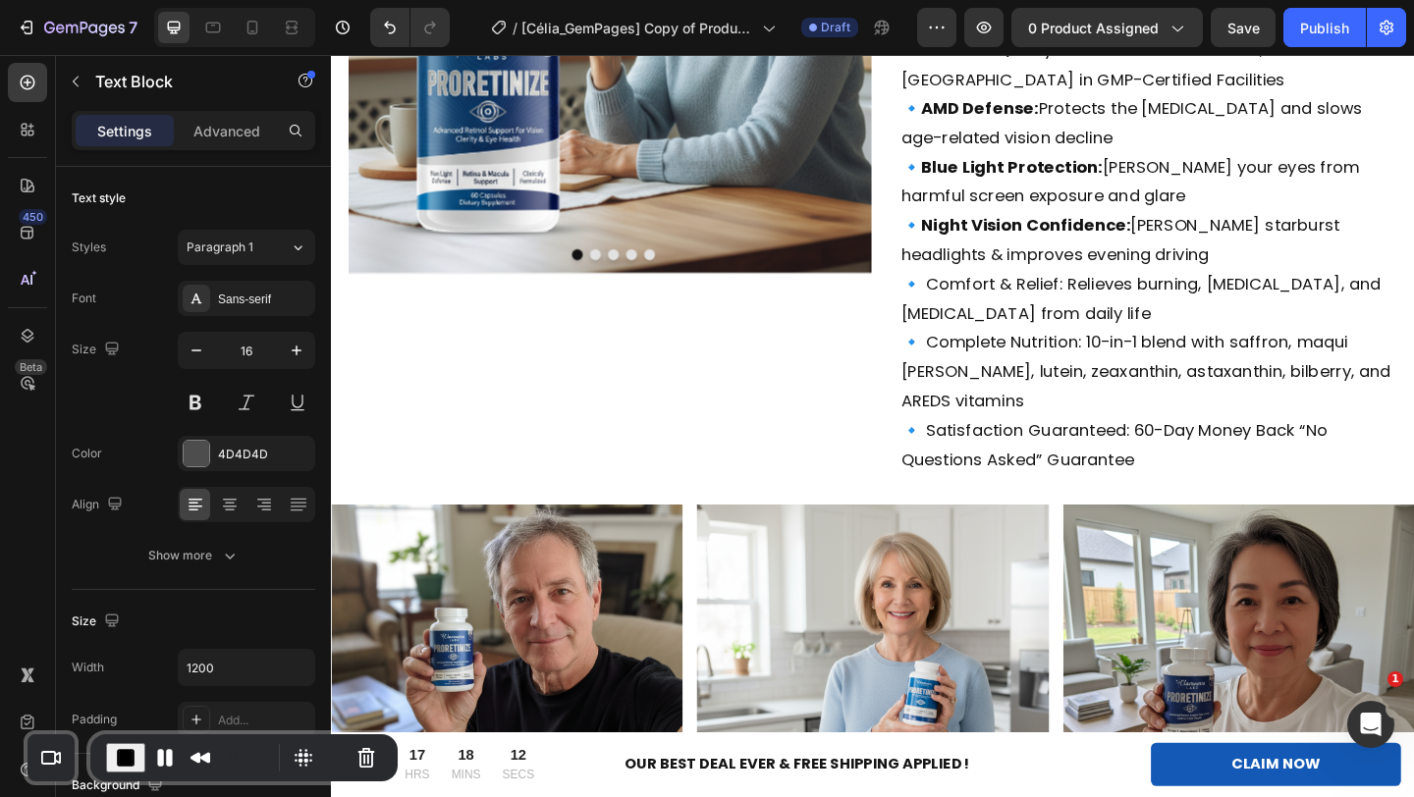
scroll to position [0, 0]
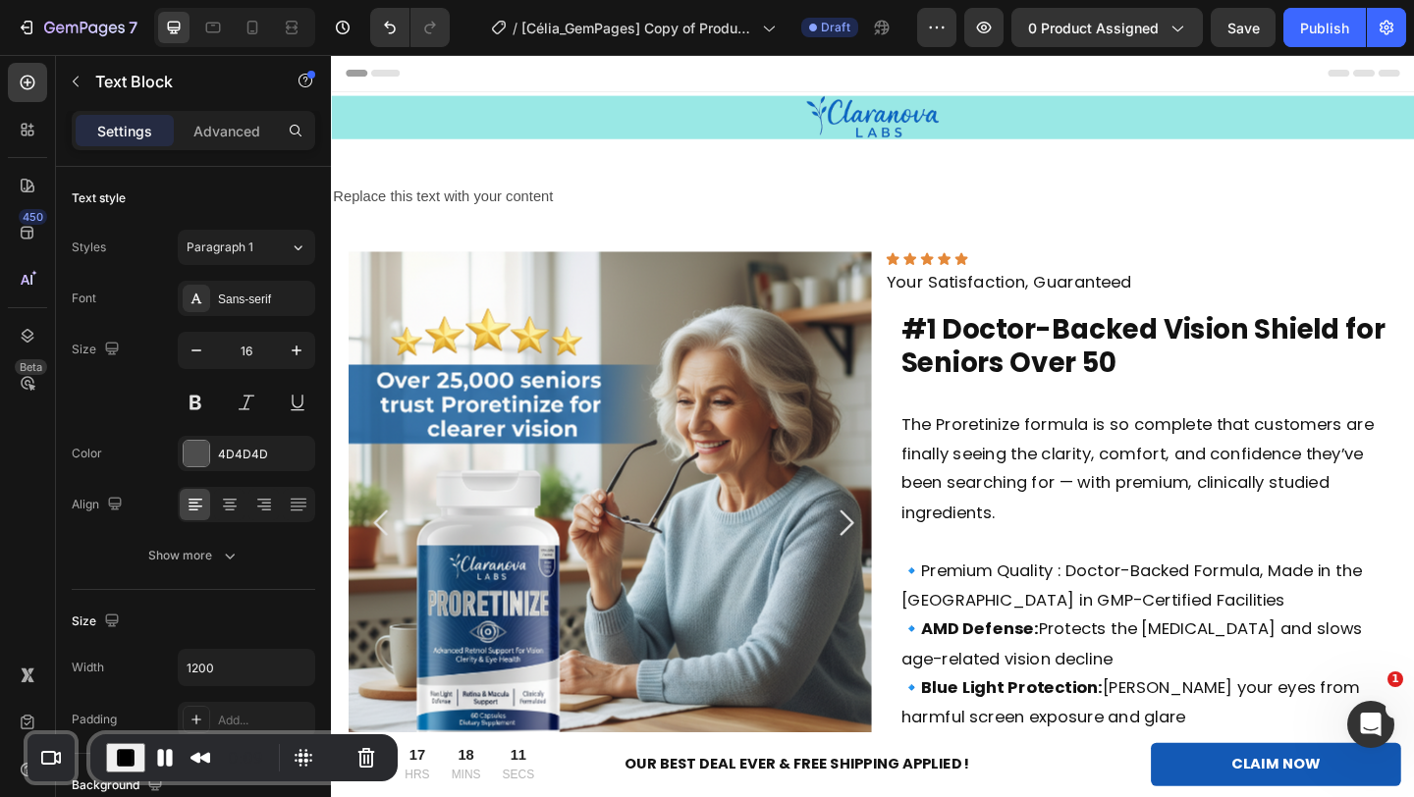
click at [504, 217] on div "Replace this text with your content" at bounding box center [920, 209] width 1178 height 32
click at [609, 206] on p "Replace this text with your content" at bounding box center [920, 209] width 1174 height 28
click at [613, 238] on div "Replace this text with your content Text Block Section 2/25" at bounding box center [920, 209] width 1178 height 95
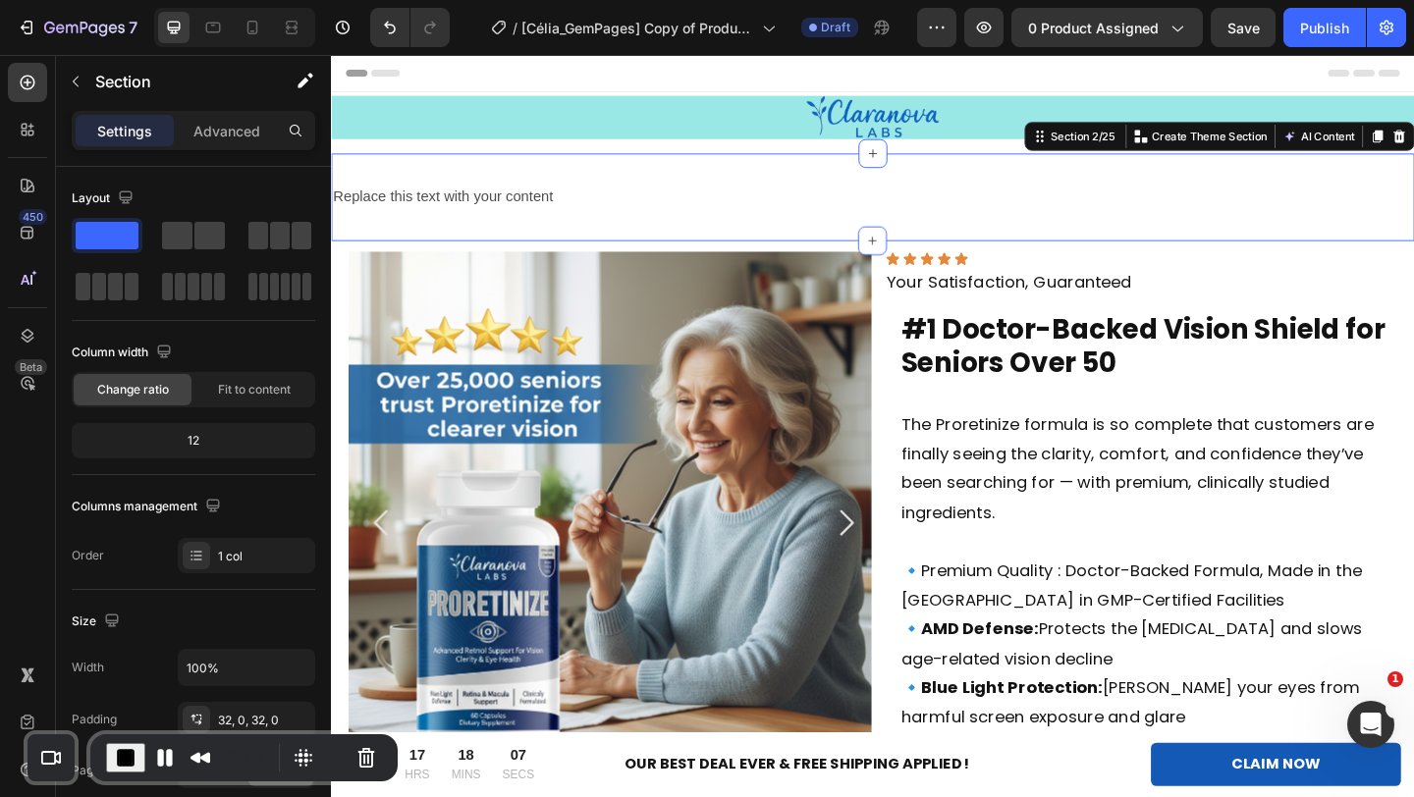
click at [128, 760] on span "End Recording" at bounding box center [126, 758] width 24 height 24
